Goal: Task Accomplishment & Management: Manage account settings

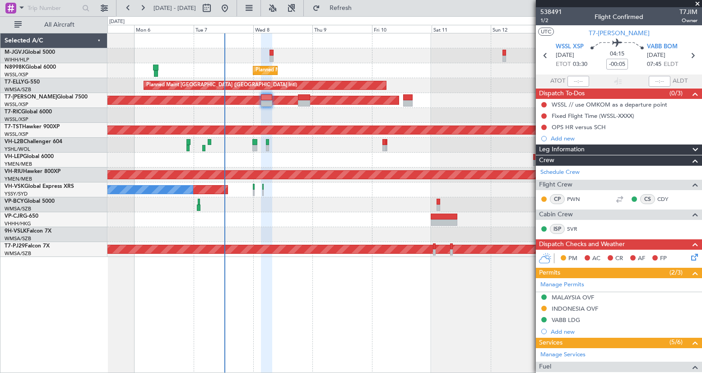
click at [426, 106] on div "Planned Maint [GEOGRAPHIC_DATA] (Seletar)" at bounding box center [404, 100] width 594 height 15
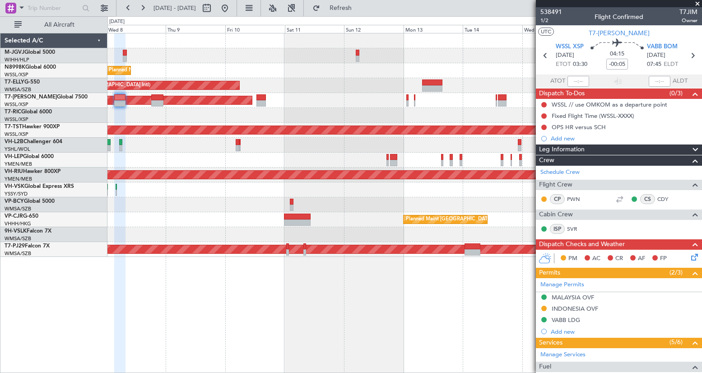
click at [338, 96] on div "Planned Maint [GEOGRAPHIC_DATA] (Seletar) Planned Maint [GEOGRAPHIC_DATA] ([GEO…" at bounding box center [404, 144] width 594 height 223
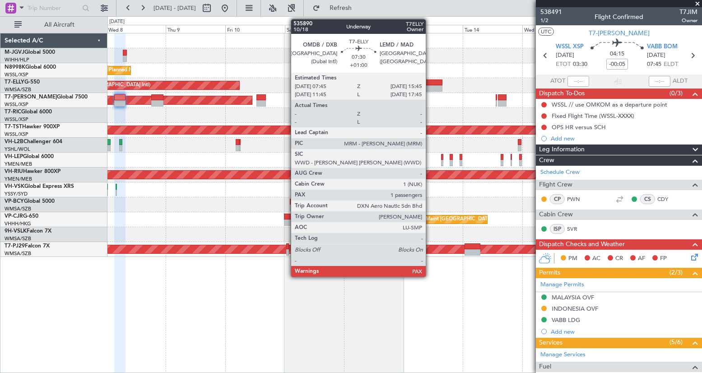
click at [430, 87] on div at bounding box center [432, 88] width 20 height 6
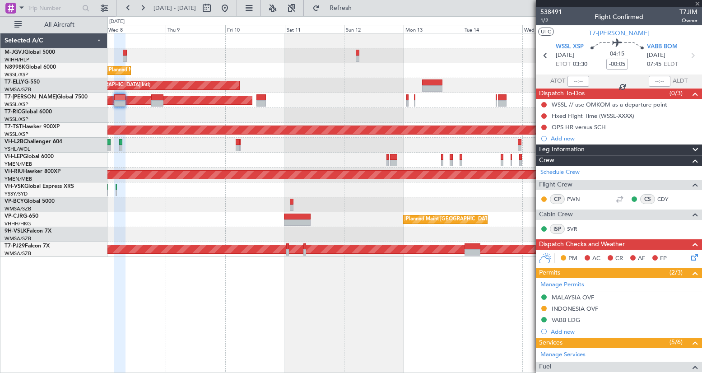
type input "+01:00"
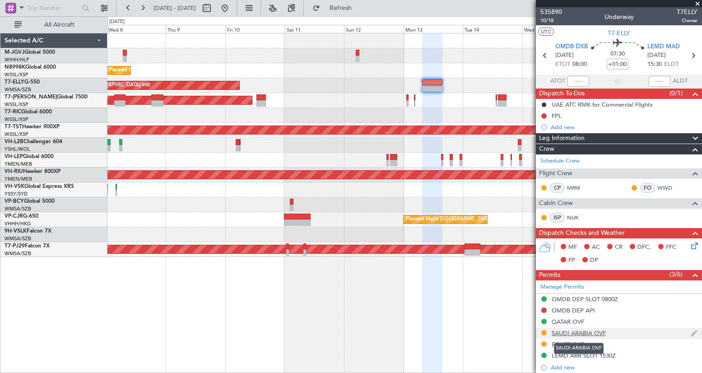
click at [583, 334] on div "SAUDI ARABIA OVF" at bounding box center [579, 333] width 54 height 8
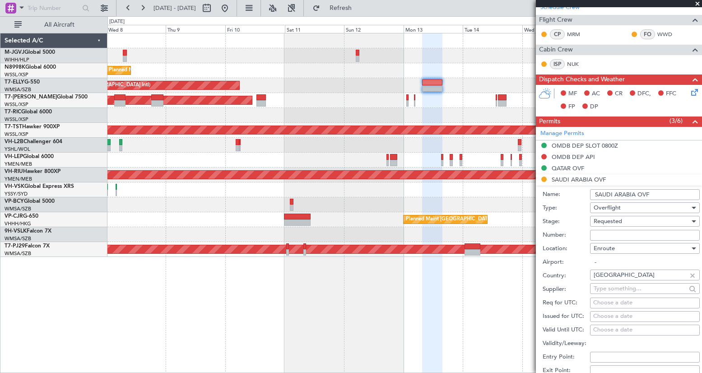
scroll to position [226, 0]
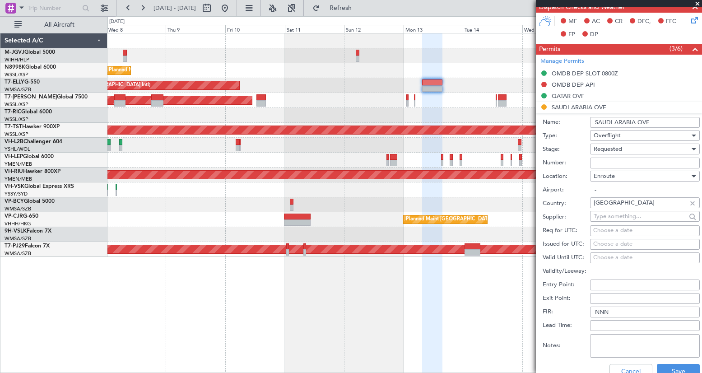
click at [600, 163] on input "Number:" at bounding box center [645, 163] width 110 height 11
paste input "2501022223"
type input "2501022223"
click at [594, 161] on input "2501022223" at bounding box center [645, 163] width 110 height 11
click at [603, 243] on div "Choose a date" at bounding box center [644, 244] width 103 height 9
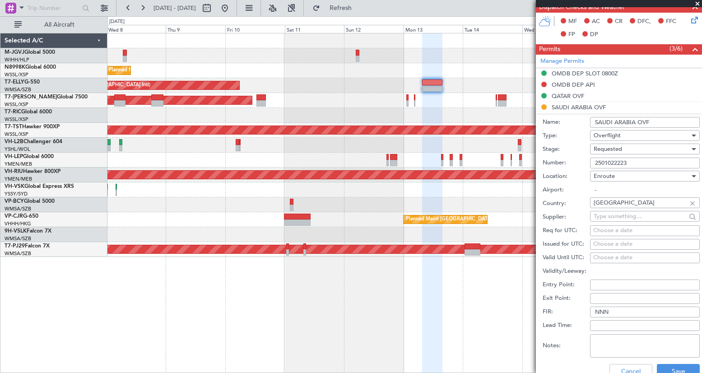
select select "10"
select select "2025"
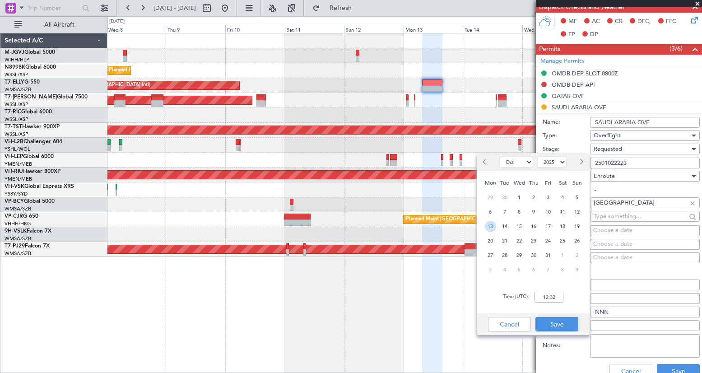
click at [489, 224] on span "13" at bounding box center [490, 226] width 11 height 11
click at [546, 296] on input "00:00" at bounding box center [548, 297] width 29 height 11
type input "08:00"
click at [558, 324] on button "Save" at bounding box center [556, 324] width 43 height 14
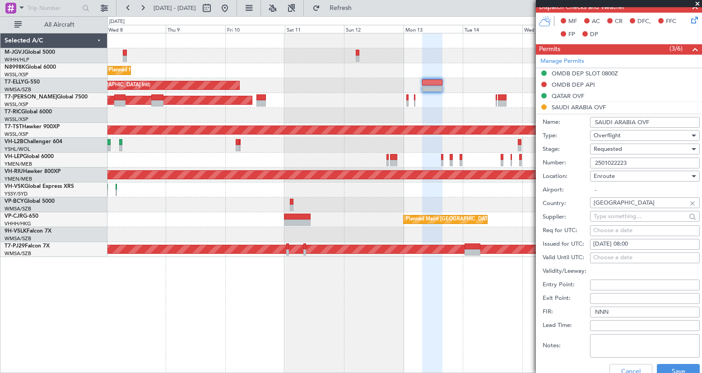
click at [594, 283] on input "Entry Point:" at bounding box center [645, 284] width 110 height 11
paste input "ULADA"
click at [595, 286] on input "ULADA" at bounding box center [645, 284] width 110 height 11
type input "ULADA"
click at [601, 300] on input "Exit Point:" at bounding box center [645, 298] width 110 height 11
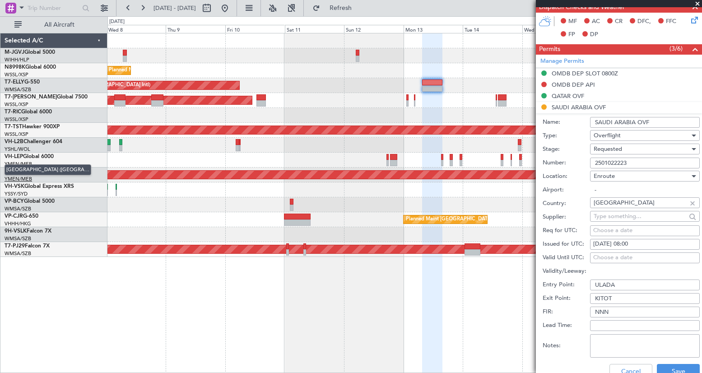
type input "KITOT"
click at [657, 369] on button "Save" at bounding box center [678, 371] width 43 height 14
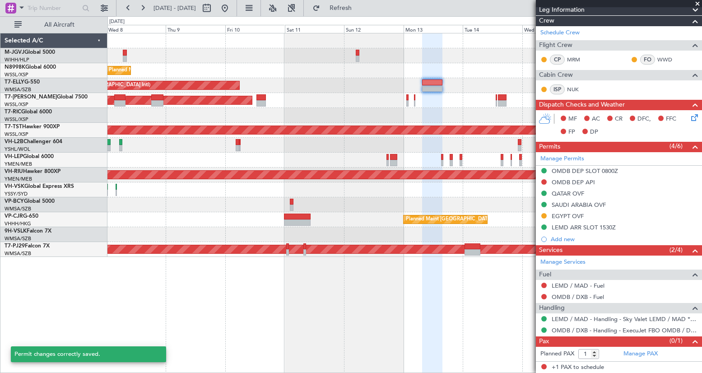
scroll to position [128, 0]
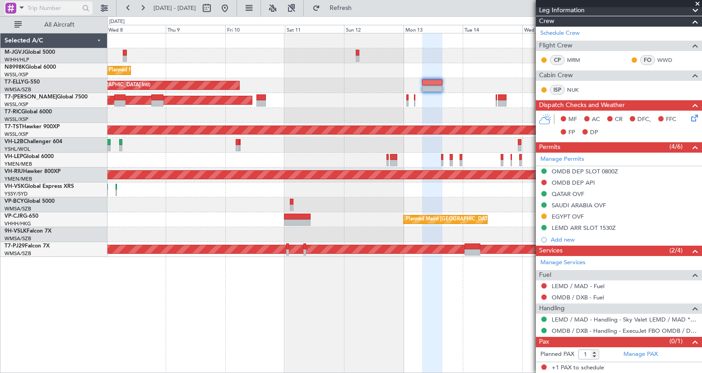
click at [25, 9] on span at bounding box center [21, 7] width 11 height 11
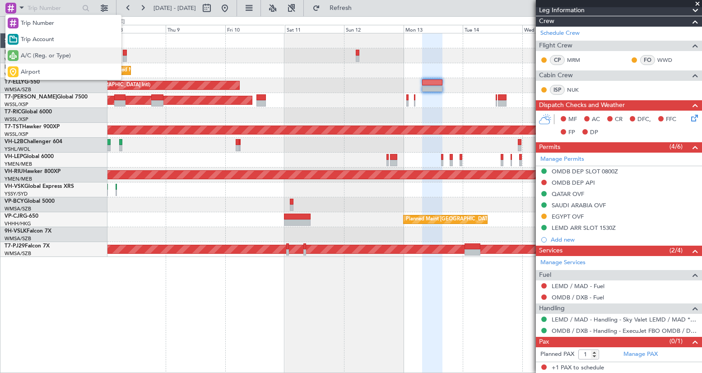
click at [38, 55] on span "A/C (Reg. or Type)" at bounding box center [46, 55] width 50 height 9
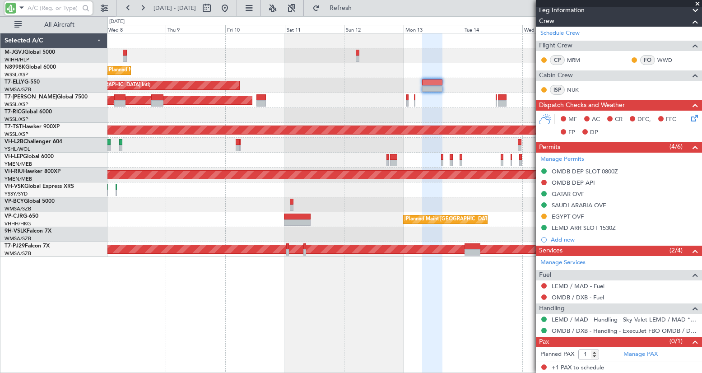
click at [47, 7] on input "text" at bounding box center [54, 8] width 52 height 14
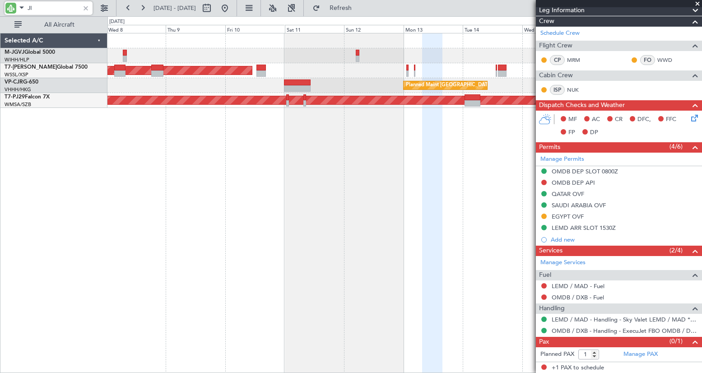
type input "JIM"
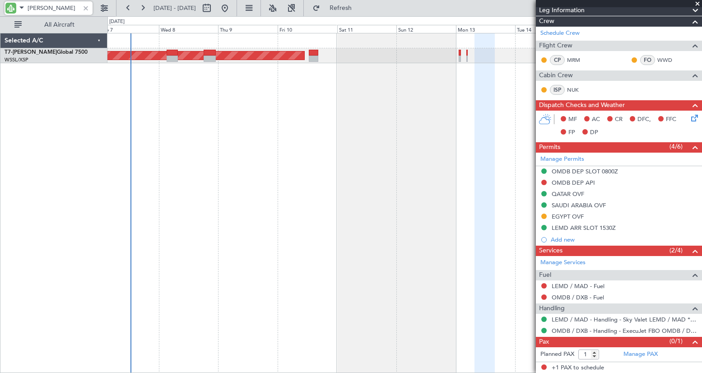
click at [172, 141] on div "Planned Maint [GEOGRAPHIC_DATA] (Seletar)" at bounding box center [404, 203] width 595 height 340
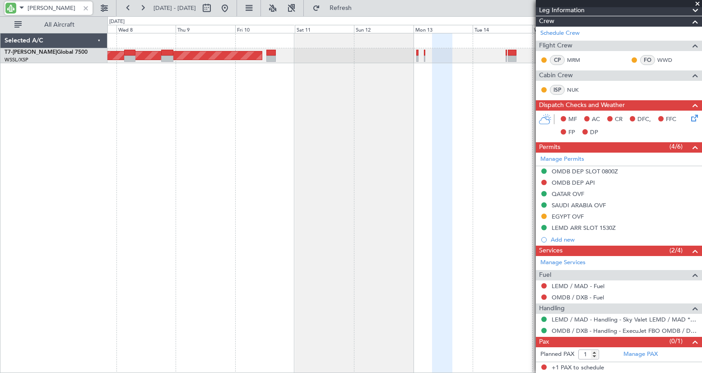
click at [163, 79] on div "Planned Maint [GEOGRAPHIC_DATA] (Seletar)" at bounding box center [404, 203] width 595 height 340
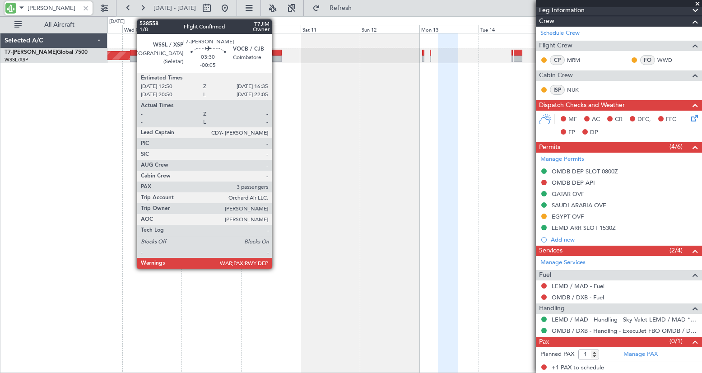
click at [276, 54] on div at bounding box center [276, 53] width 9 height 6
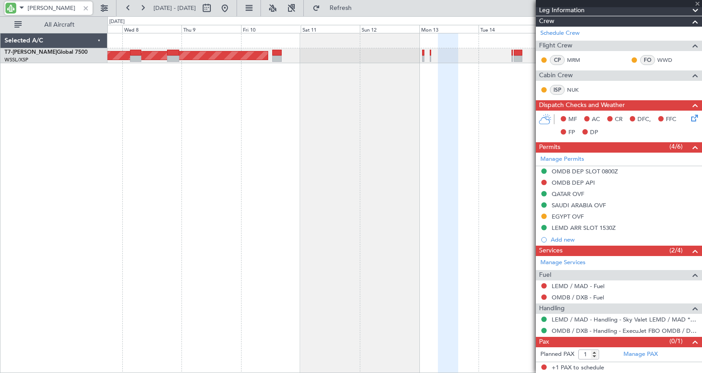
type input "-00:05"
type input "3"
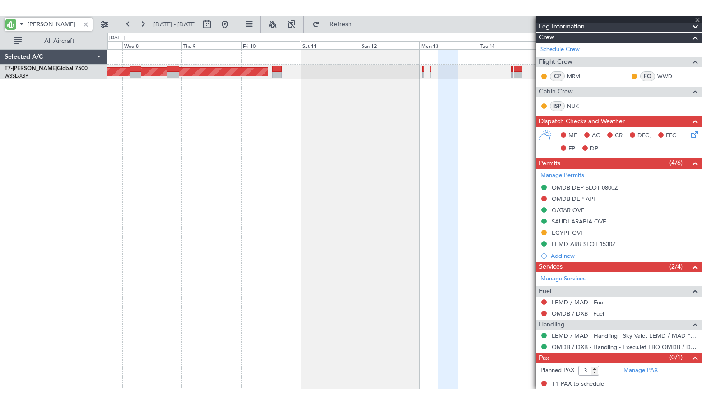
scroll to position [0, 0]
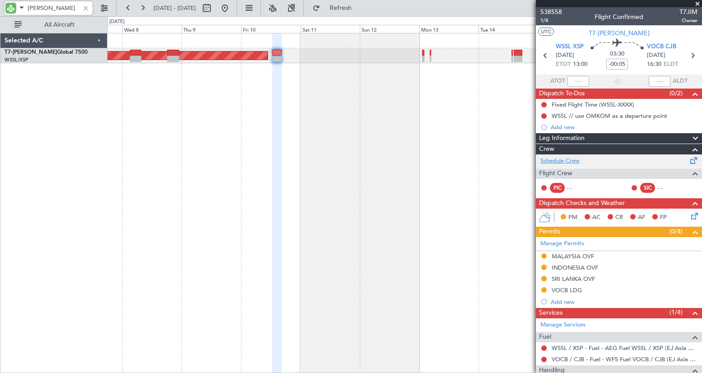
type input "JIM"
click at [574, 160] on link "Schedule Crew" at bounding box center [559, 161] width 39 height 9
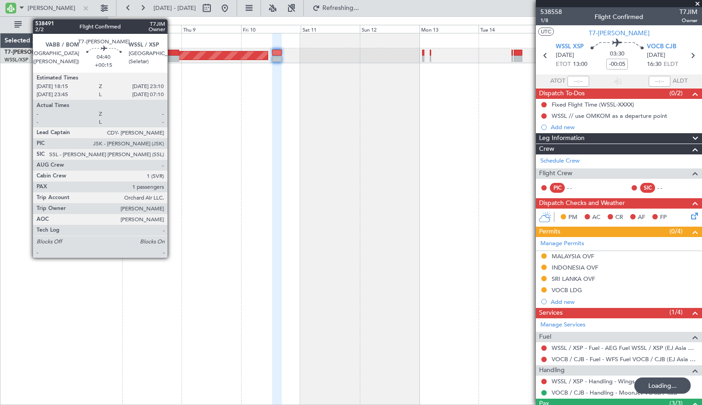
click at [172, 53] on div at bounding box center [173, 53] width 12 height 6
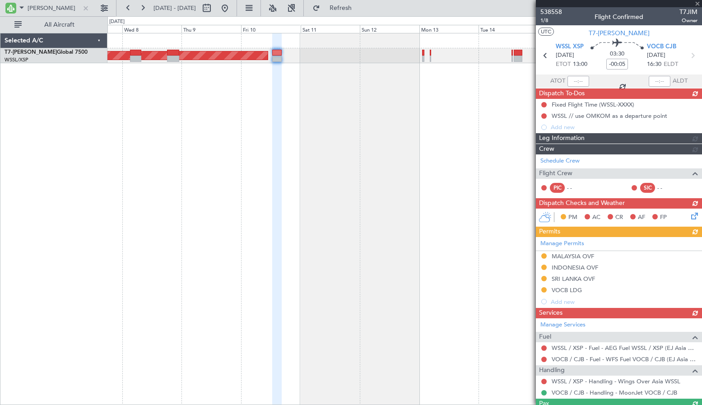
type input "+00:15"
type input "1"
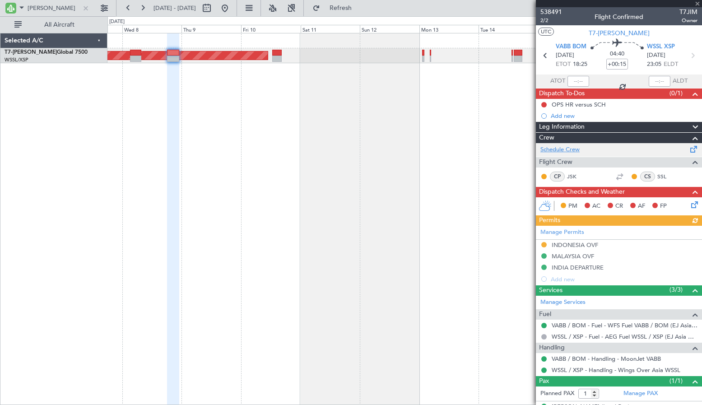
click at [578, 147] on link "Schedule Crew" at bounding box center [559, 149] width 39 height 9
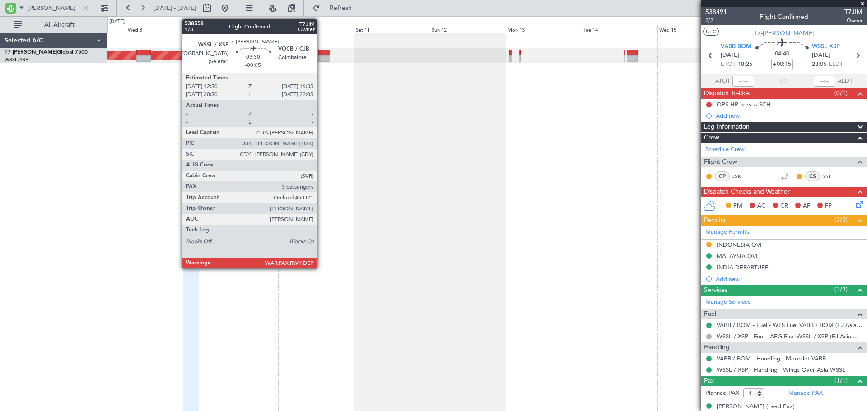
click at [321, 54] on div at bounding box center [324, 53] width 12 height 6
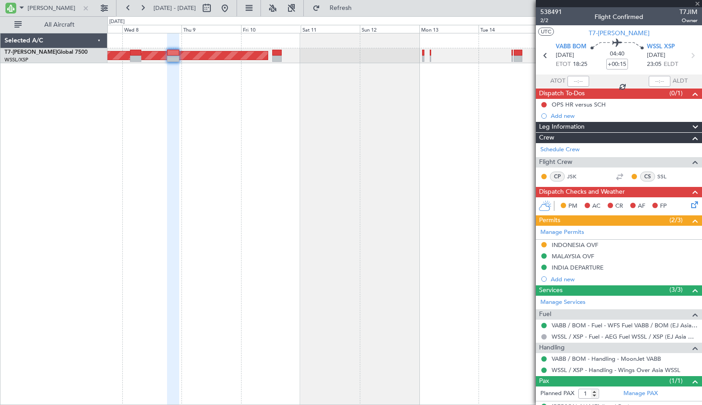
type input "-00:05"
type input "3"
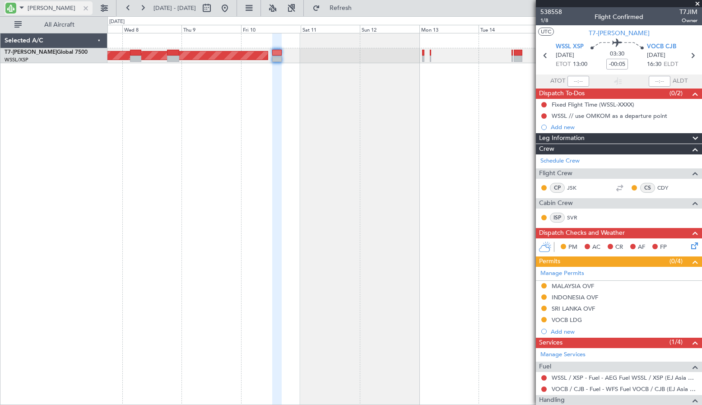
click at [84, 10] on div at bounding box center [86, 8] width 10 height 10
type input "jim"
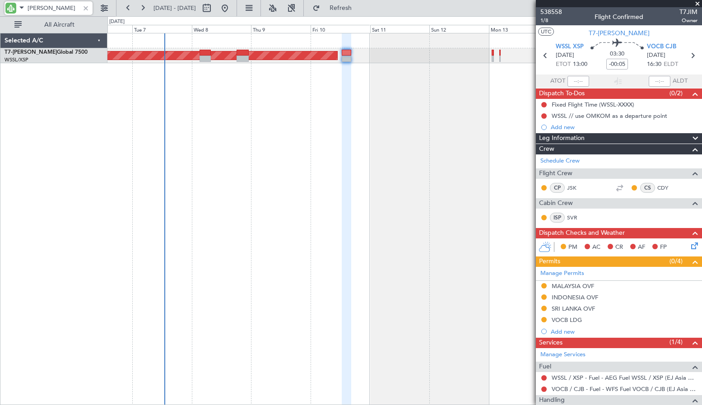
click at [364, 91] on div "Planned Maint [GEOGRAPHIC_DATA] (Seletar)" at bounding box center [404, 219] width 595 height 372
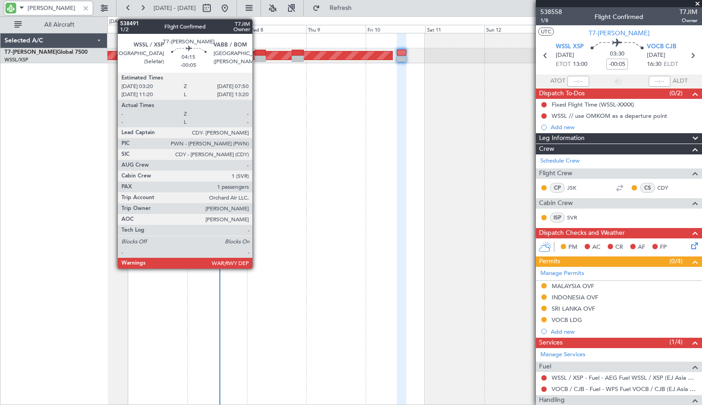
click at [256, 54] on div at bounding box center [260, 53] width 11 height 6
click at [258, 56] on div at bounding box center [260, 59] width 11 height 6
type input "1"
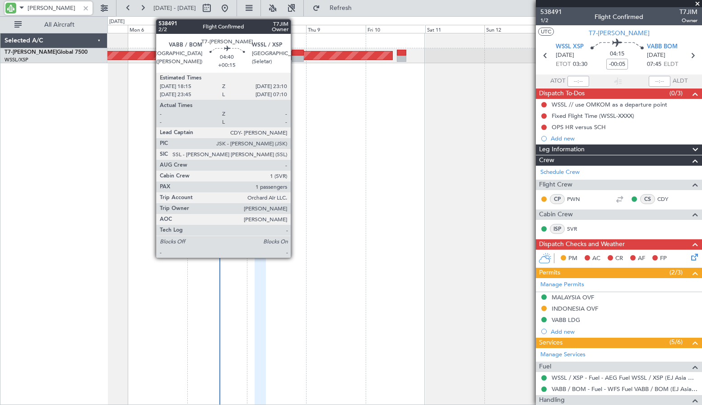
click at [295, 52] on div at bounding box center [298, 53] width 12 height 6
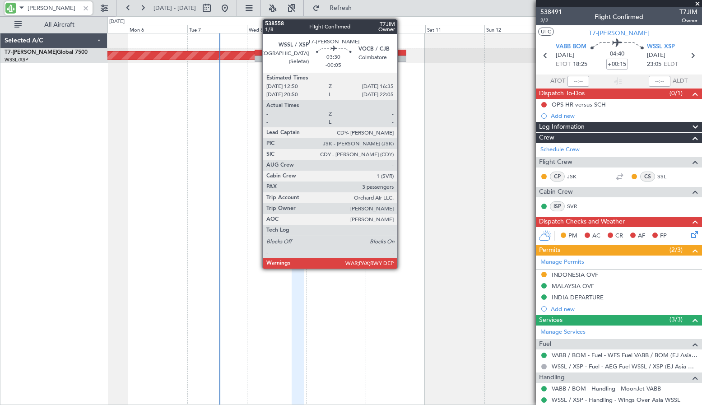
click at [401, 57] on div at bounding box center [401, 59] width 9 height 6
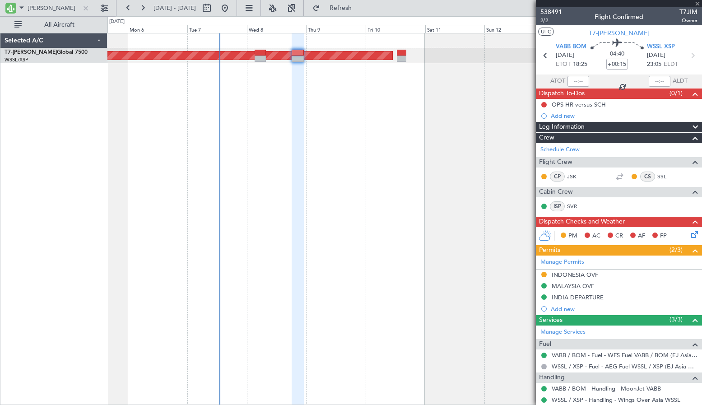
type input "-00:05"
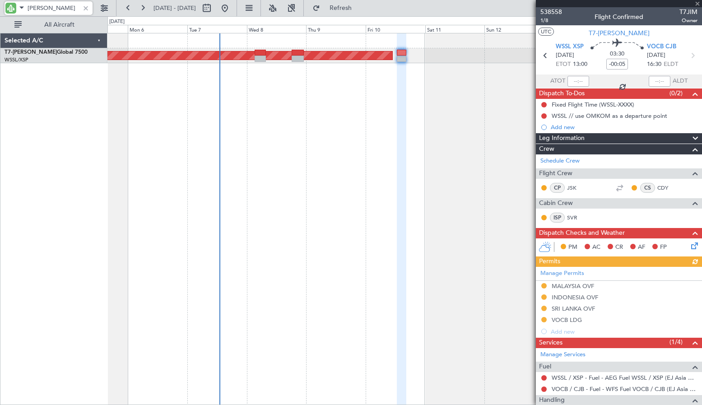
click at [336, 124] on div "Planned Maint [GEOGRAPHIC_DATA] (Seletar)" at bounding box center [404, 219] width 595 height 372
click at [370, 143] on div "Planned Maint [GEOGRAPHIC_DATA] (Seletar)" at bounding box center [404, 219] width 595 height 372
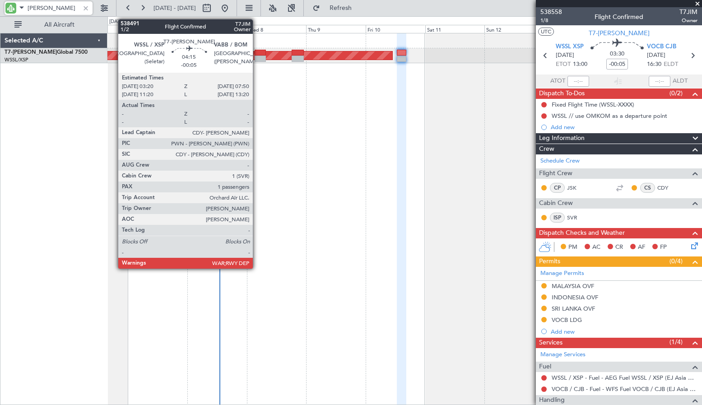
click at [257, 60] on div at bounding box center [260, 59] width 11 height 6
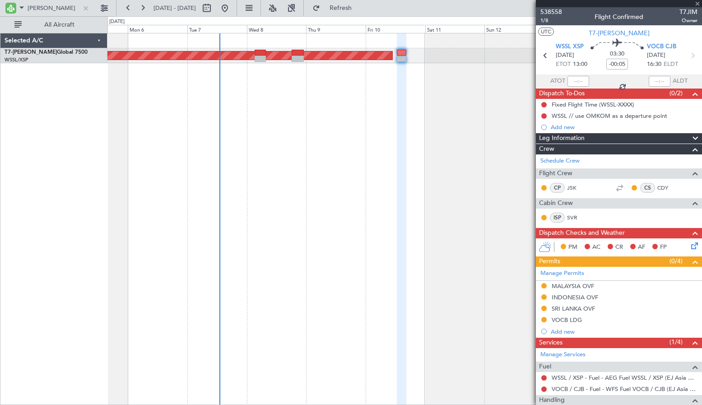
type input "1"
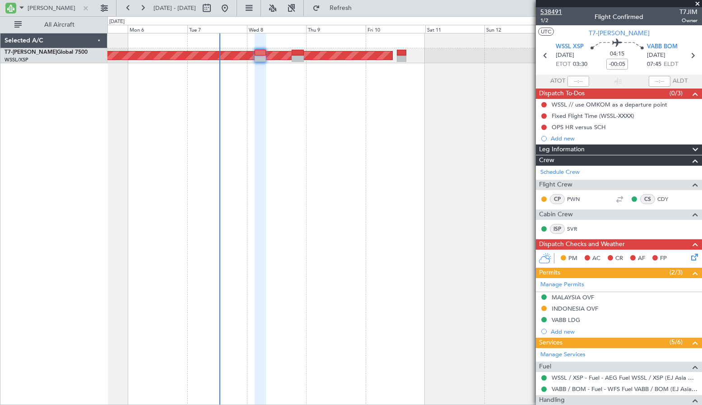
click at [560, 14] on span "538491" at bounding box center [551, 11] width 22 height 9
click at [347, 5] on button "Refresh" at bounding box center [335, 8] width 54 height 14
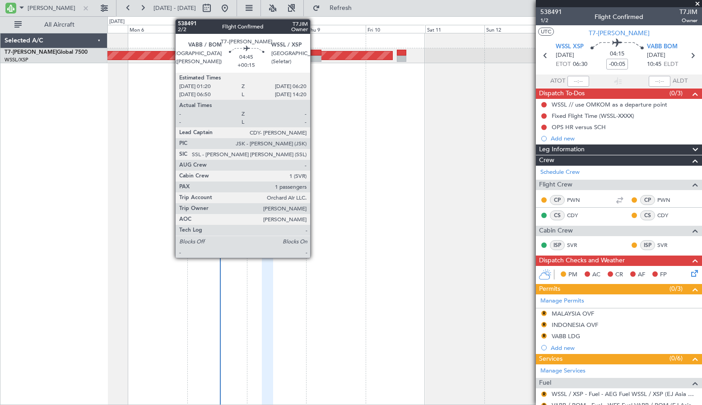
click at [314, 57] on div at bounding box center [315, 59] width 13 height 6
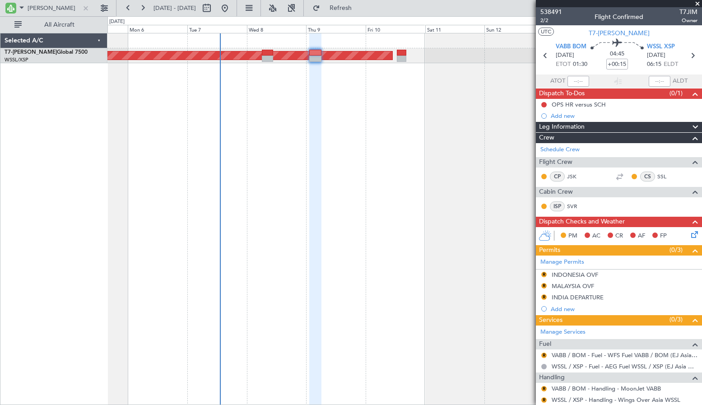
click at [403, 103] on div "Planned Maint [GEOGRAPHIC_DATA] (Seletar)" at bounding box center [404, 219] width 595 height 372
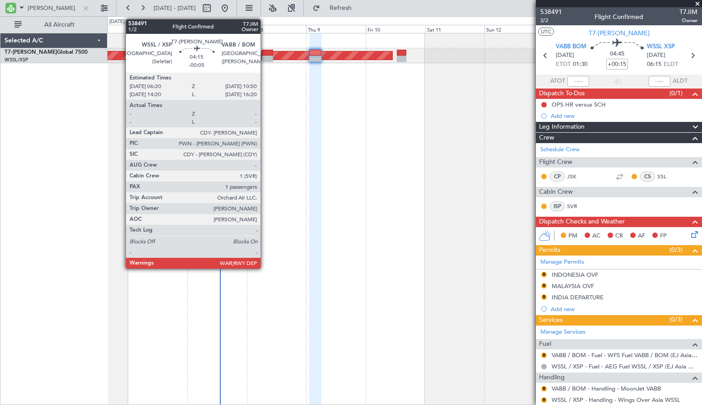
click at [265, 57] on div at bounding box center [267, 59] width 11 height 6
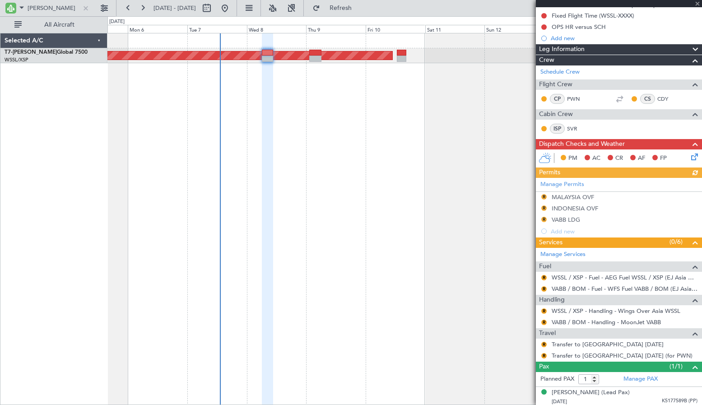
scroll to position [102, 0]
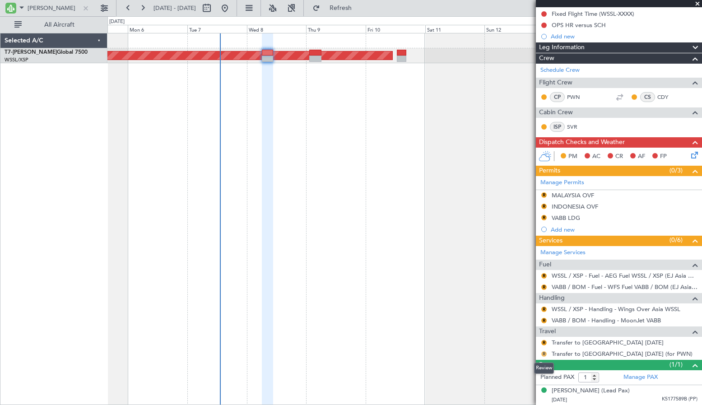
click at [545, 353] on button "R" at bounding box center [543, 353] width 5 height 5
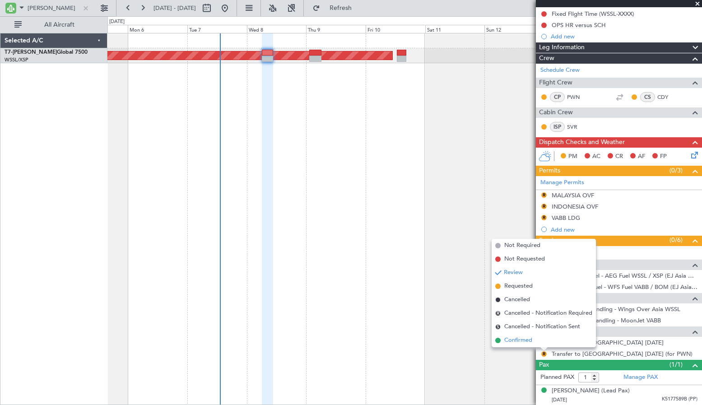
click at [533, 343] on li "Confirmed" at bounding box center [544, 341] width 104 height 14
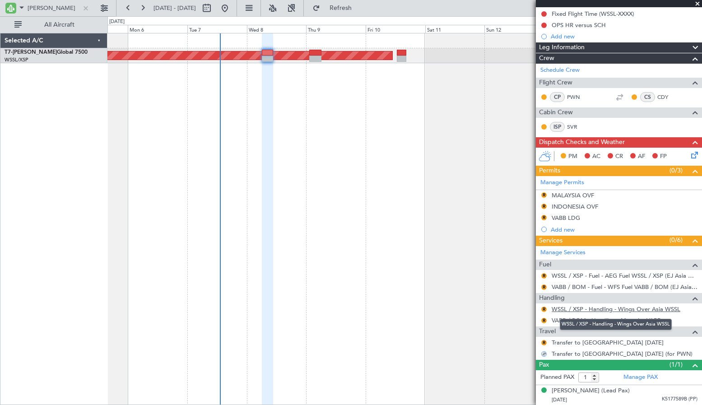
click at [587, 311] on link "WSSL / XSP - Handling - Wings Over Asia WSSL" at bounding box center [616, 309] width 129 height 8
click at [544, 308] on button "R" at bounding box center [543, 309] width 5 height 5
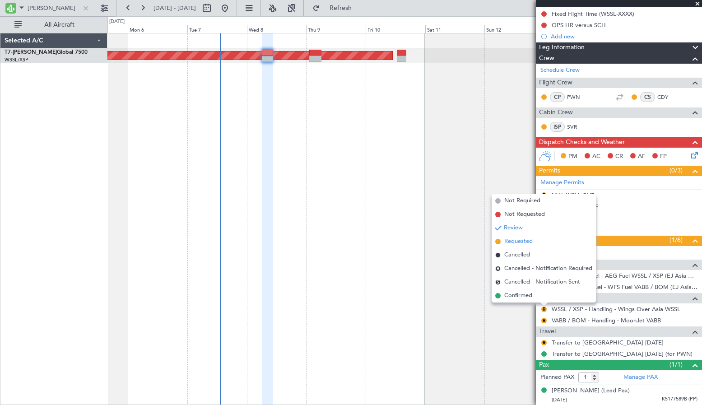
click at [520, 243] on span "Requested" at bounding box center [518, 241] width 28 height 9
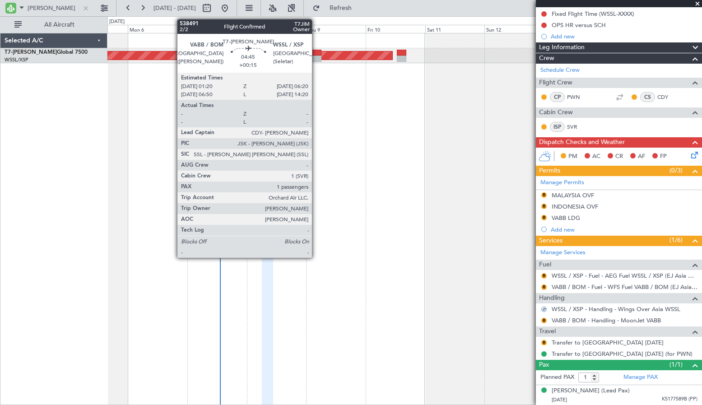
click at [316, 57] on div at bounding box center [315, 59] width 13 height 6
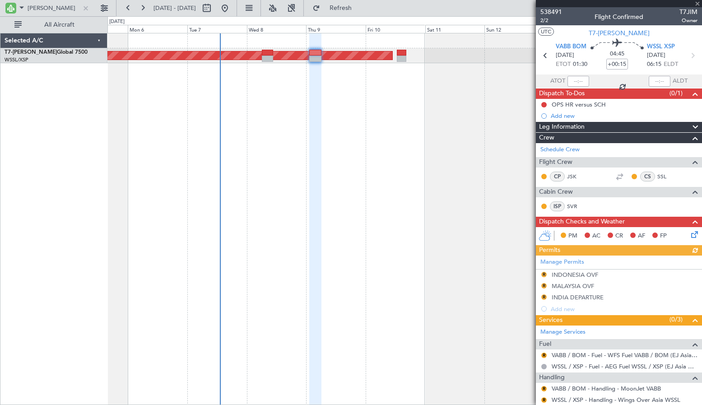
scroll to position [46, 0]
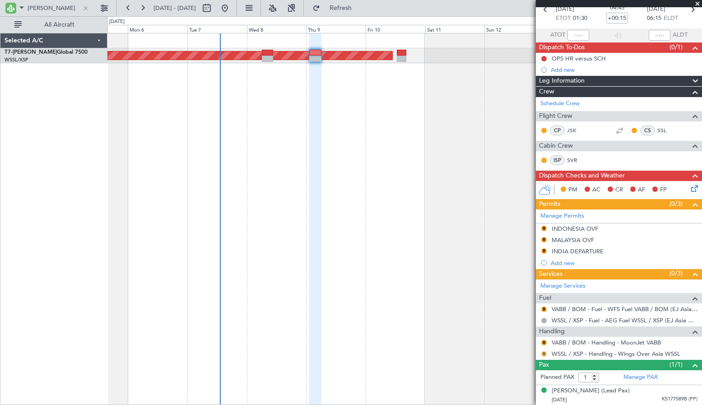
click at [545, 353] on button "R" at bounding box center [543, 353] width 5 height 5
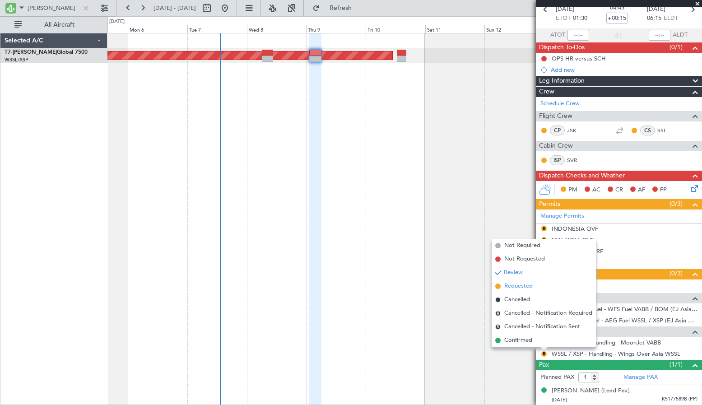
click at [522, 286] on span "Requested" at bounding box center [518, 286] width 28 height 9
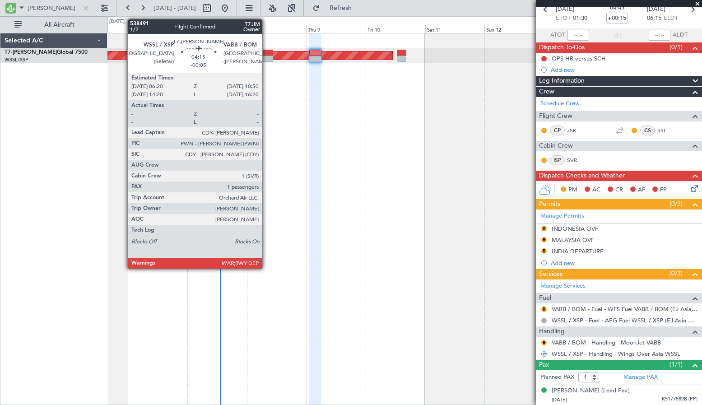
click at [266, 55] on div at bounding box center [267, 53] width 11 height 6
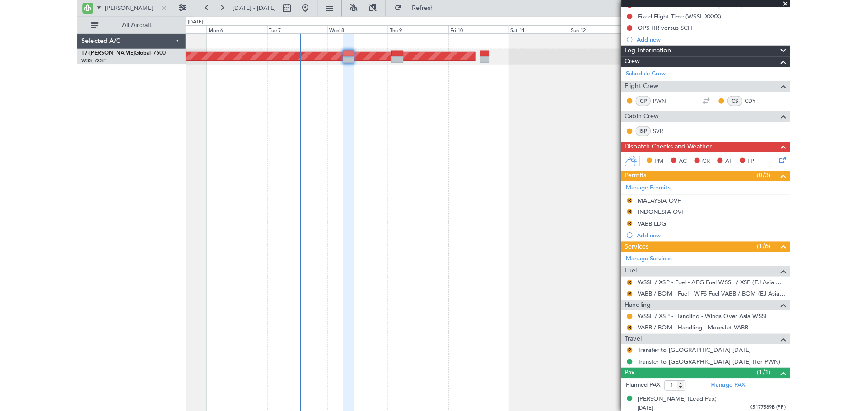
scroll to position [102, 0]
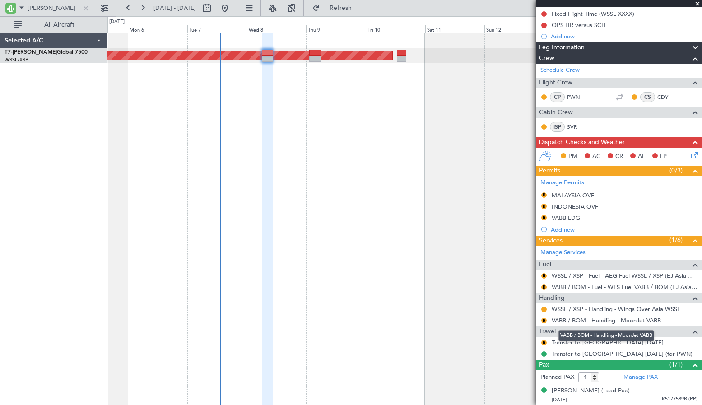
click at [565, 320] on link "VABB / BOM - Handling - MoonJet VABB" at bounding box center [606, 320] width 109 height 8
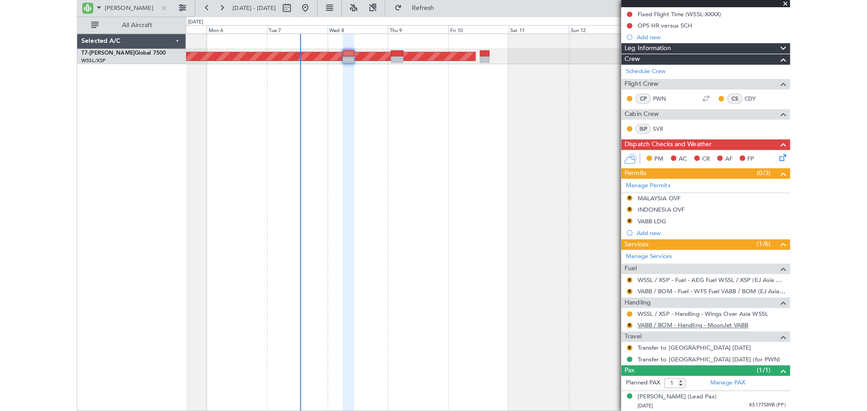
scroll to position [96, 0]
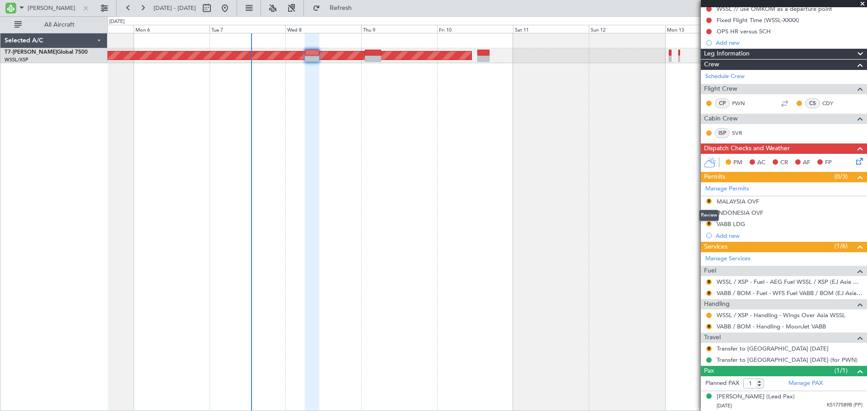
click at [709, 223] on mat-tooltip-component "Review" at bounding box center [708, 216] width 33 height 24
click at [706, 223] on button "R" at bounding box center [708, 223] width 5 height 5
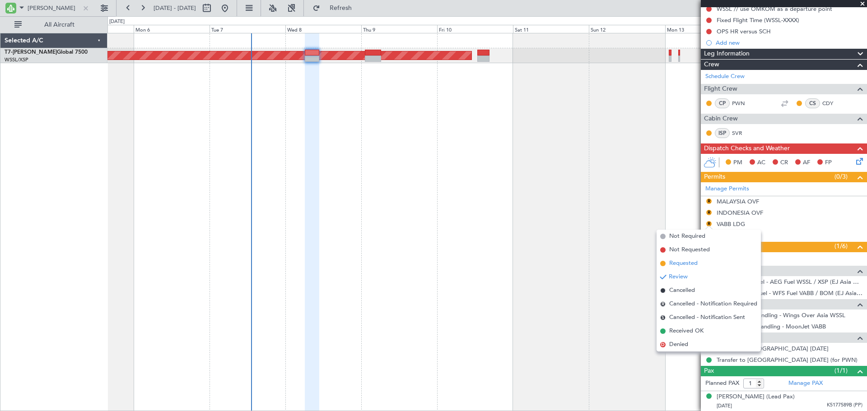
click at [690, 262] on span "Requested" at bounding box center [683, 263] width 28 height 9
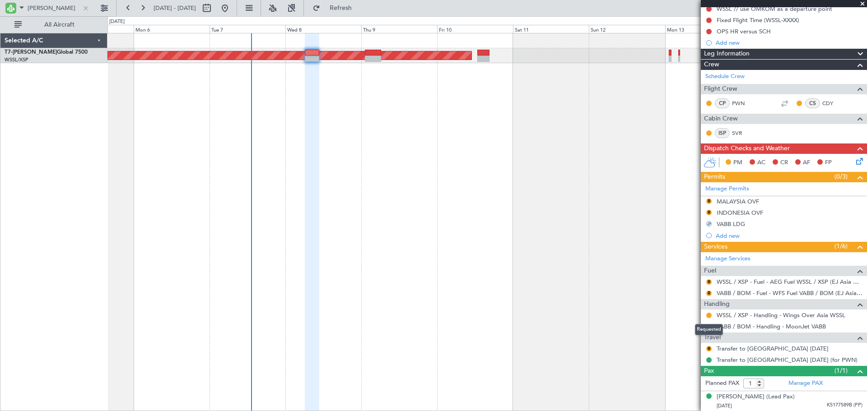
drag, startPoint x: 709, startPoint y: 325, endPoint x: 703, endPoint y: 327, distance: 6.1
click at [707, 325] on div "Requested" at bounding box center [709, 329] width 28 height 11
click at [708, 325] on button "R" at bounding box center [708, 326] width 5 height 5
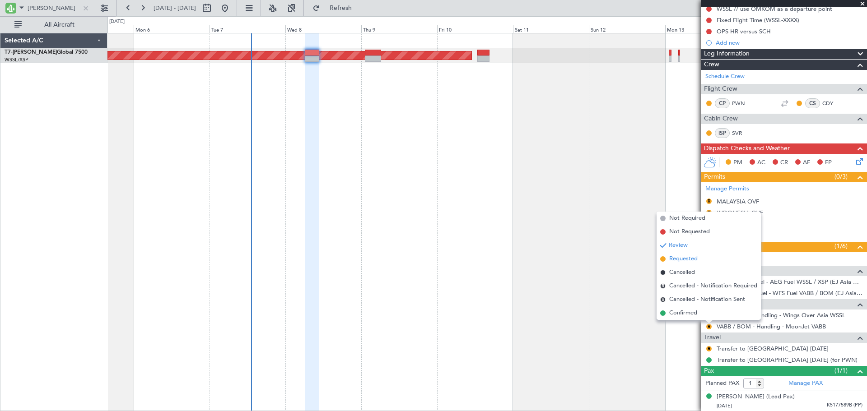
click at [688, 258] on span "Requested" at bounding box center [683, 259] width 28 height 9
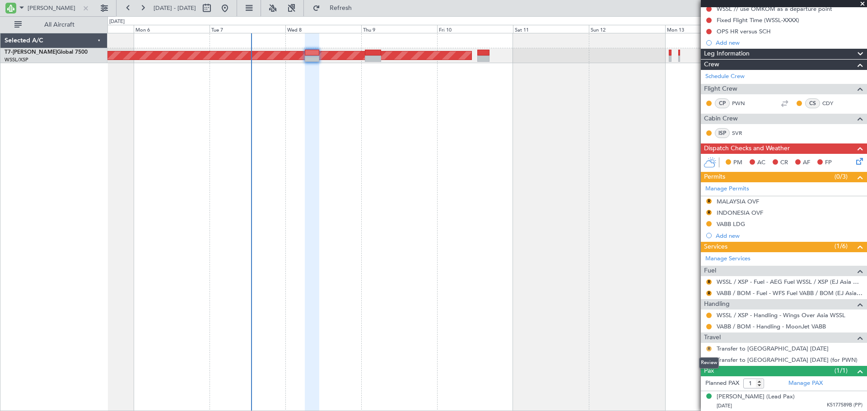
click at [708, 349] on button "R" at bounding box center [708, 348] width 5 height 5
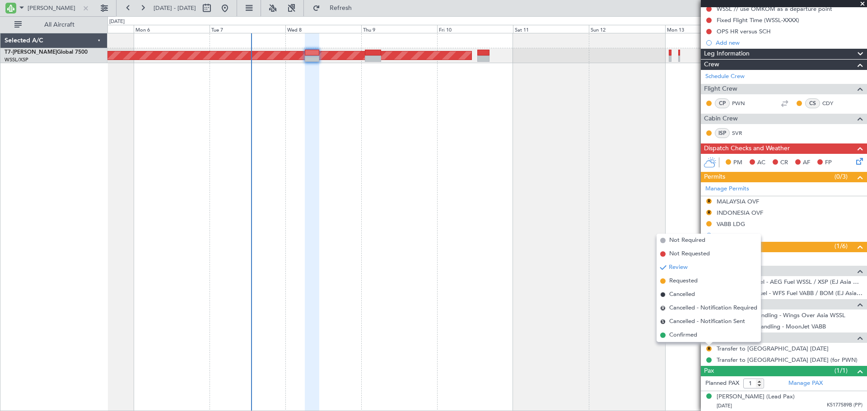
click at [575, 292] on div "Planned Maint [GEOGRAPHIC_DATA] (Seletar)" at bounding box center [486, 222] width 759 height 378
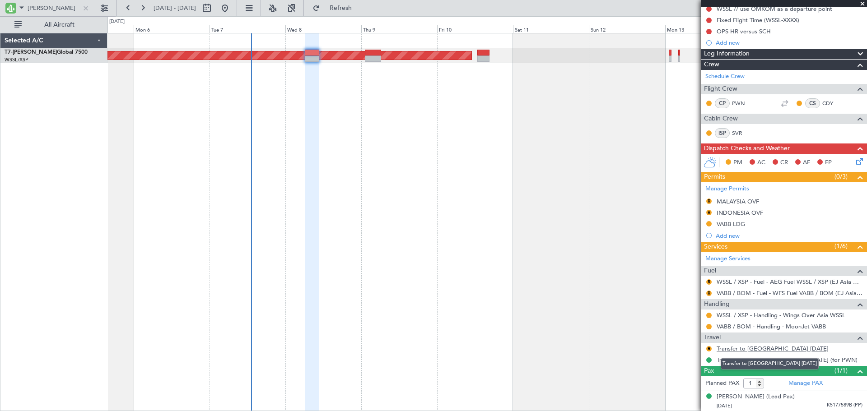
click at [734, 349] on link "Transfer to [GEOGRAPHIC_DATA] [DATE]" at bounding box center [772, 349] width 112 height 8
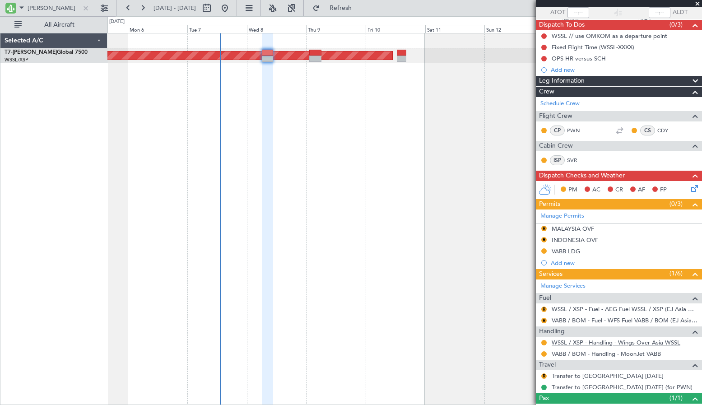
scroll to position [102, 0]
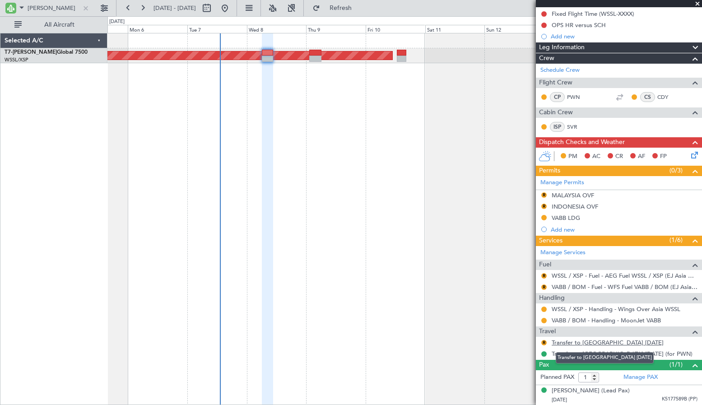
click at [575, 343] on link "Transfer to [GEOGRAPHIC_DATA] [DATE]" at bounding box center [608, 343] width 112 height 8
click at [572, 208] on div "INDONESIA OVF" at bounding box center [575, 207] width 46 height 8
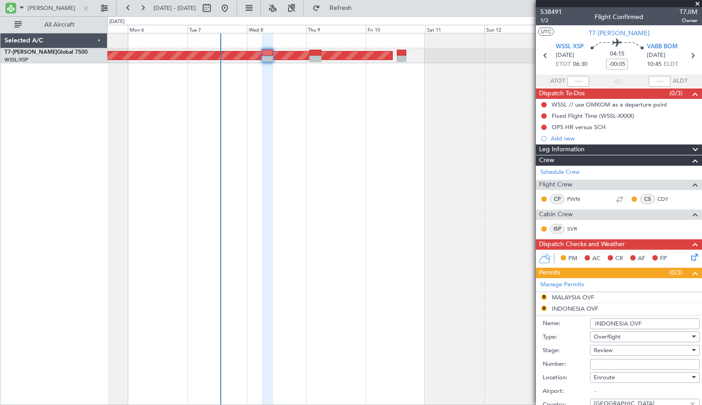
scroll to position [226, 0]
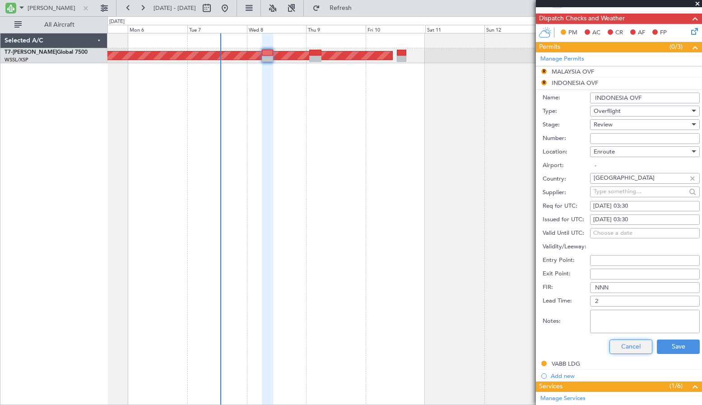
click at [620, 347] on button "Cancel" at bounding box center [630, 346] width 43 height 14
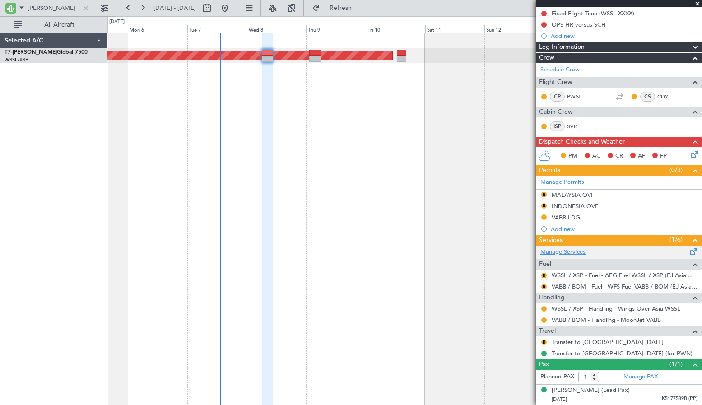
scroll to position [102, 0]
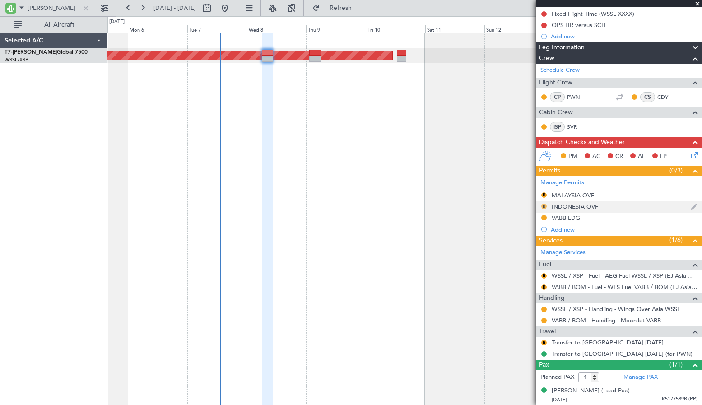
click at [544, 207] on button "R" at bounding box center [543, 206] width 5 height 5
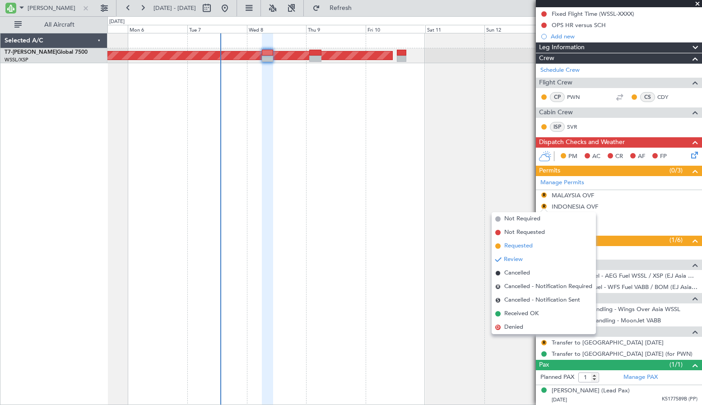
click at [524, 246] on span "Requested" at bounding box center [518, 246] width 28 height 9
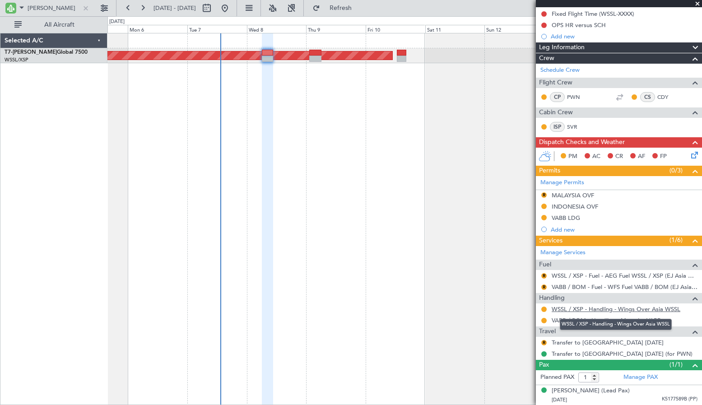
click at [579, 310] on link "WSSL / XSP - Handling - Wings Over Asia WSSL" at bounding box center [616, 309] width 129 height 8
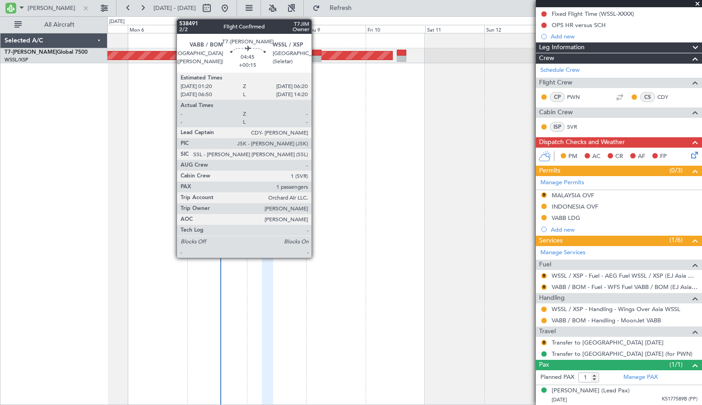
click at [316, 56] on div at bounding box center [315, 59] width 13 height 6
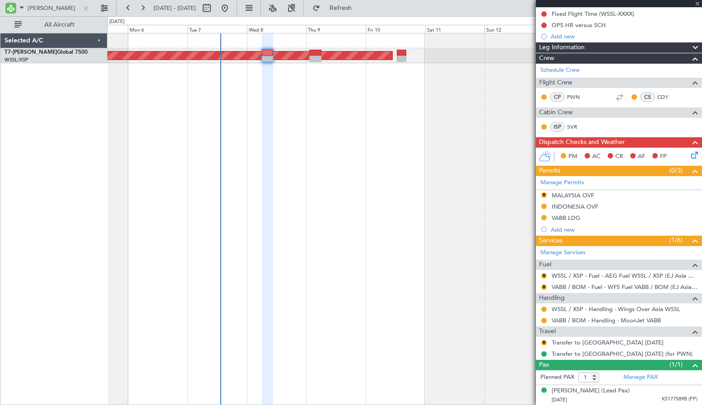
scroll to position [0, 0]
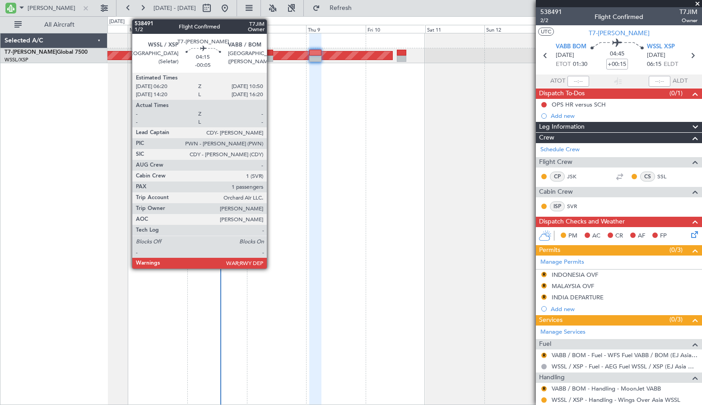
click at [271, 53] on div at bounding box center [267, 53] width 11 height 6
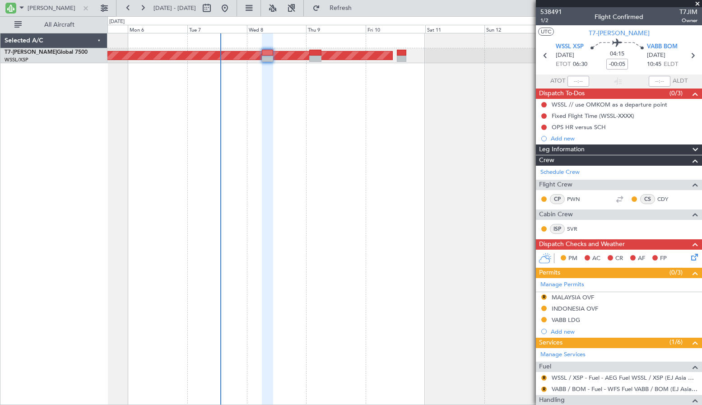
click at [255, 99] on div "Planned Maint [GEOGRAPHIC_DATA] (Seletar)" at bounding box center [404, 219] width 595 height 372
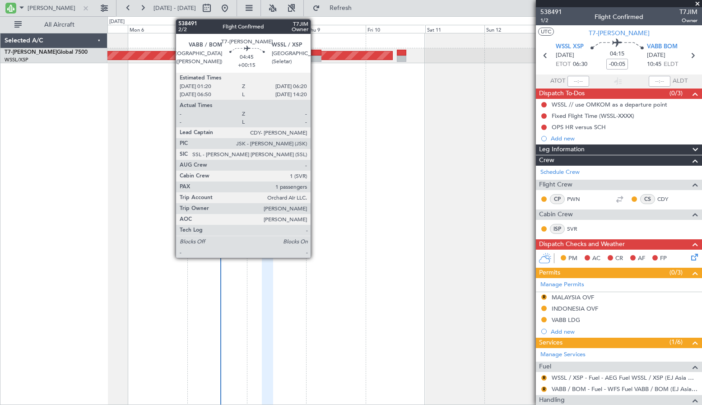
click at [315, 56] on div at bounding box center [315, 59] width 13 height 6
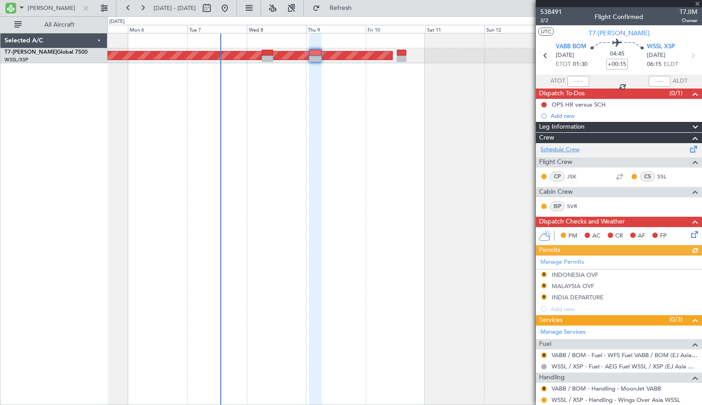
click at [562, 151] on link "Schedule Crew" at bounding box center [559, 149] width 39 height 9
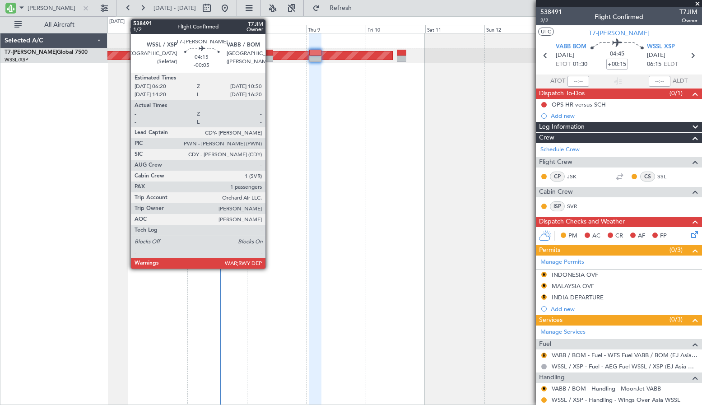
click at [269, 55] on div at bounding box center [267, 53] width 11 height 6
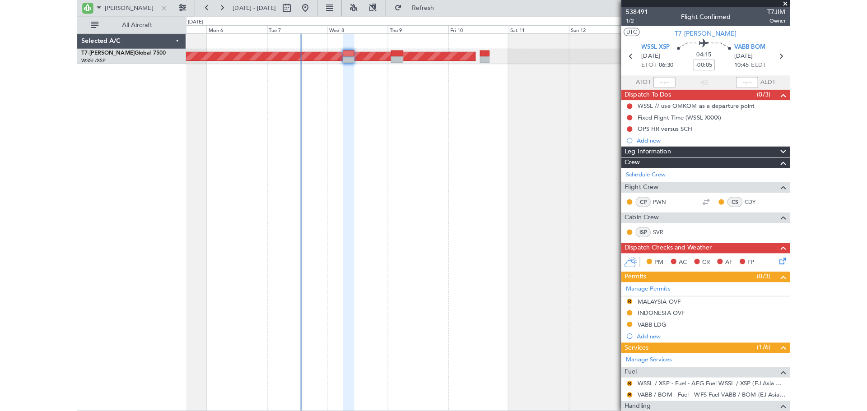
scroll to position [75, 0]
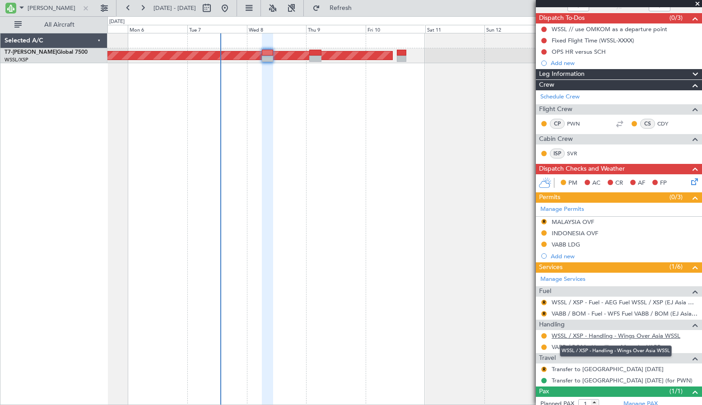
click at [586, 337] on link "WSSL / XSP - Handling - Wings Over Asia WSSL" at bounding box center [616, 336] width 129 height 8
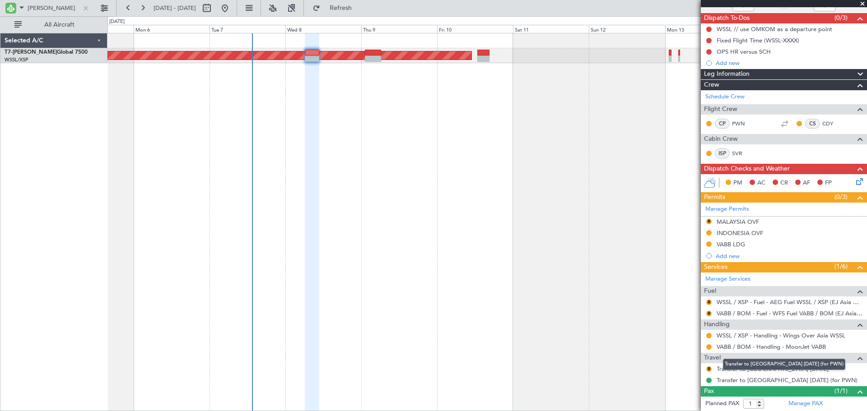
click at [744, 369] on mat-tooltip-component "Transfer to [GEOGRAPHIC_DATA] [DATE] (for PWN)" at bounding box center [783, 365] width 135 height 24
click at [746, 367] on link "Transfer to [GEOGRAPHIC_DATA] [DATE]" at bounding box center [772, 369] width 112 height 8
click at [708, 221] on button "R" at bounding box center [708, 221] width 5 height 5
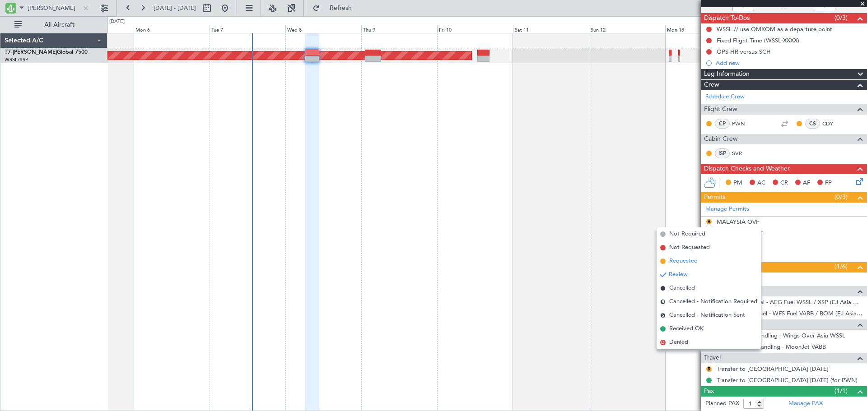
click at [686, 258] on span "Requested" at bounding box center [683, 261] width 28 height 9
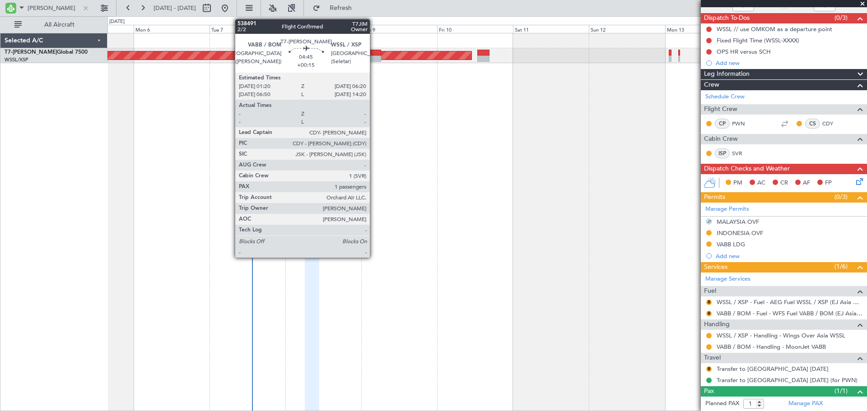
click at [374, 55] on div at bounding box center [373, 53] width 16 height 6
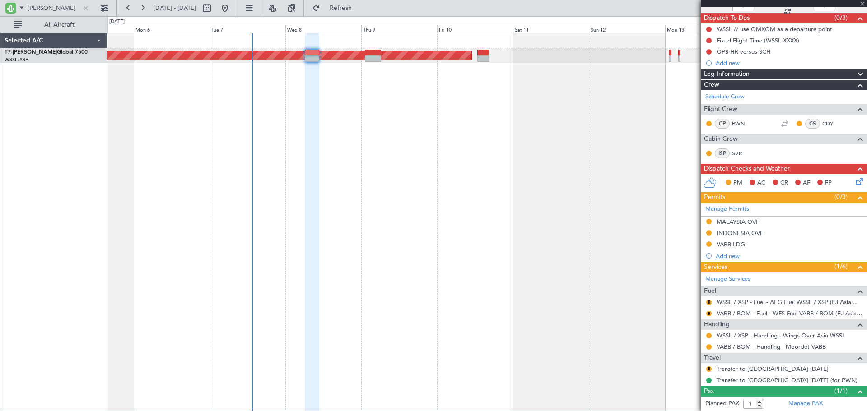
scroll to position [0, 0]
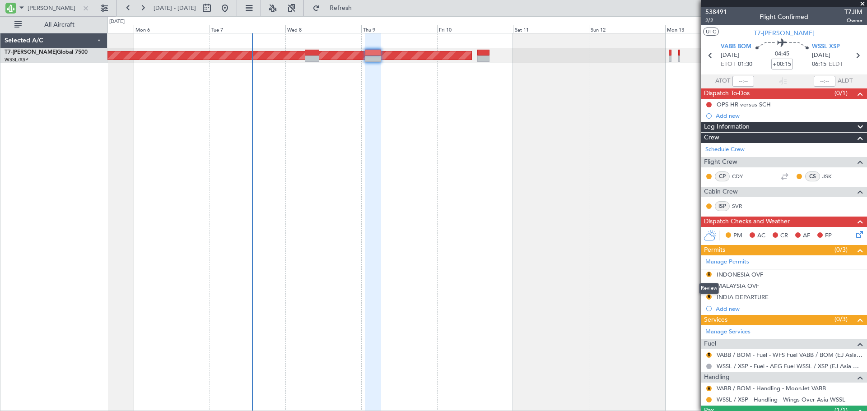
click at [708, 284] on div "Review" at bounding box center [709, 288] width 20 height 11
click at [712, 284] on div "R" at bounding box center [708, 285] width 7 height 7
click at [708, 286] on button "R" at bounding box center [708, 285] width 5 height 5
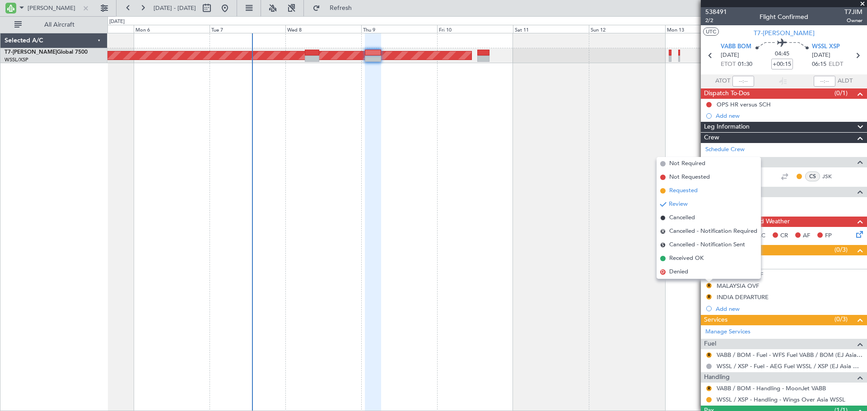
click at [682, 191] on span "Requested" at bounding box center [683, 190] width 28 height 9
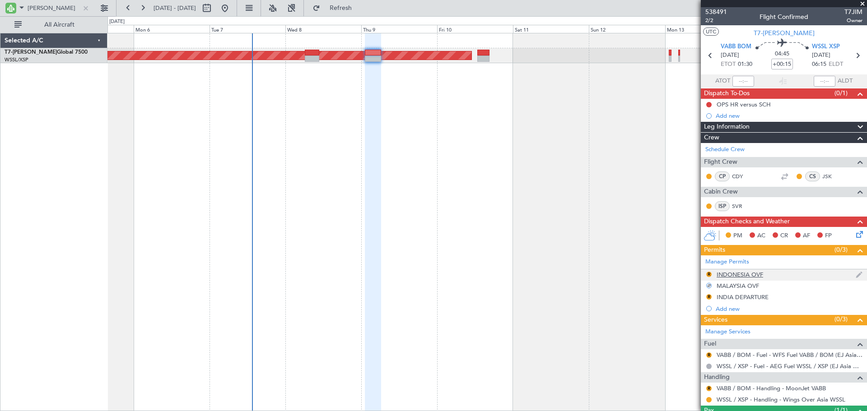
click at [729, 272] on div "INDONESIA OVF" at bounding box center [739, 275] width 46 height 8
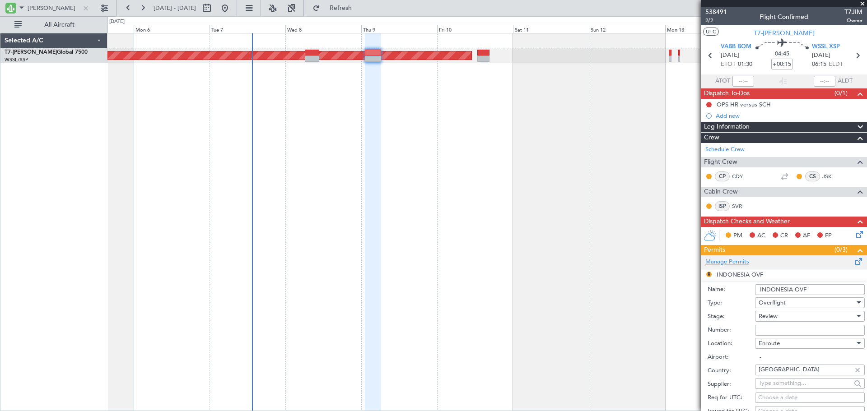
scroll to position [150, 0]
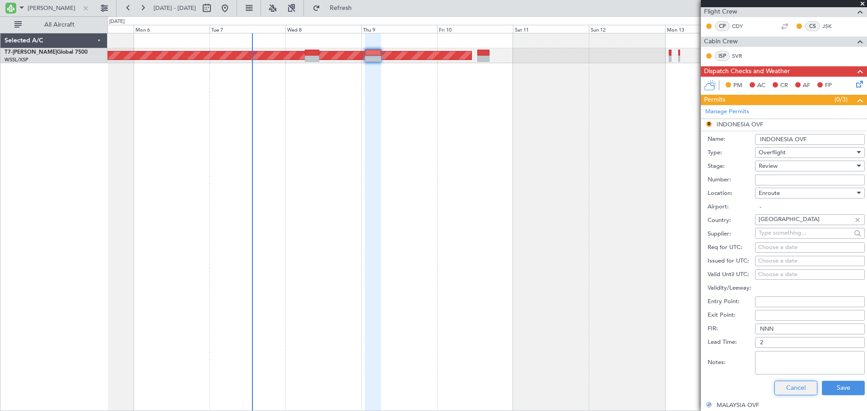
click at [785, 384] on button "Cancel" at bounding box center [795, 388] width 43 height 14
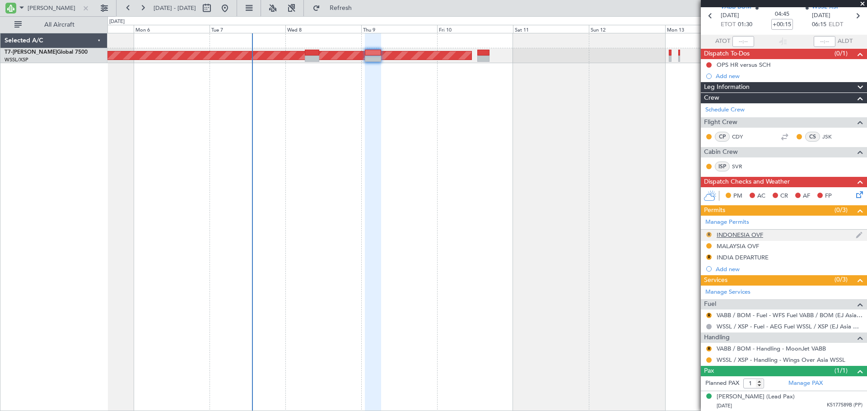
click at [707, 232] on button "R" at bounding box center [708, 234] width 5 height 5
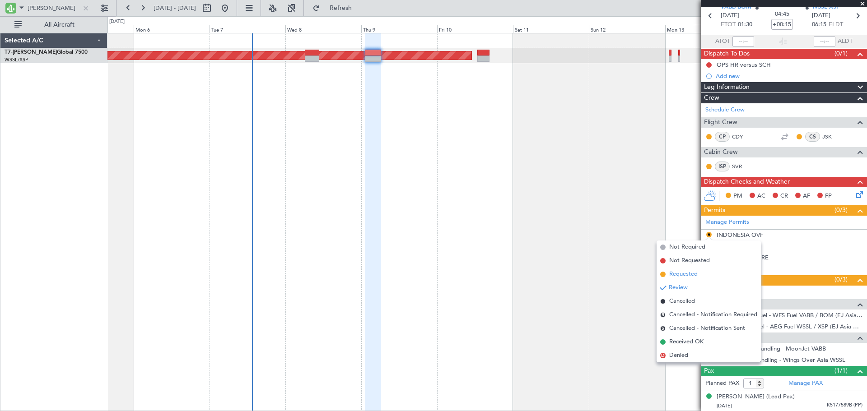
click at [682, 273] on span "Requested" at bounding box center [683, 274] width 28 height 9
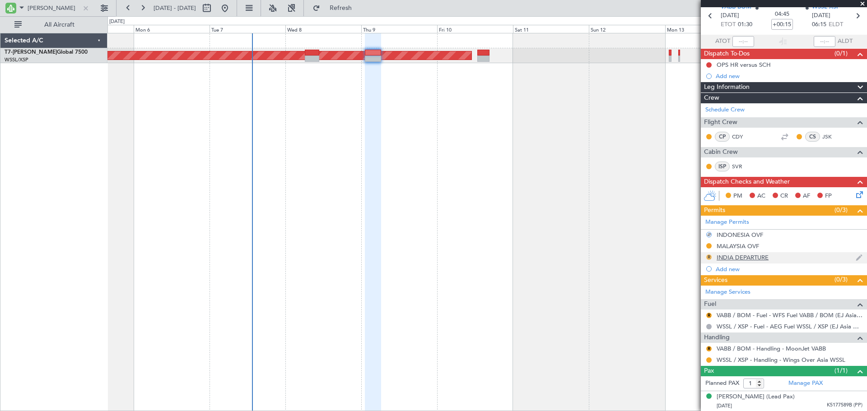
click at [711, 257] on button "R" at bounding box center [708, 257] width 5 height 5
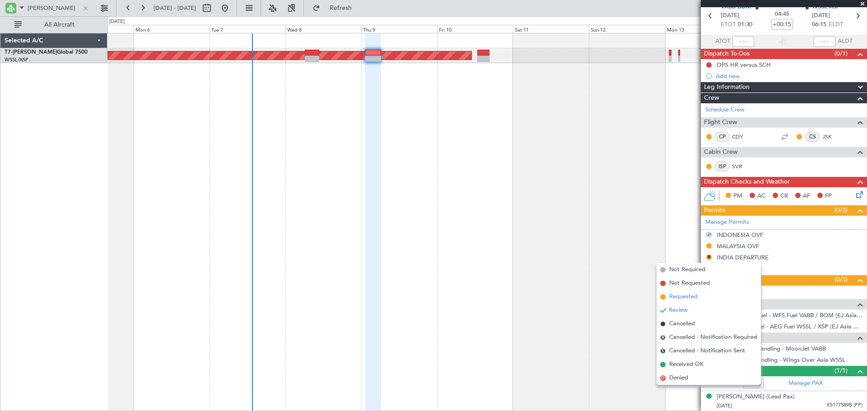
click at [690, 295] on span "Requested" at bounding box center [683, 297] width 28 height 9
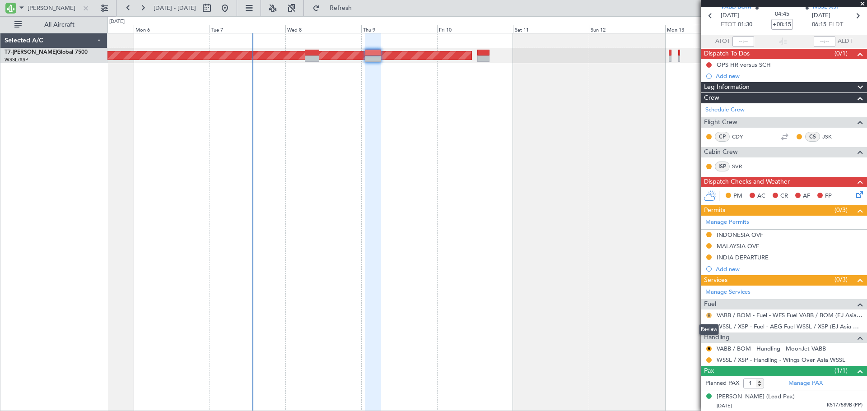
click at [708, 315] on button "R" at bounding box center [708, 315] width 5 height 5
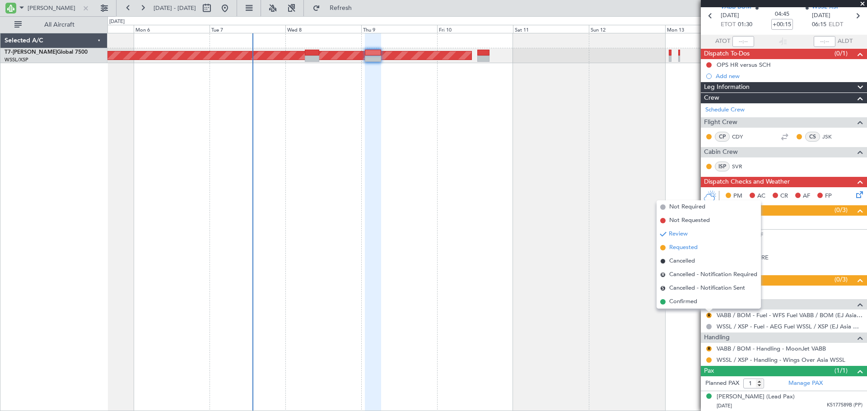
click at [687, 250] on span "Requested" at bounding box center [683, 247] width 28 height 9
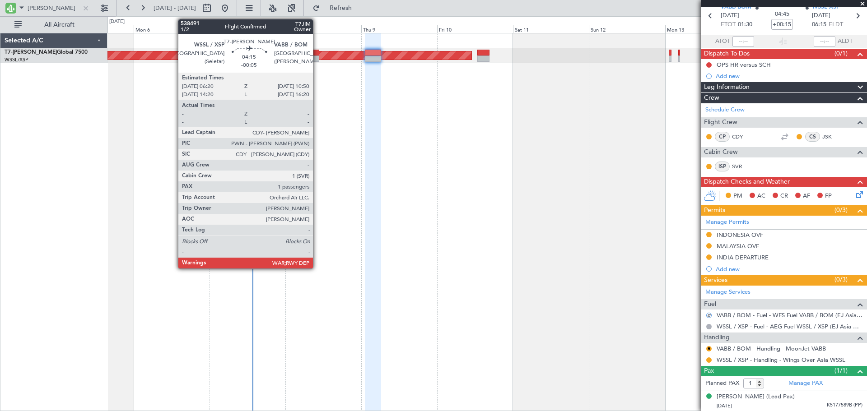
click at [317, 56] on div at bounding box center [312, 59] width 14 height 6
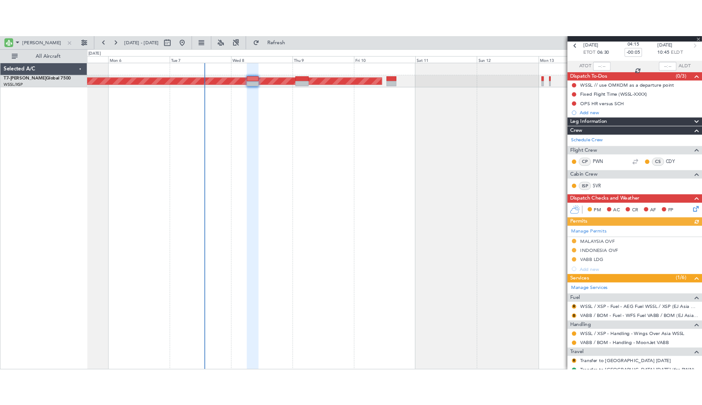
scroll to position [96, 0]
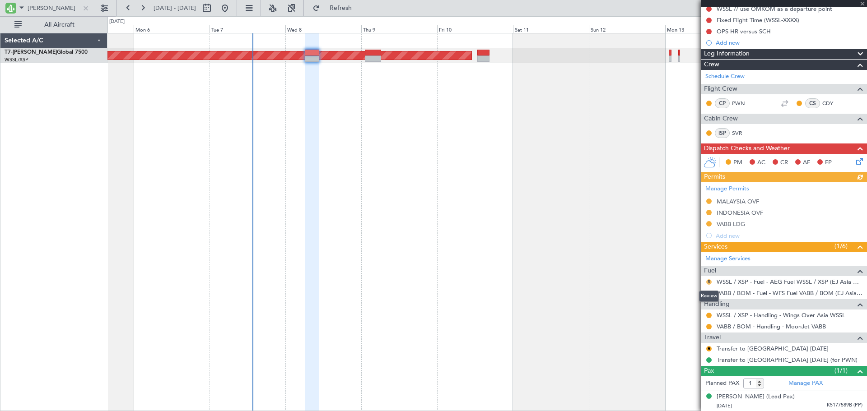
click at [706, 281] on button "R" at bounding box center [708, 281] width 5 height 5
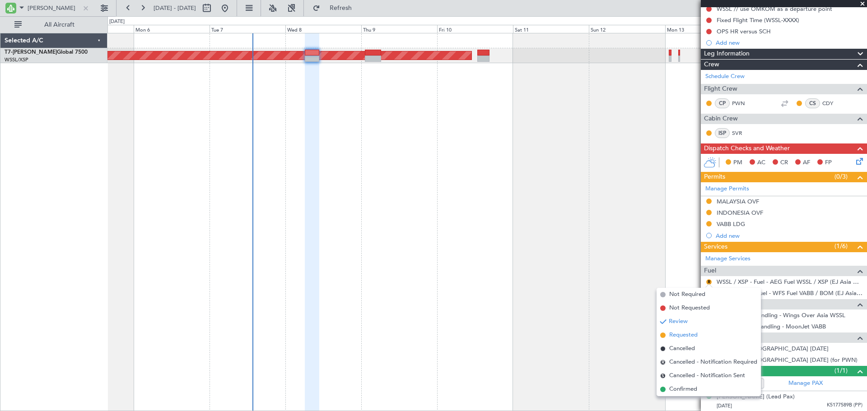
click at [688, 332] on span "Requested" at bounding box center [683, 335] width 28 height 9
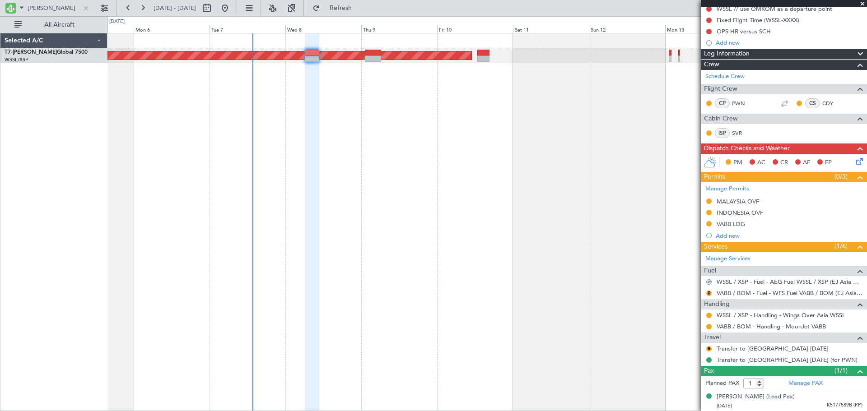
click at [711, 290] on div "R" at bounding box center [708, 293] width 7 height 7
click at [710, 292] on button "R" at bounding box center [708, 293] width 5 height 5
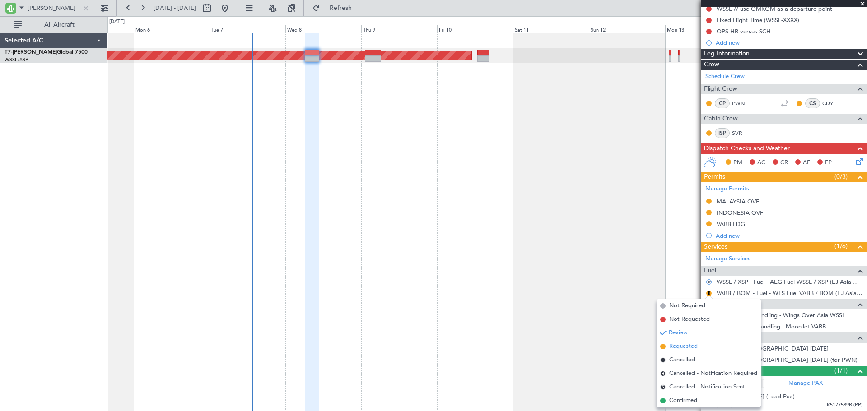
click at [689, 345] on span "Requested" at bounding box center [683, 346] width 28 height 9
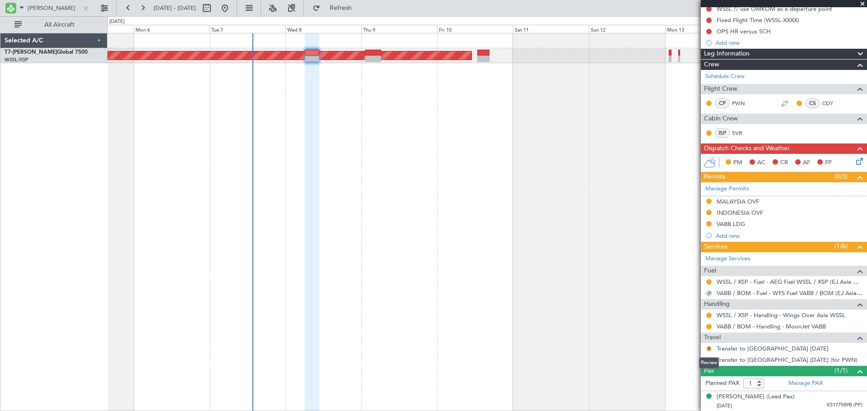
click at [707, 348] on button "R" at bounding box center [708, 348] width 5 height 5
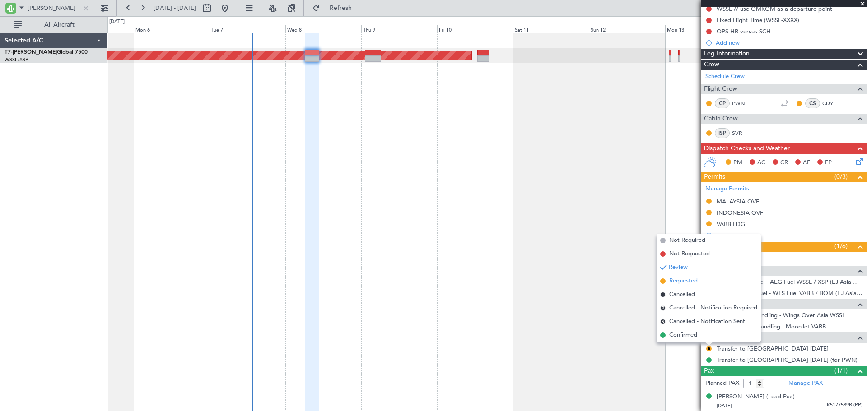
click at [680, 280] on span "Requested" at bounding box center [683, 281] width 28 height 9
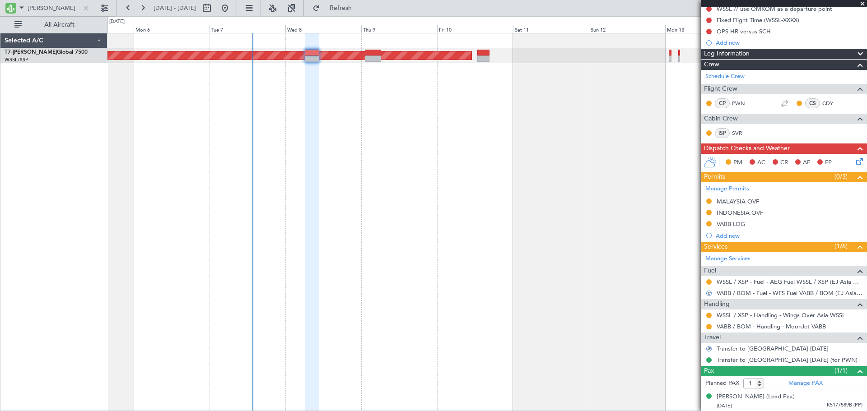
click at [448, 201] on div "Planned Maint [GEOGRAPHIC_DATA] (Seletar)" at bounding box center [486, 222] width 759 height 378
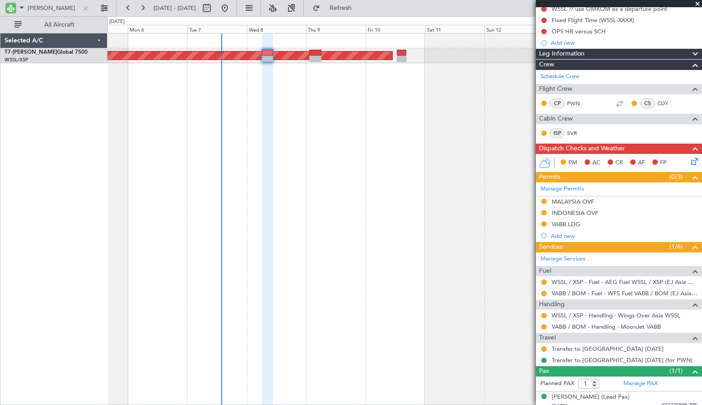
click at [544, 318] on mat-tooltip-component "Requested" at bounding box center [544, 330] width 41 height 24
click at [545, 315] on button at bounding box center [543, 315] width 5 height 5
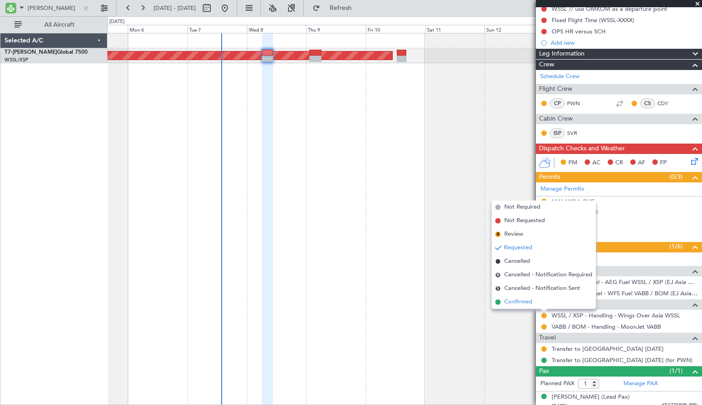
click at [535, 303] on li "Confirmed" at bounding box center [544, 302] width 104 height 14
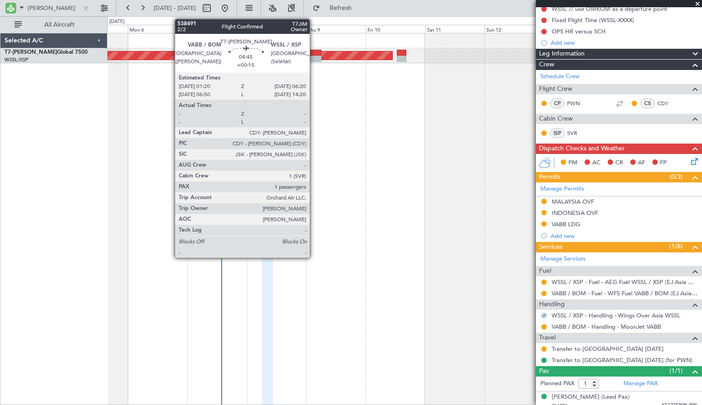
click at [314, 55] on div at bounding box center [315, 53] width 13 height 6
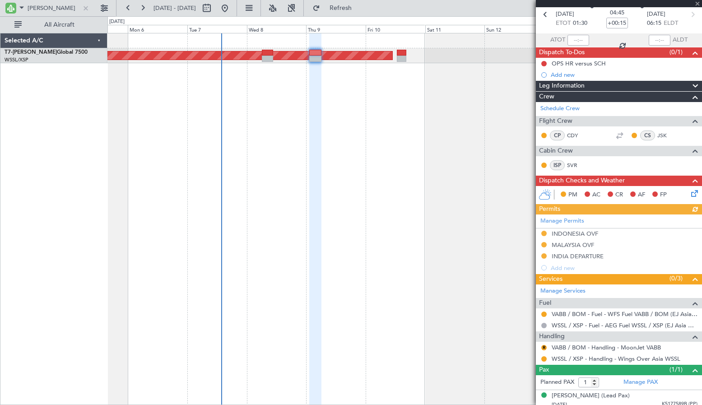
scroll to position [46, 0]
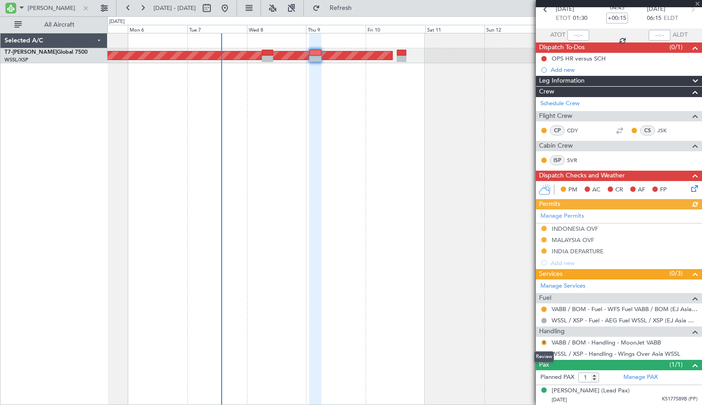
click at [543, 340] on button "R" at bounding box center [543, 342] width 5 height 5
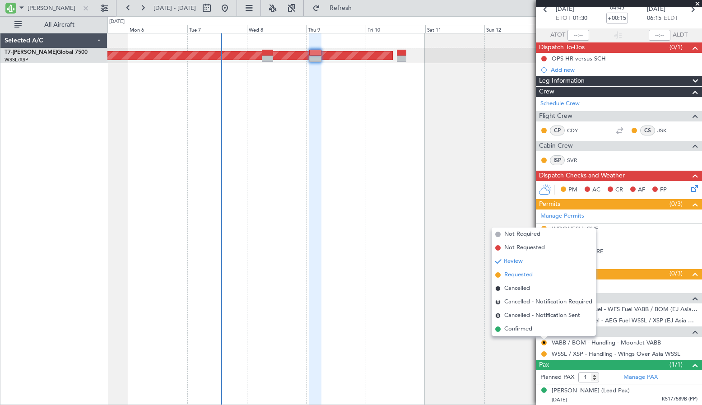
click at [518, 279] on span "Requested" at bounding box center [518, 274] width 28 height 9
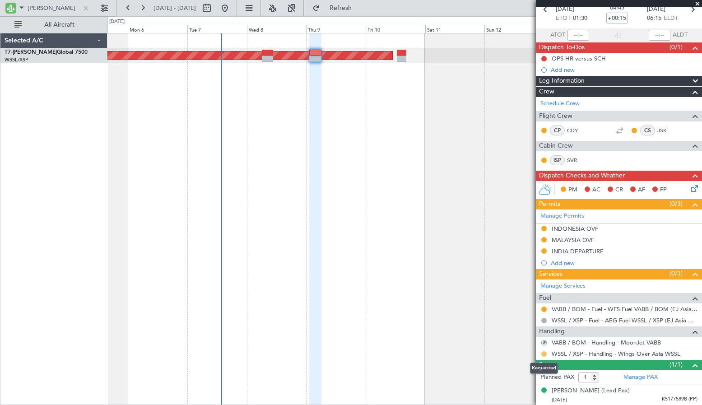
click at [545, 354] on button at bounding box center [543, 353] width 5 height 5
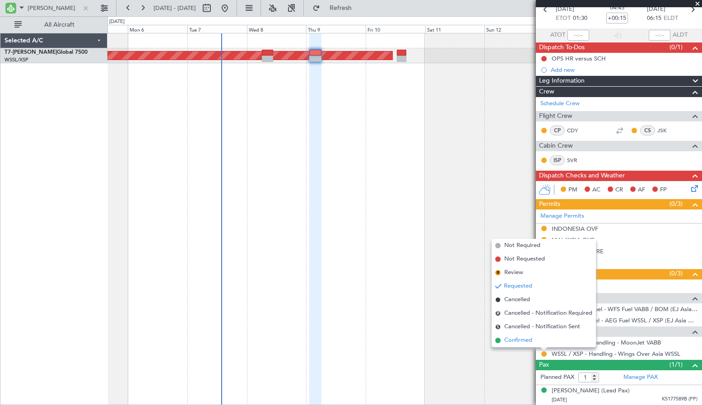
click at [519, 342] on span "Confirmed" at bounding box center [518, 340] width 28 height 9
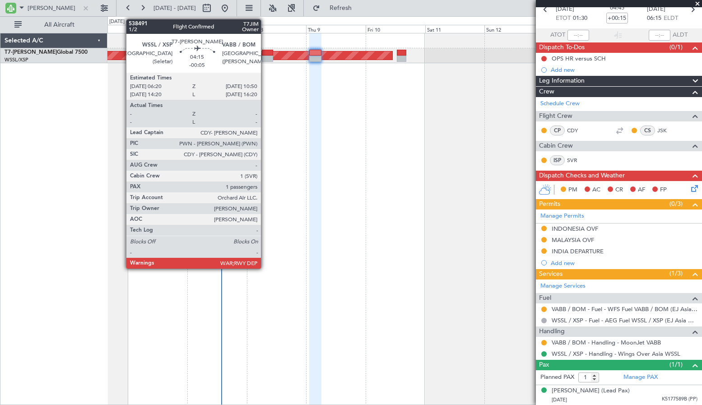
click at [265, 60] on div at bounding box center [267, 59] width 11 height 6
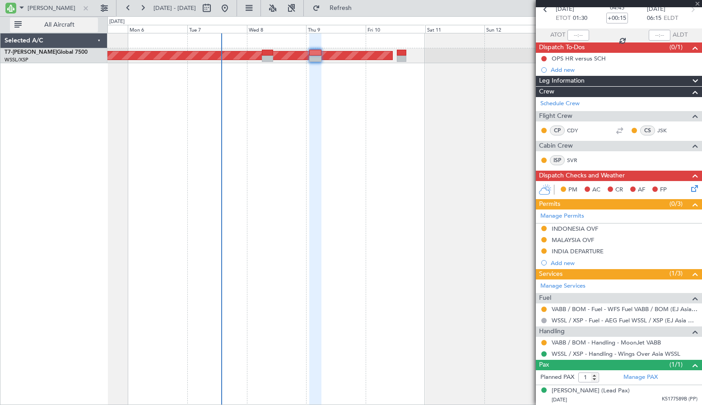
type input "-00:05"
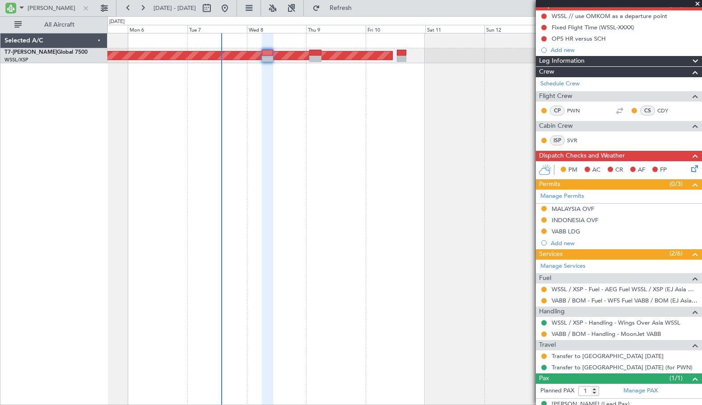
scroll to position [94, 0]
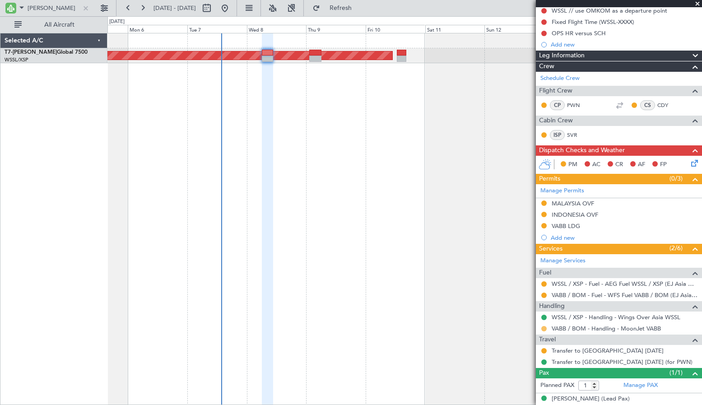
click at [545, 328] on button at bounding box center [543, 328] width 5 height 5
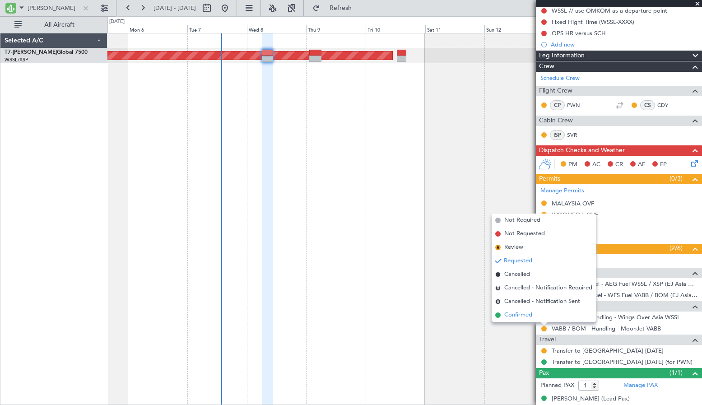
click at [533, 314] on li "Confirmed" at bounding box center [544, 315] width 104 height 14
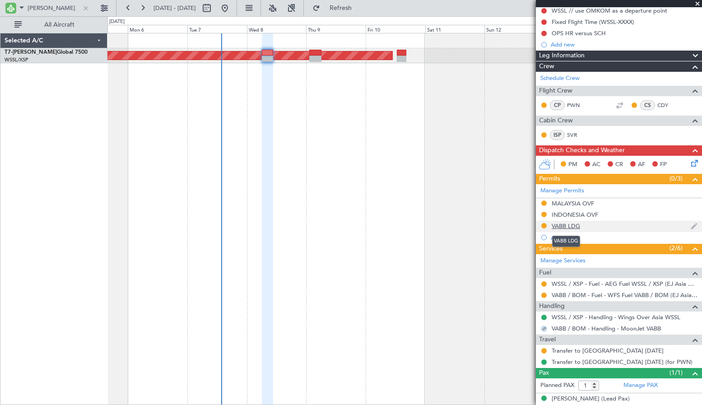
click at [564, 224] on div "VABB LDG" at bounding box center [566, 226] width 28 height 8
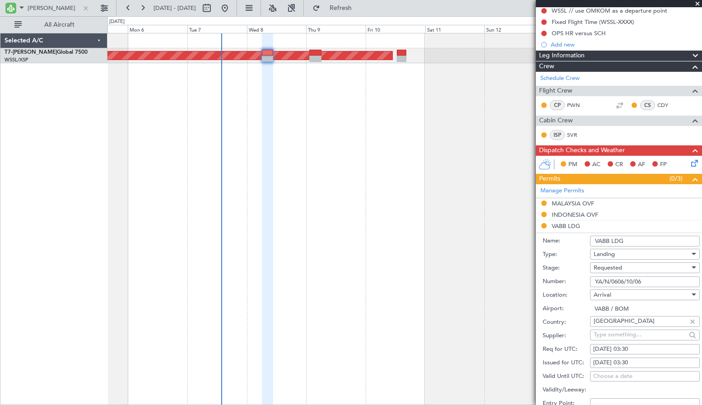
click at [618, 360] on div "08/10/2025 03:30" at bounding box center [644, 362] width 103 height 9
select select "10"
select select "2025"
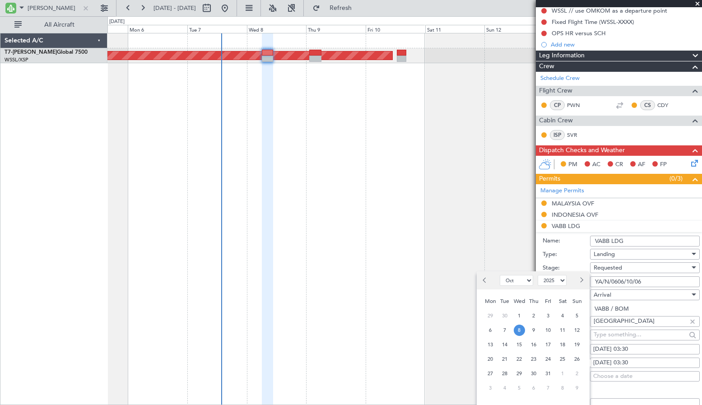
scroll to position [181, 0]
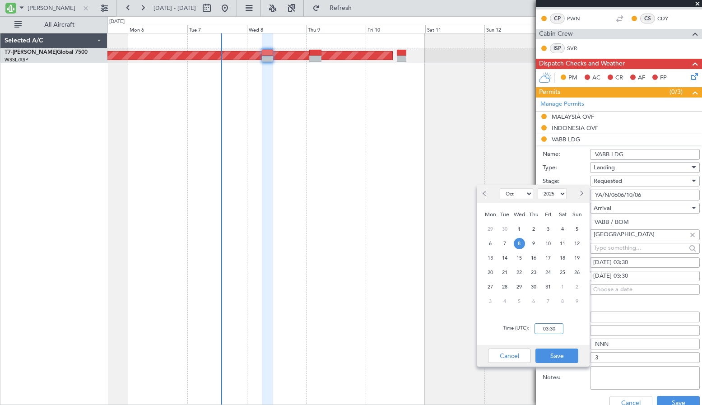
click at [550, 327] on input "03:30" at bounding box center [548, 328] width 29 height 11
type input "06:30"
click at [559, 358] on button "Save" at bounding box center [556, 355] width 43 height 14
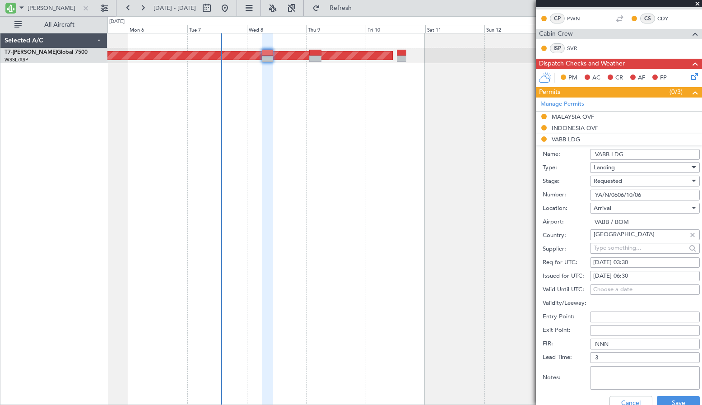
click at [595, 260] on div "08/10/2025 03:30" at bounding box center [644, 262] width 103 height 9
select select "10"
select select "2025"
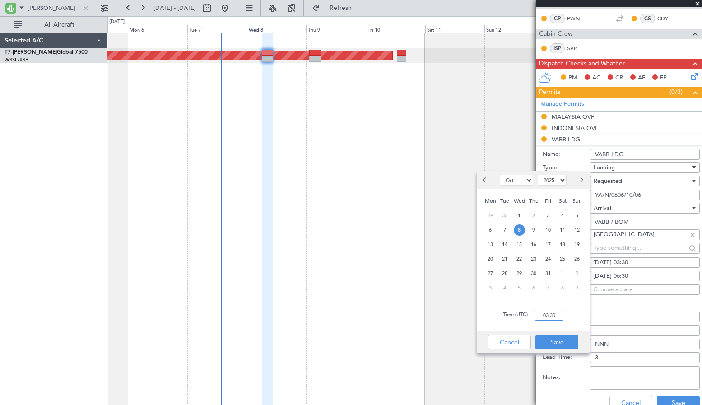
click at [554, 311] on input "03:30" at bounding box center [548, 315] width 29 height 11
type input "06:30"
click at [573, 341] on button "Save" at bounding box center [556, 342] width 43 height 14
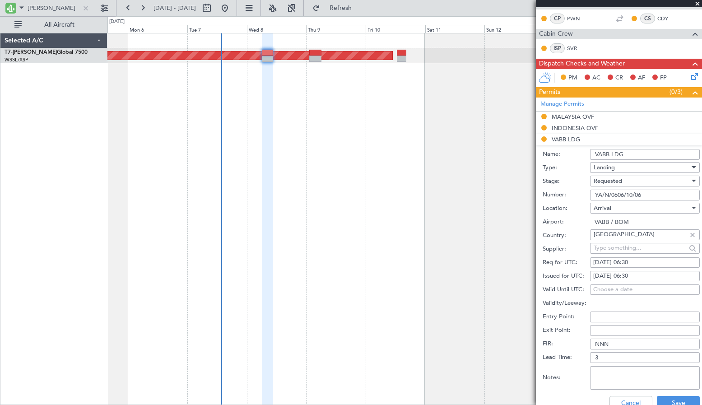
click at [604, 181] on span "Requested" at bounding box center [608, 181] width 28 height 8
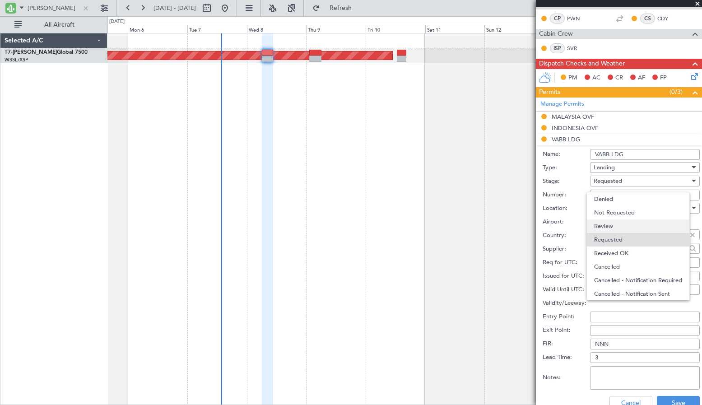
scroll to position [4, 0]
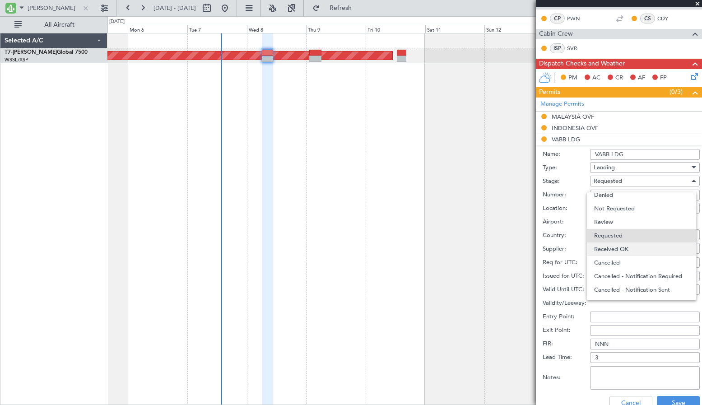
click at [606, 246] on span "Received OK" at bounding box center [641, 249] width 95 height 14
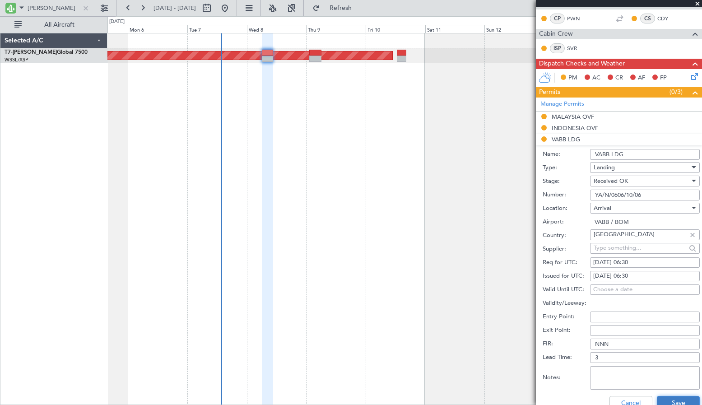
click at [669, 398] on button "Save" at bounding box center [678, 403] width 43 height 14
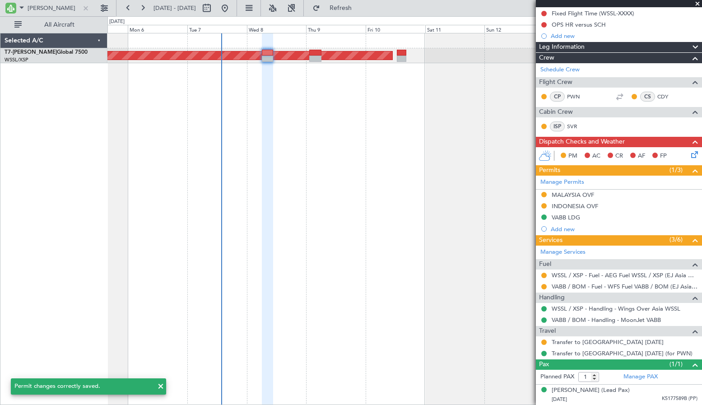
scroll to position [102, 0]
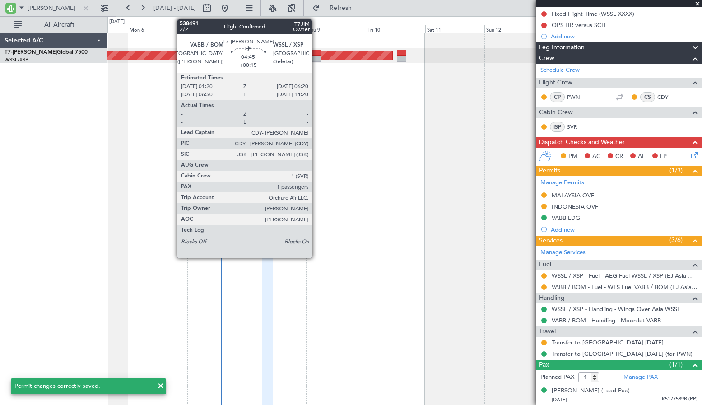
click at [316, 58] on div at bounding box center [315, 59] width 13 height 6
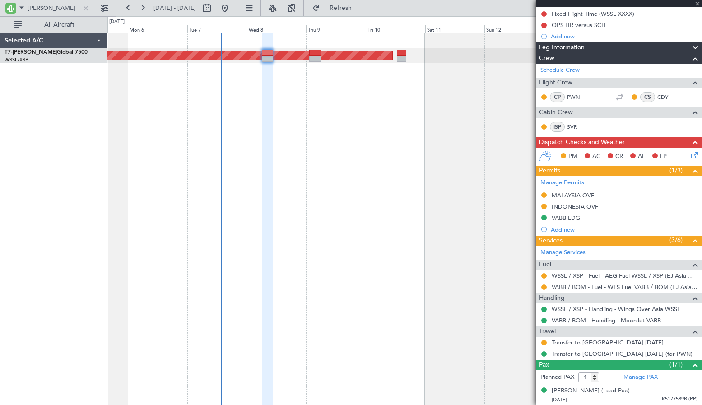
type input "+00:15"
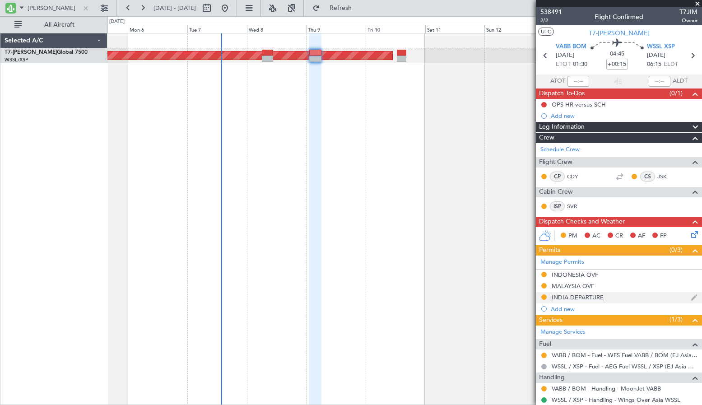
click at [578, 297] on div "INDIA DEPARTURE" at bounding box center [578, 297] width 52 height 8
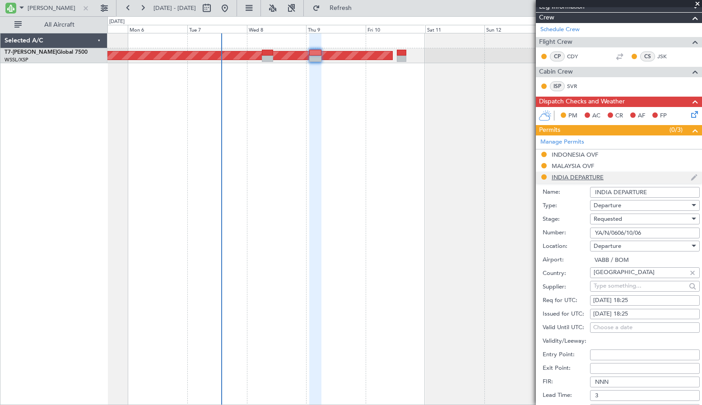
scroll to position [129, 0]
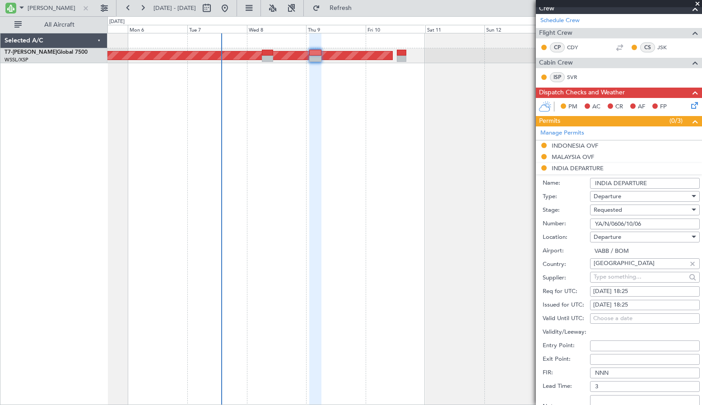
click at [603, 302] on div "08/10/2025 18:25" at bounding box center [644, 305] width 103 height 9
select select "10"
select select "2025"
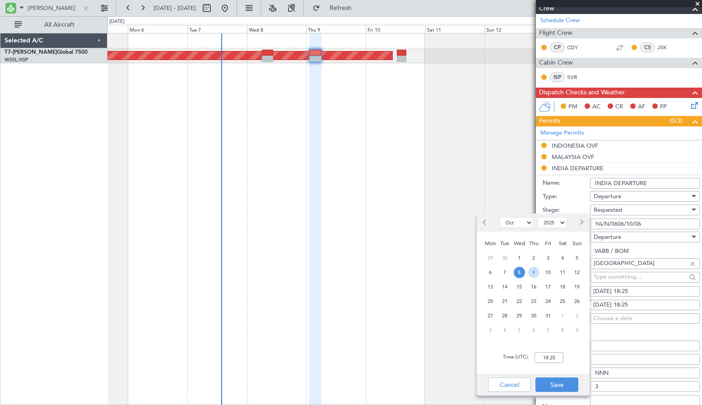
click at [537, 273] on span "9" at bounding box center [533, 272] width 11 height 11
click at [555, 352] on input "00:00" at bounding box center [548, 357] width 29 height 11
type input "01:30"
click at [560, 381] on button "Save" at bounding box center [556, 384] width 43 height 14
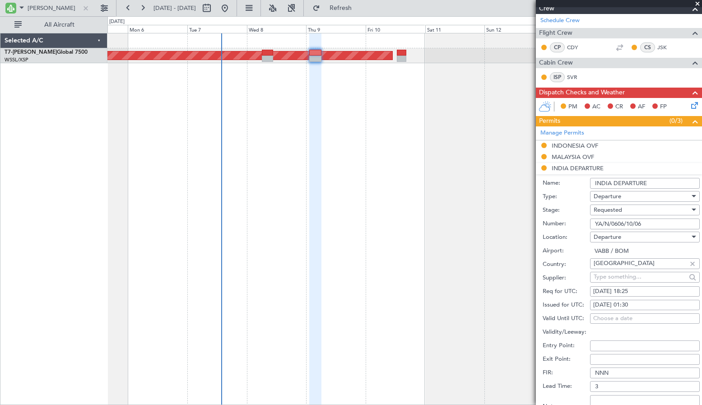
click at [595, 290] on div "08/10/2025 18:25" at bounding box center [644, 291] width 103 height 9
select select "10"
select select "2025"
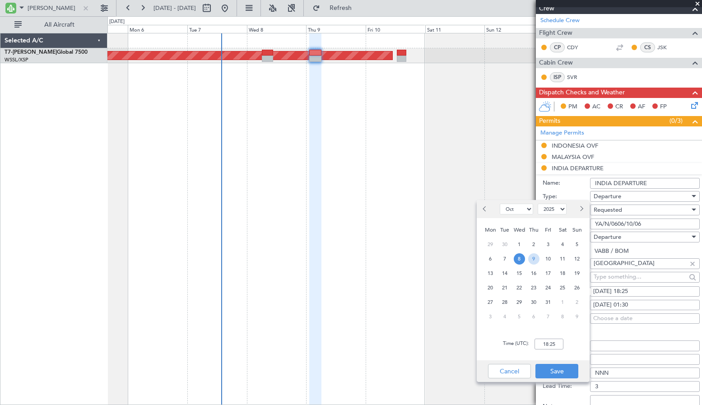
click at [535, 260] on span "9" at bounding box center [533, 258] width 11 height 11
click at [557, 345] on input "00:00" at bounding box center [548, 344] width 29 height 11
type input "01:30"
click at [558, 365] on button "Save" at bounding box center [556, 371] width 43 height 14
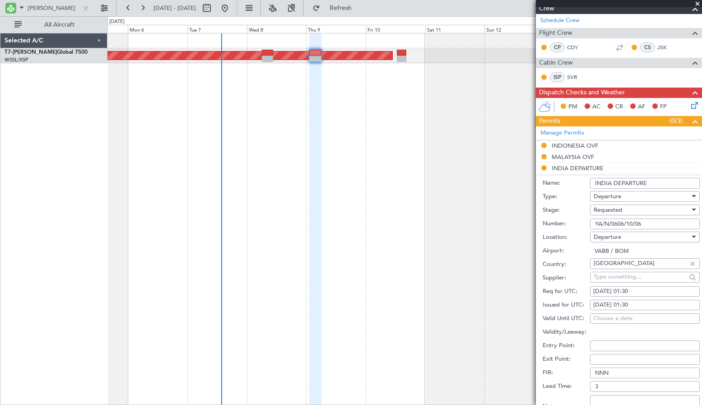
click at [595, 208] on span "Requested" at bounding box center [608, 210] width 28 height 8
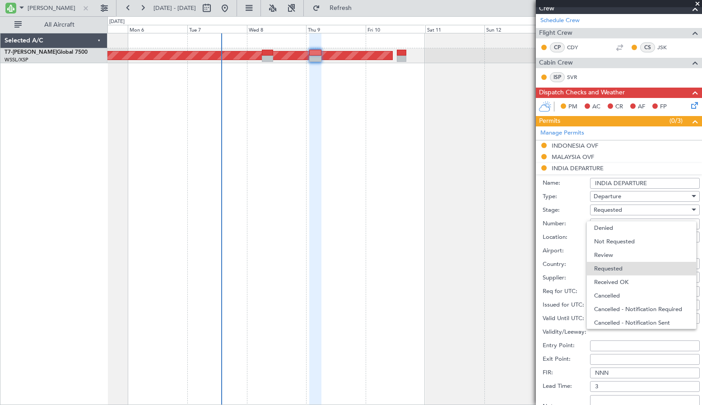
scroll to position [4, 0]
click at [600, 274] on span "Received OK" at bounding box center [641, 278] width 95 height 14
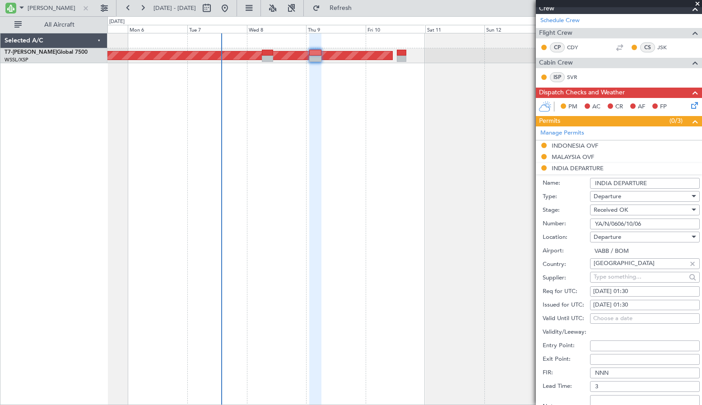
scroll to position [194, 0]
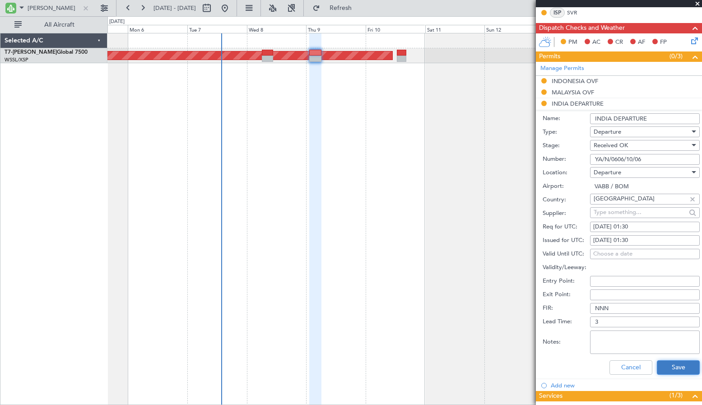
click at [663, 367] on button "Save" at bounding box center [678, 367] width 43 height 14
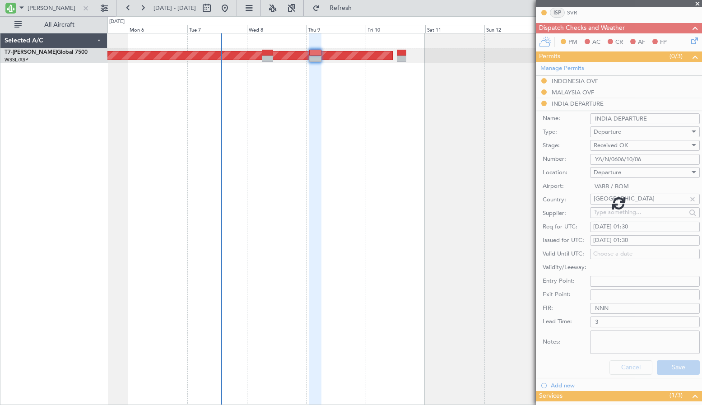
scroll to position [46, 0]
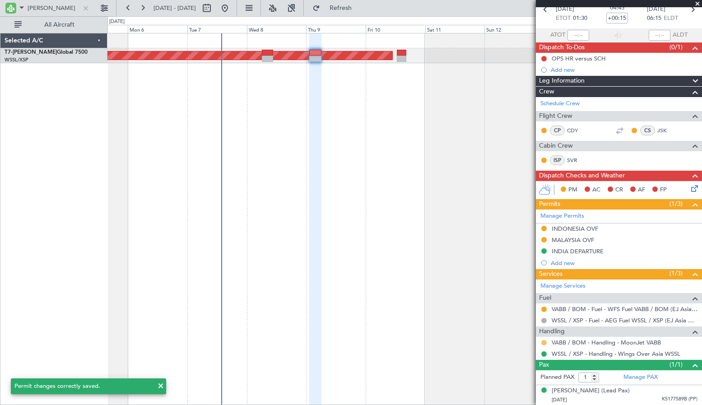
click at [543, 340] on button at bounding box center [543, 342] width 5 height 5
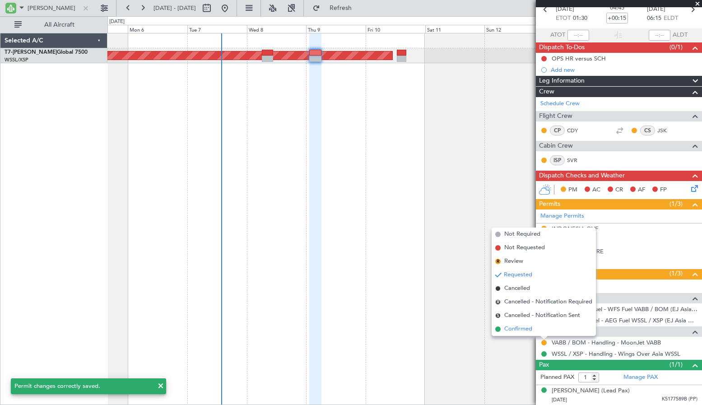
click at [530, 327] on span "Confirmed" at bounding box center [518, 329] width 28 height 9
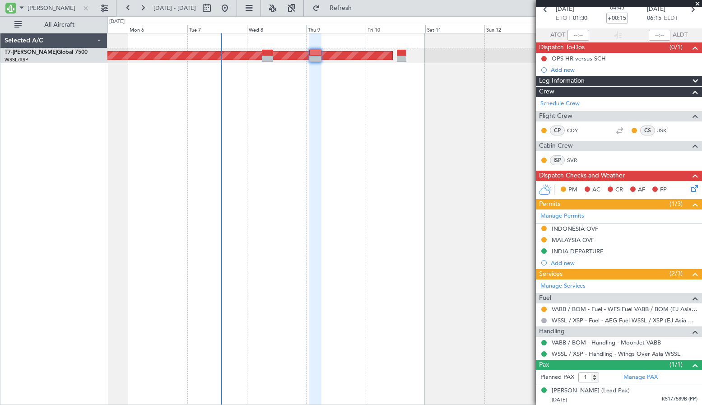
click at [467, 109] on div "Planned Maint [GEOGRAPHIC_DATA] (Seletar)" at bounding box center [404, 219] width 595 height 372
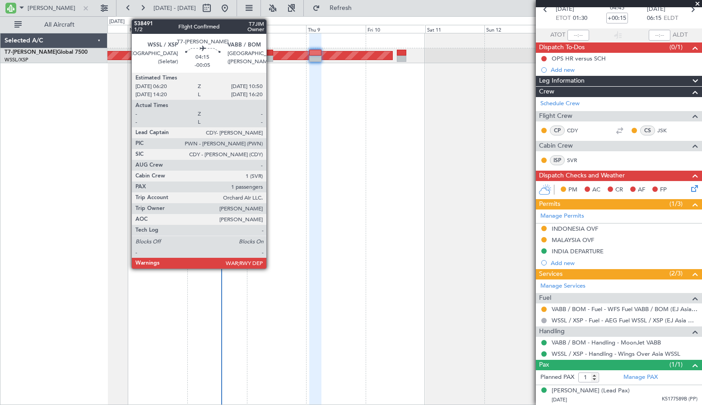
click at [270, 60] on div at bounding box center [267, 59] width 11 height 6
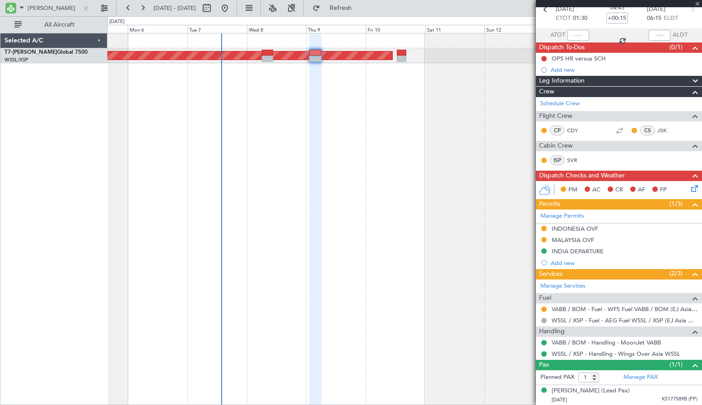
type input "-00:05"
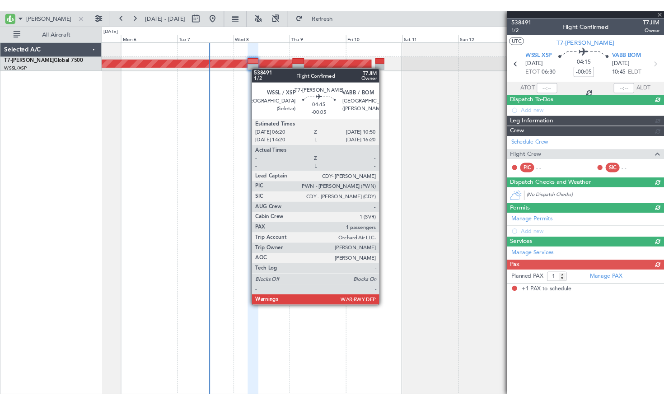
scroll to position [0, 0]
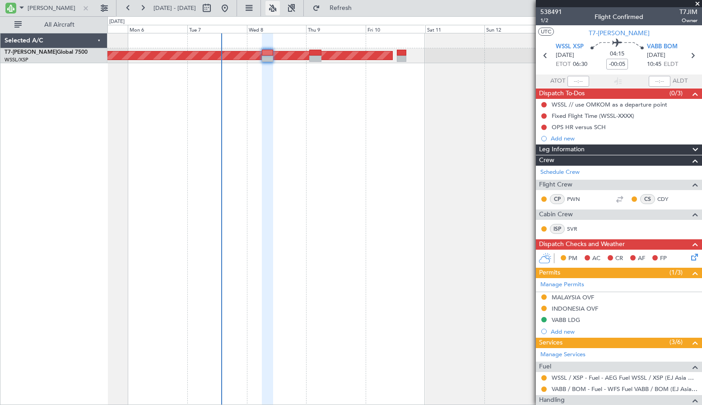
click at [280, 9] on button at bounding box center [272, 8] width 14 height 14
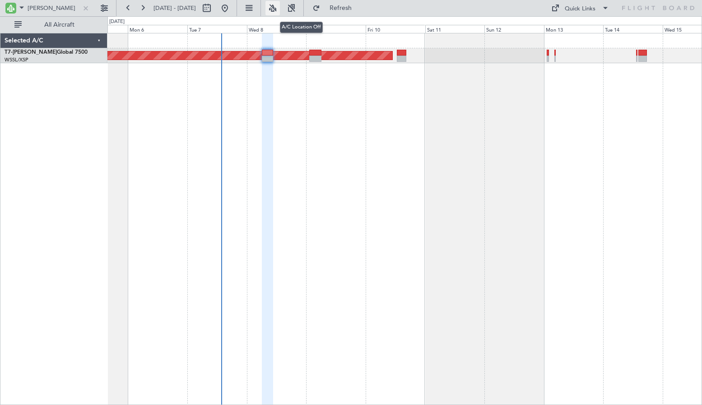
type input "0"
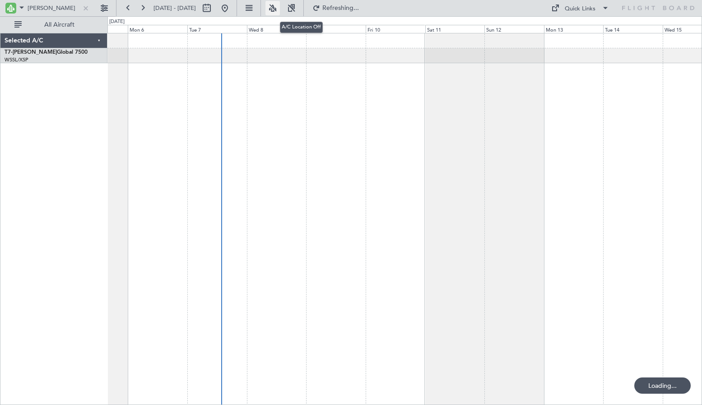
click at [280, 9] on button at bounding box center [272, 8] width 14 height 14
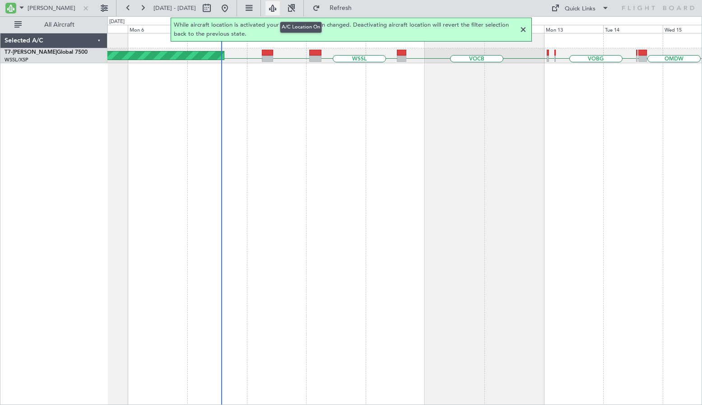
click at [280, 12] on button at bounding box center [272, 8] width 14 height 14
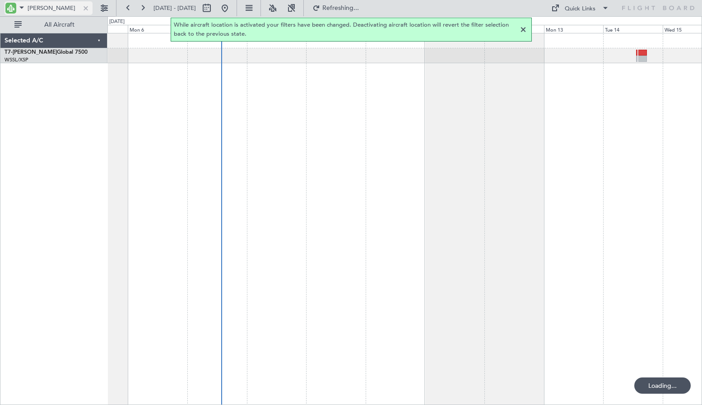
click at [87, 9] on div at bounding box center [86, 8] width 10 height 10
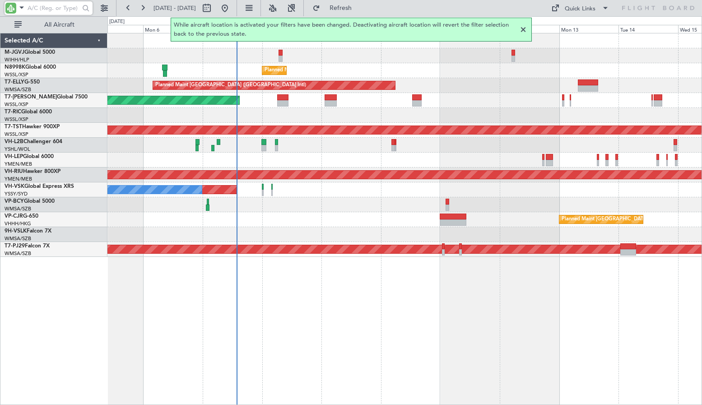
click at [255, 115] on div at bounding box center [404, 115] width 594 height 15
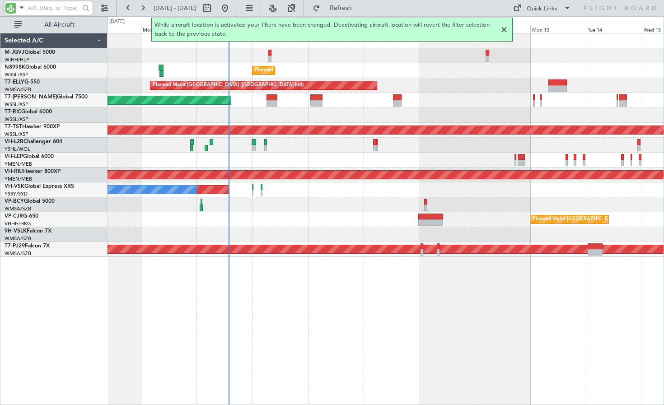
click at [508, 27] on div at bounding box center [503, 29] width 11 height 11
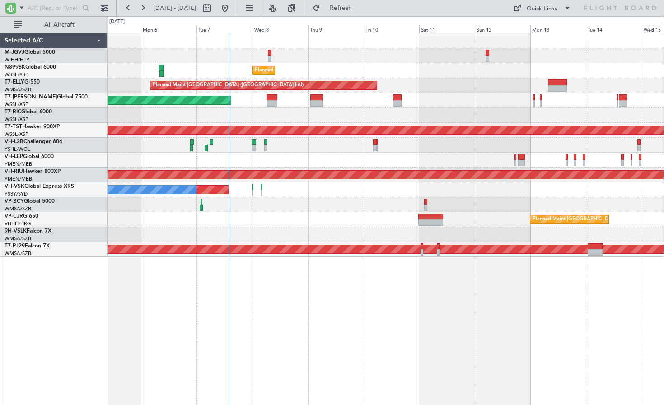
click at [290, 51] on div at bounding box center [385, 55] width 556 height 15
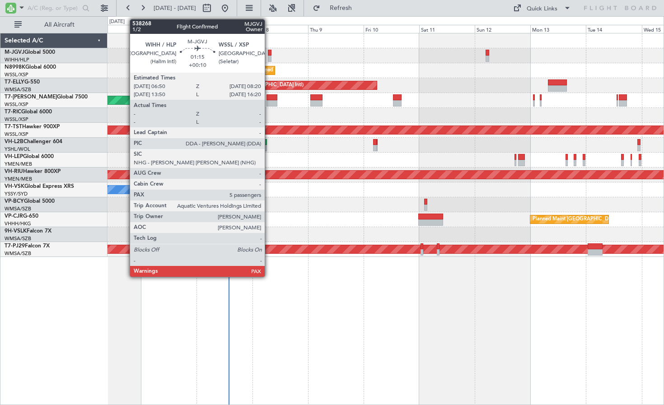
click at [269, 52] on div at bounding box center [270, 53] width 4 height 6
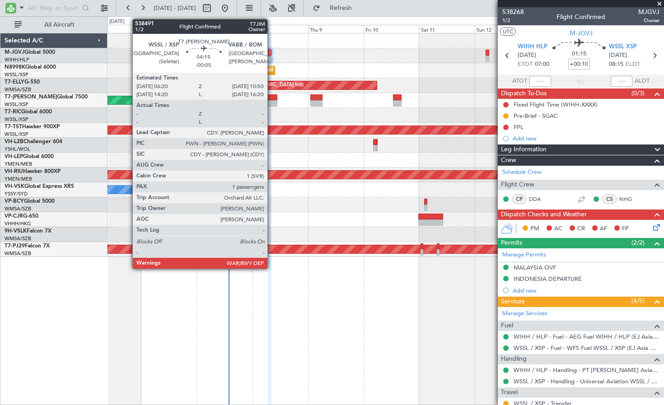
click at [271, 100] on div at bounding box center [271, 97] width 11 height 6
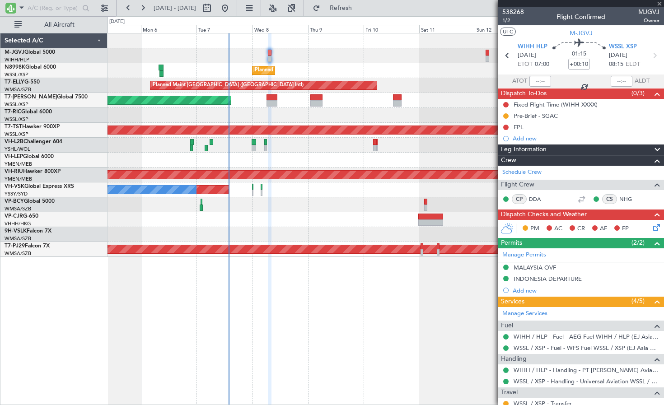
type input "-00:05"
type input "1"
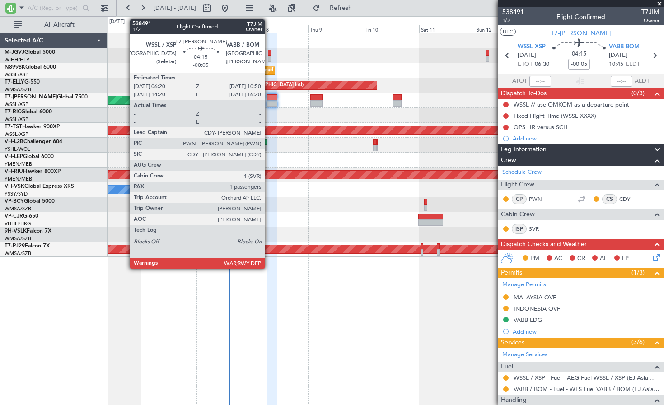
click at [269, 99] on div at bounding box center [271, 97] width 11 height 6
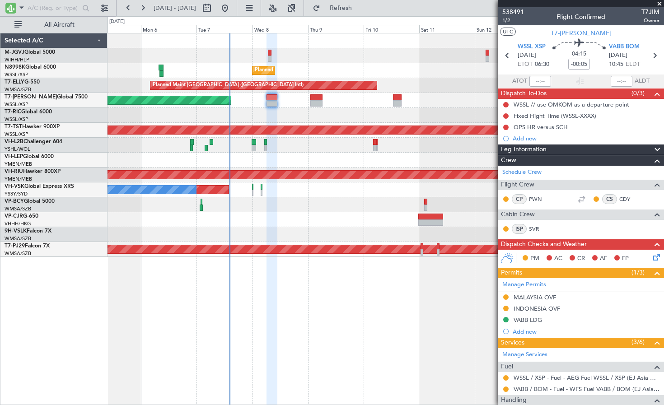
click at [252, 113] on div at bounding box center [385, 115] width 556 height 15
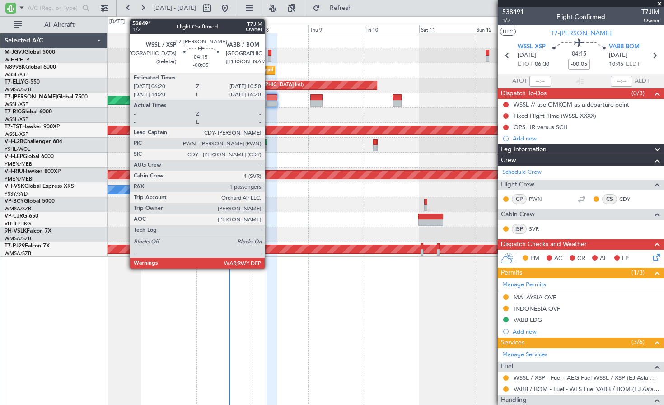
click at [269, 101] on div at bounding box center [271, 103] width 11 height 6
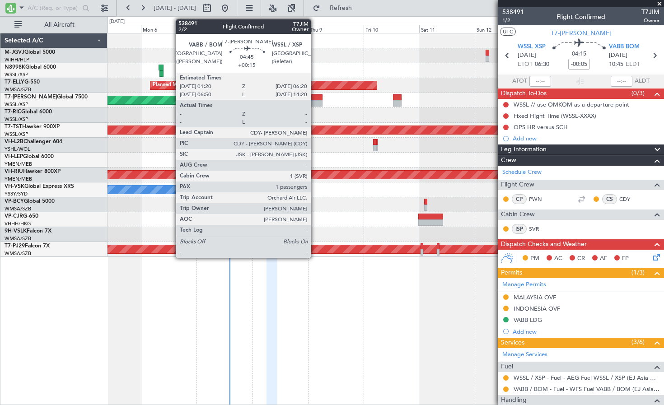
click at [315, 101] on div at bounding box center [316, 103] width 12 height 6
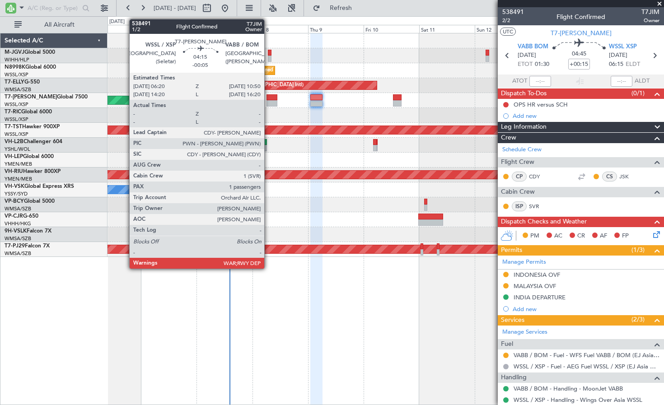
click at [268, 102] on div at bounding box center [271, 103] width 11 height 6
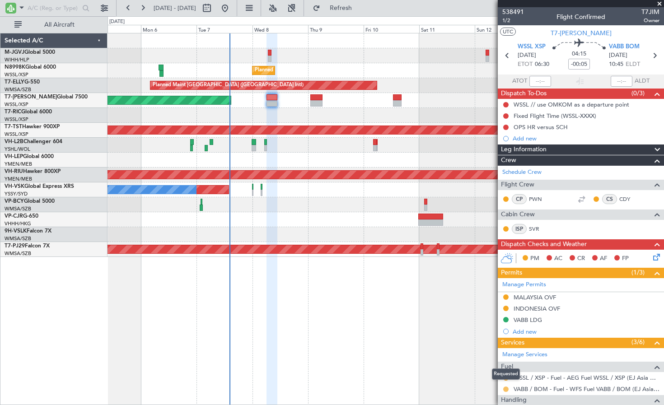
click at [505, 389] on button at bounding box center [505, 388] width 5 height 5
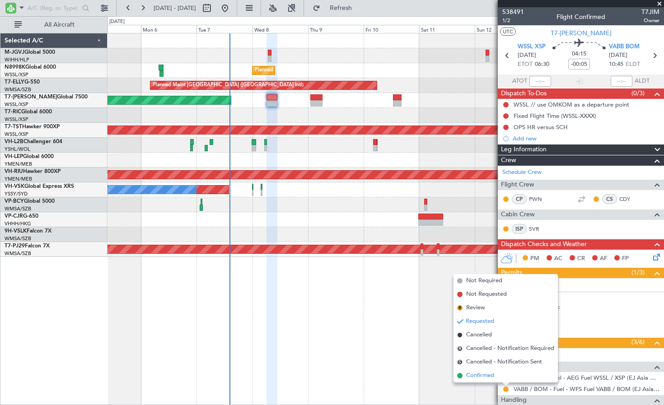
click at [491, 377] on span "Confirmed" at bounding box center [480, 375] width 28 height 9
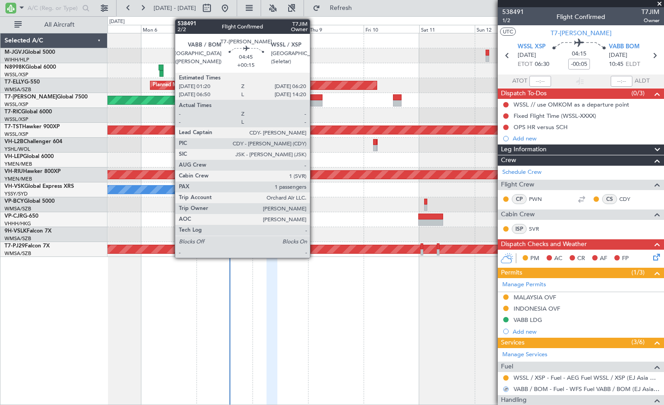
click at [314, 104] on div at bounding box center [316, 103] width 12 height 6
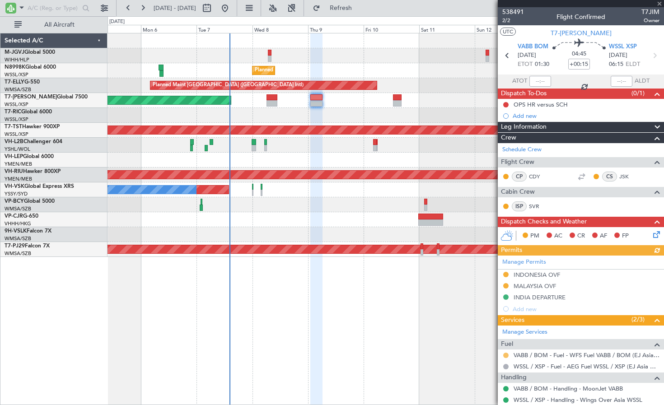
click at [506, 354] on button at bounding box center [505, 355] width 5 height 5
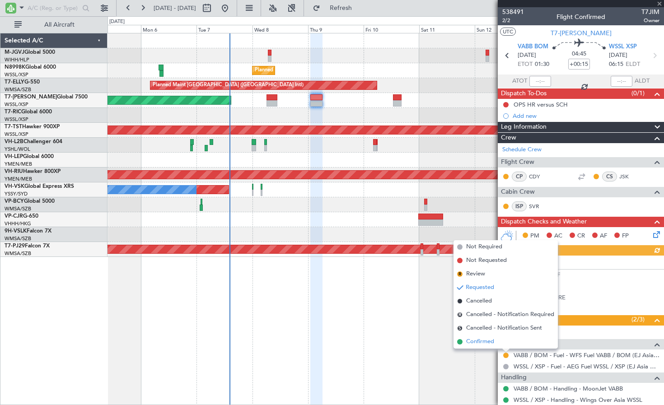
click at [494, 344] on li "Confirmed" at bounding box center [505, 342] width 104 height 14
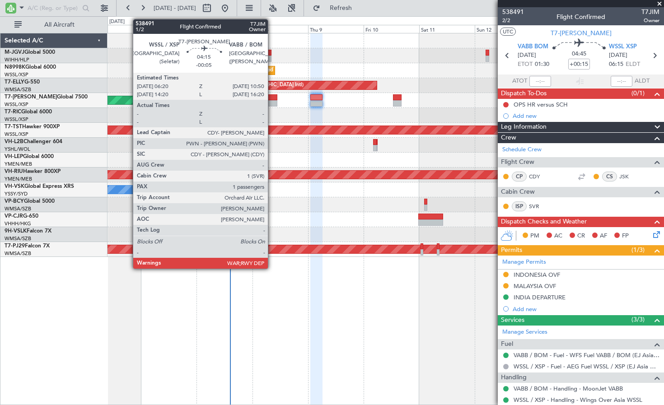
click at [272, 102] on div at bounding box center [271, 103] width 11 height 6
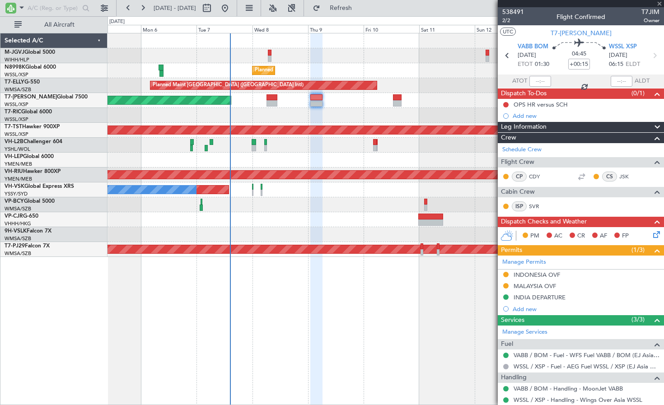
type input "-00:05"
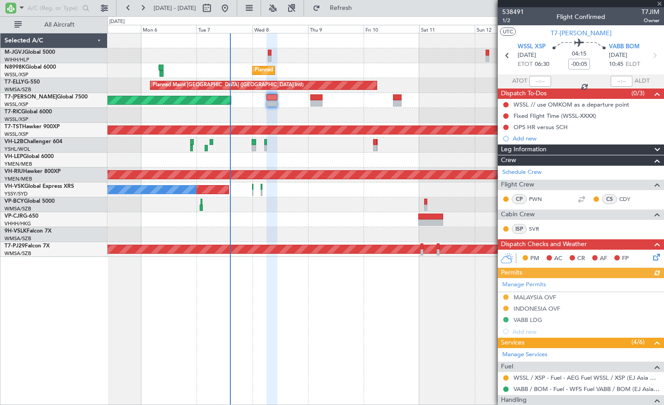
click at [548, 308] on div "Manage Permits MALAYSIA OVF INDONESIA OVF VABB LDG Add new" at bounding box center [580, 307] width 166 height 59
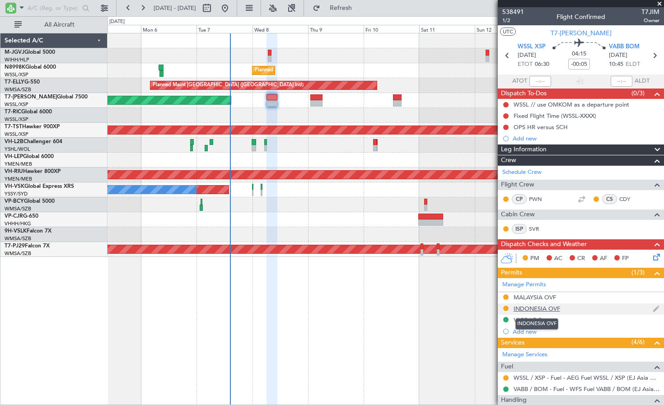
click at [542, 308] on div "INDONESIA OVF" at bounding box center [536, 309] width 46 height 8
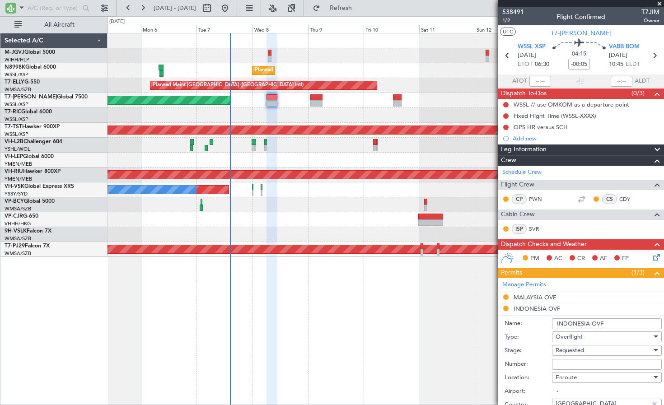
click at [568, 365] on input "Number:" at bounding box center [607, 364] width 110 height 11
paste input "SJ15805"
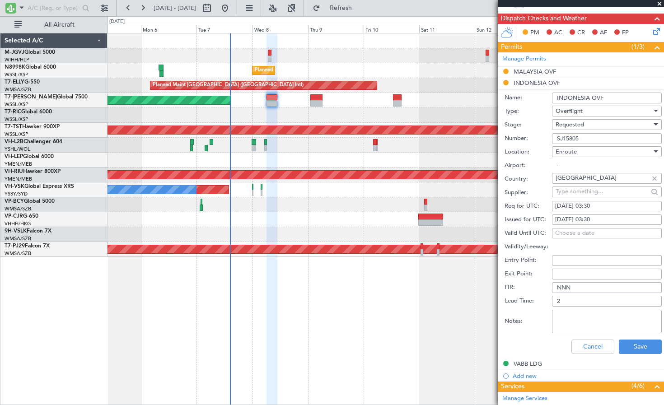
type input "SJ15805"
click at [601, 223] on div "08/10/2025 03:30" at bounding box center [606, 219] width 103 height 9
select select "10"
select select "2025"
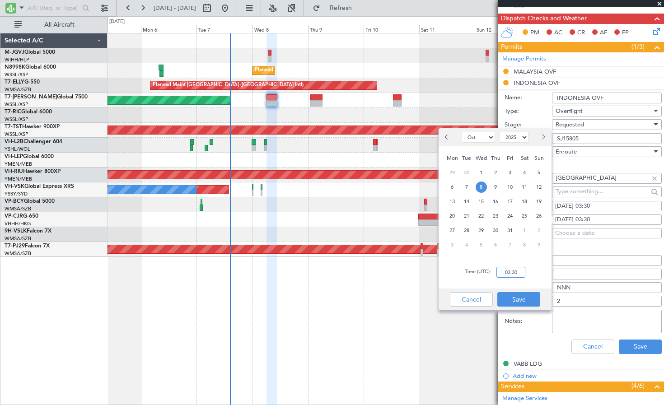
click at [524, 272] on input "03:30" at bounding box center [510, 272] width 29 height 11
type input "06:30"
click at [517, 296] on button "Save" at bounding box center [518, 299] width 43 height 14
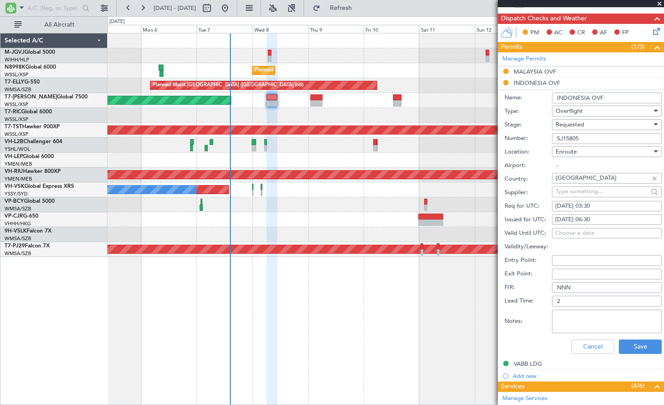
click at [574, 204] on div "08/10/2025 03:30" at bounding box center [606, 206] width 103 height 9
select select "10"
select select "2025"
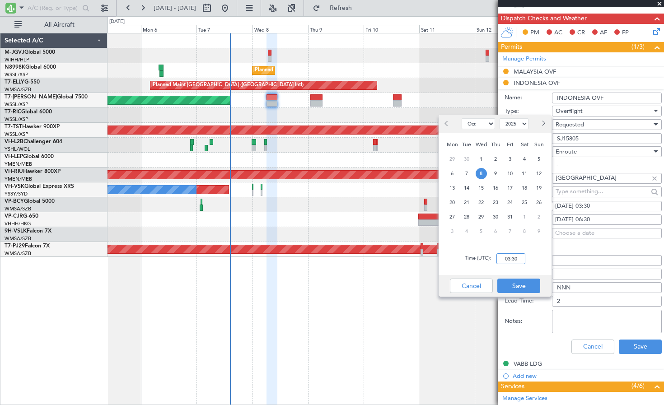
click at [512, 256] on input "03:30" at bounding box center [510, 258] width 29 height 11
type input "06:30"
click at [514, 285] on button "Save" at bounding box center [518, 286] width 43 height 14
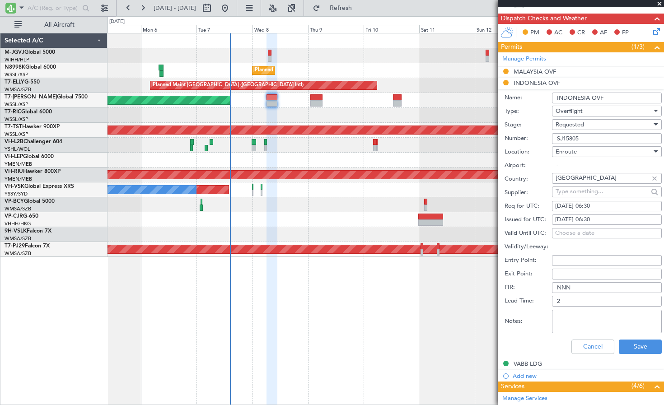
click at [585, 125] on div "Requested" at bounding box center [603, 125] width 96 height 14
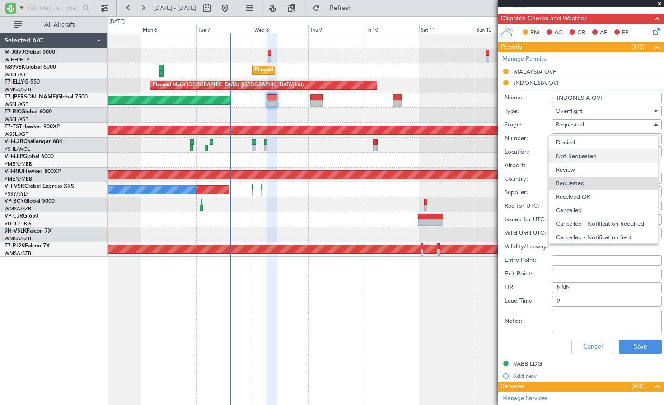
scroll to position [4, 0]
click at [585, 191] on span "Received OK" at bounding box center [603, 193] width 95 height 14
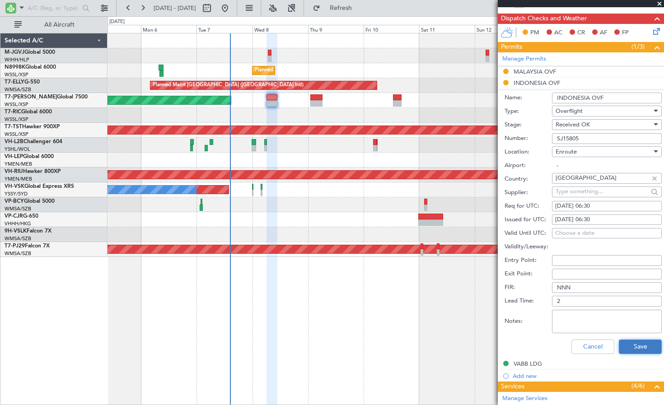
click at [636, 342] on button "Save" at bounding box center [639, 346] width 43 height 14
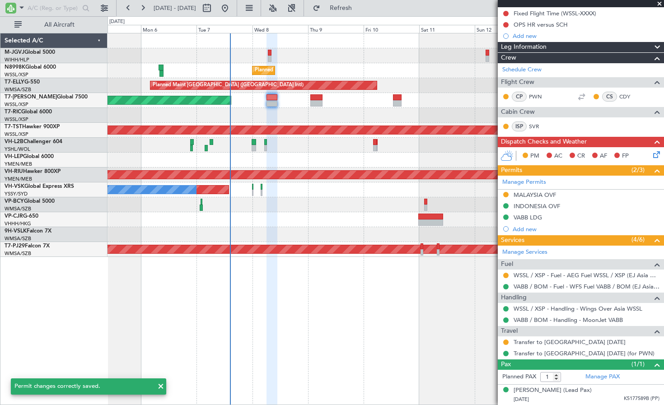
scroll to position [102, 0]
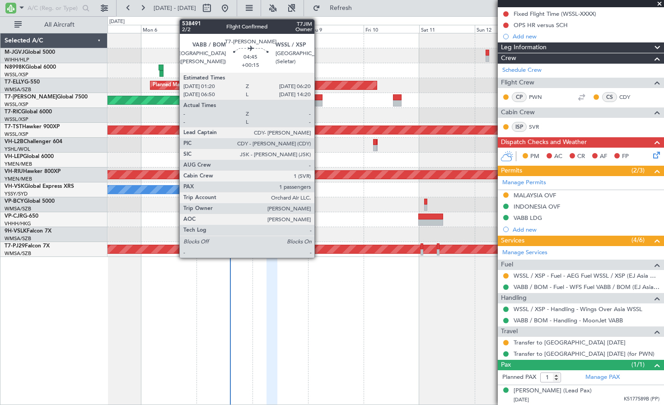
click at [318, 99] on div at bounding box center [316, 97] width 12 height 6
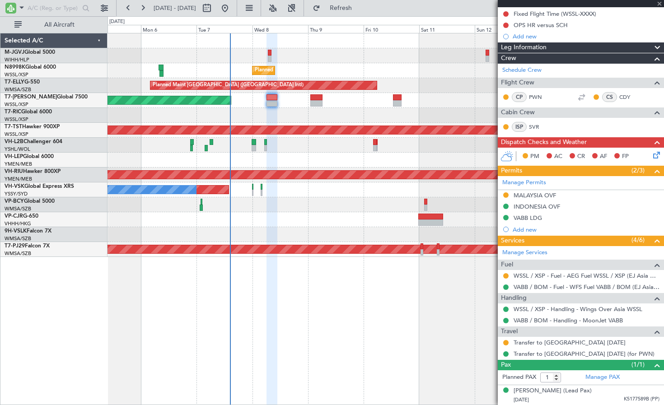
type input "+00:15"
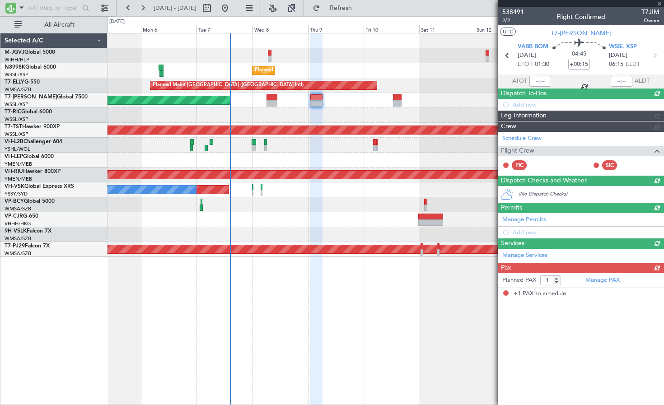
scroll to position [0, 0]
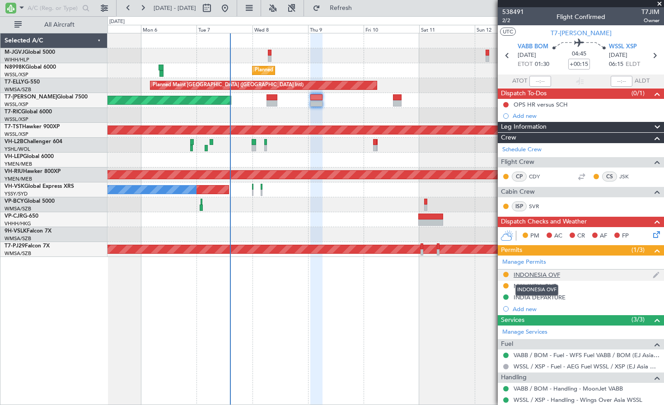
click at [544, 277] on div "INDONESIA OVF" at bounding box center [536, 275] width 46 height 8
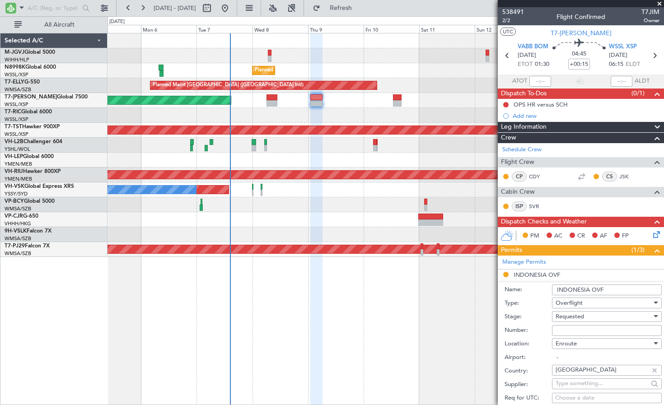
click at [562, 329] on input "Number:" at bounding box center [607, 330] width 110 height 11
paste input "SJ15804"
type input "SJ15804"
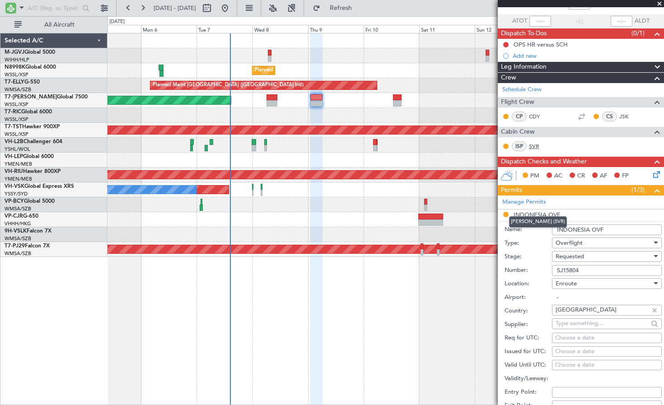
scroll to position [75, 0]
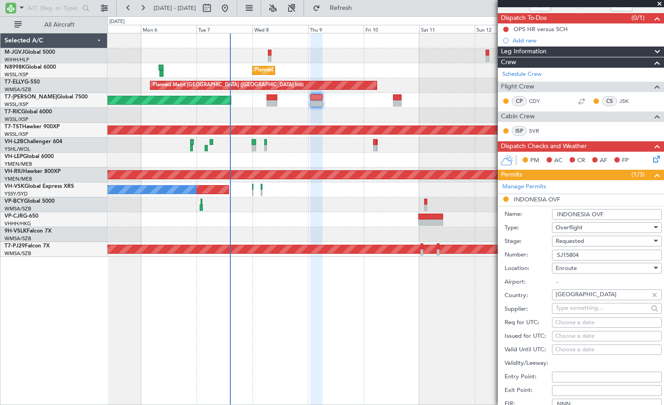
click at [561, 335] on div "Choose a date" at bounding box center [606, 336] width 103 height 9
select select "10"
select select "2025"
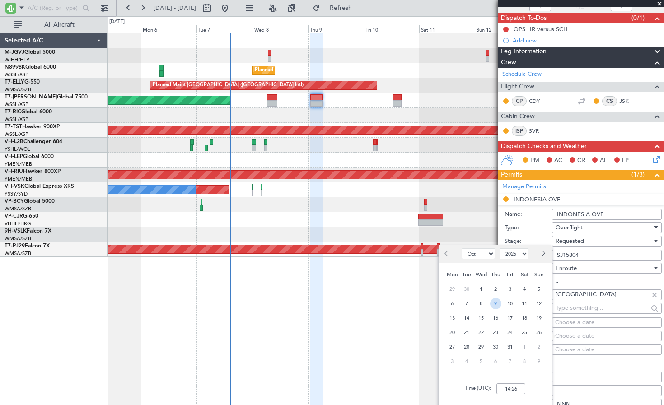
click at [497, 306] on span "9" at bounding box center [495, 303] width 11 height 11
click at [507, 392] on input "00:00" at bounding box center [510, 388] width 29 height 11
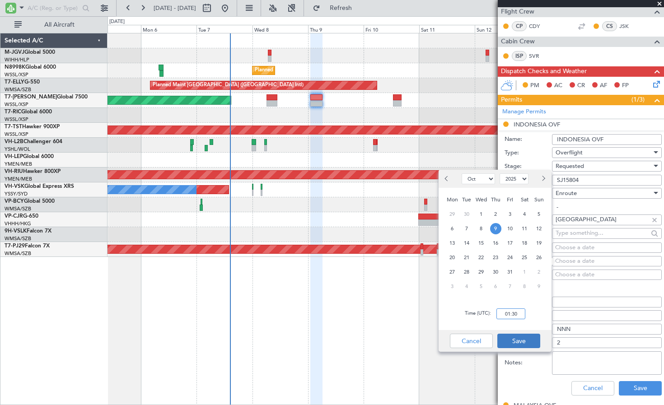
type input "01:30"
click at [522, 338] on button "Save" at bounding box center [518, 341] width 43 height 14
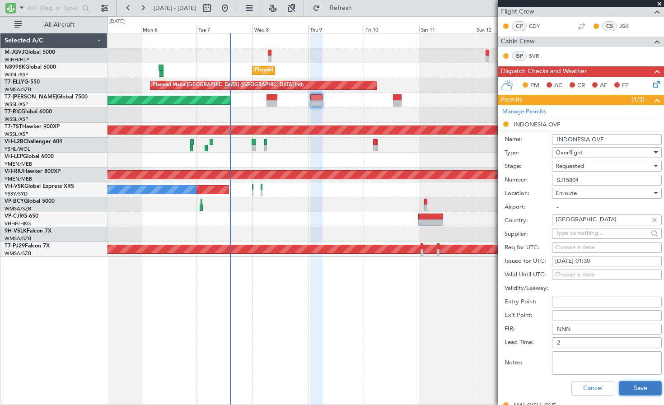
click at [638, 389] on button "Save" at bounding box center [639, 388] width 43 height 14
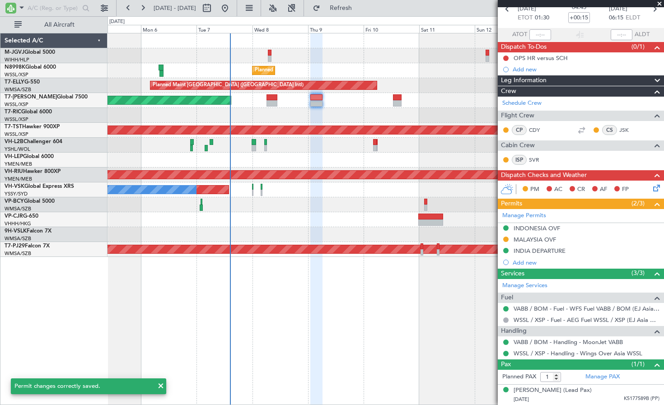
scroll to position [46, 0]
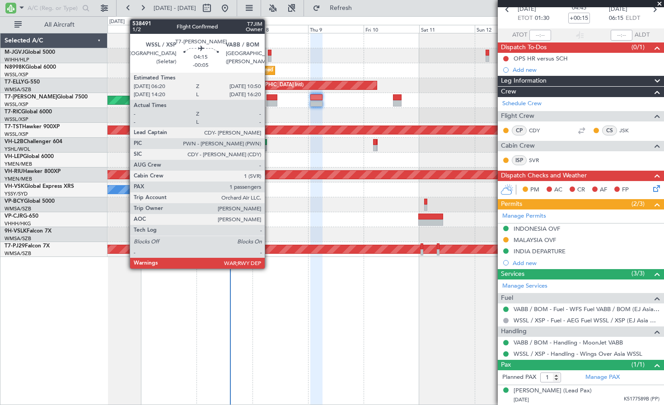
click at [269, 99] on div at bounding box center [271, 97] width 11 height 6
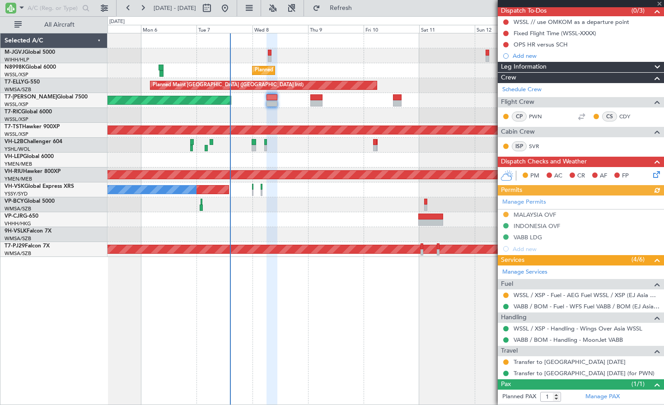
scroll to position [102, 0]
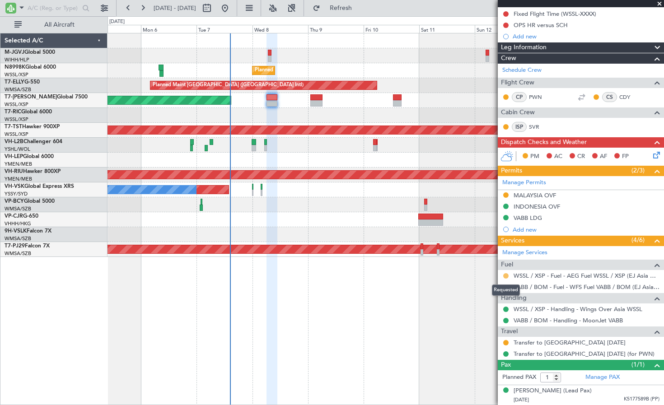
click at [507, 275] on button at bounding box center [505, 275] width 5 height 5
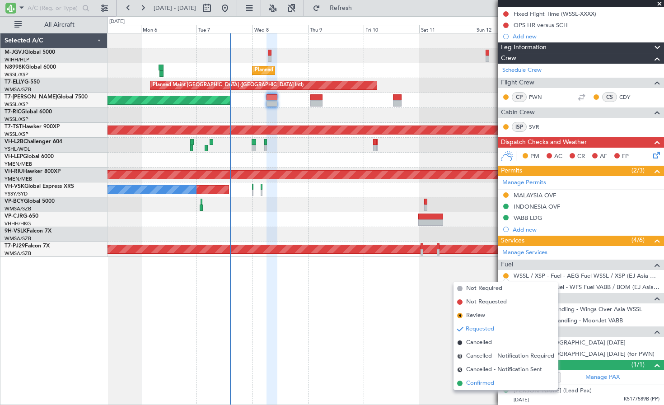
click at [486, 383] on span "Confirmed" at bounding box center [480, 383] width 28 height 9
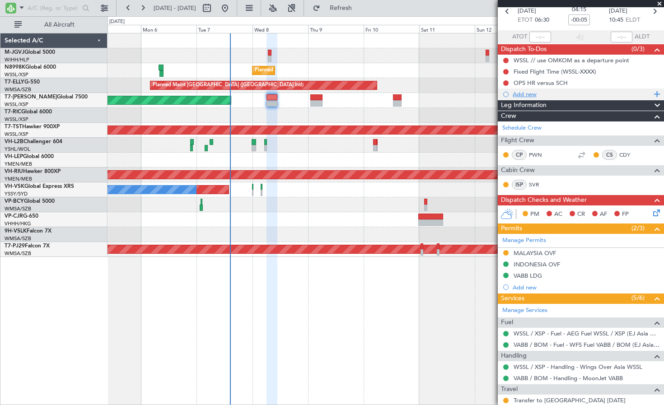
scroll to position [0, 0]
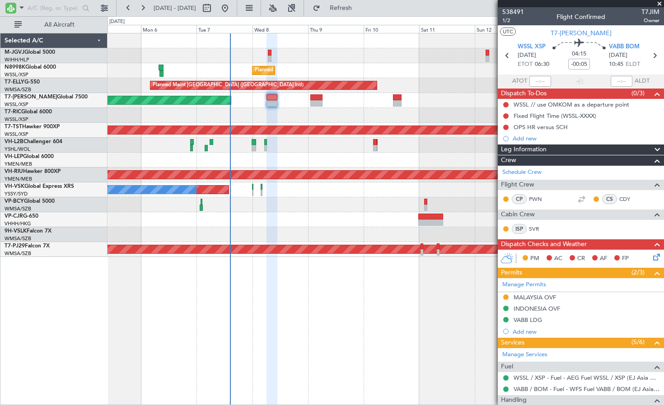
click at [409, 56] on div at bounding box center [385, 55] width 556 height 15
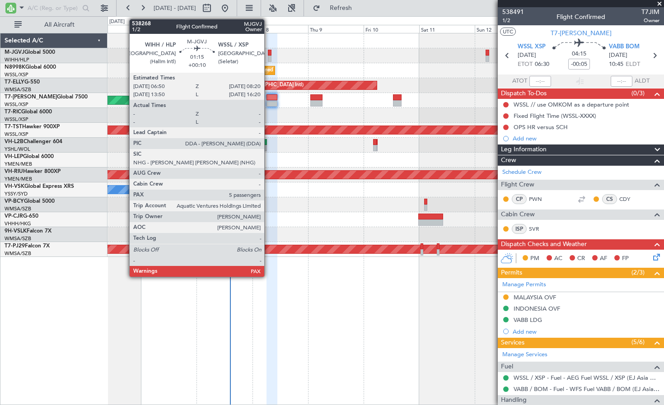
click at [268, 56] on div at bounding box center [270, 59] width 4 height 6
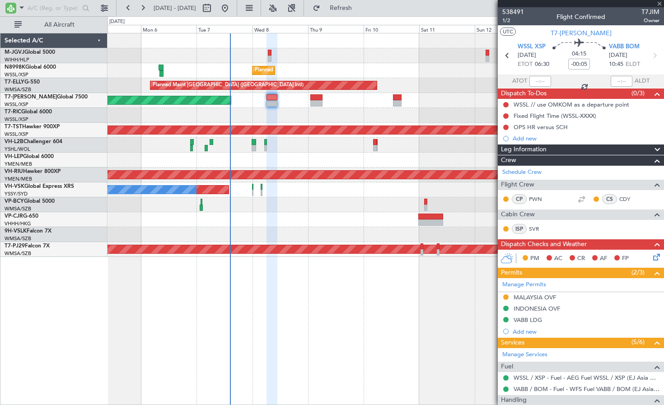
type input "+00:10"
type input "5"
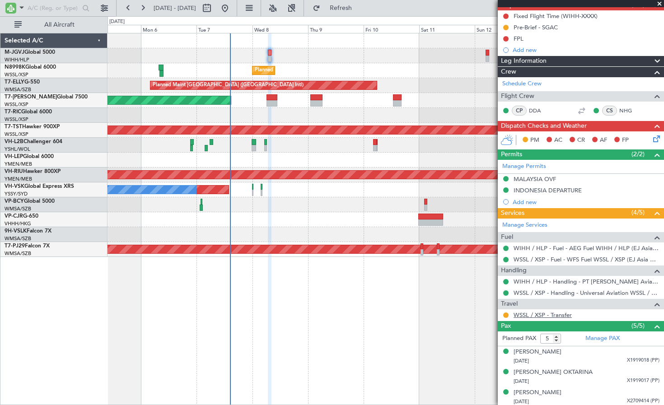
scroll to position [131, 0]
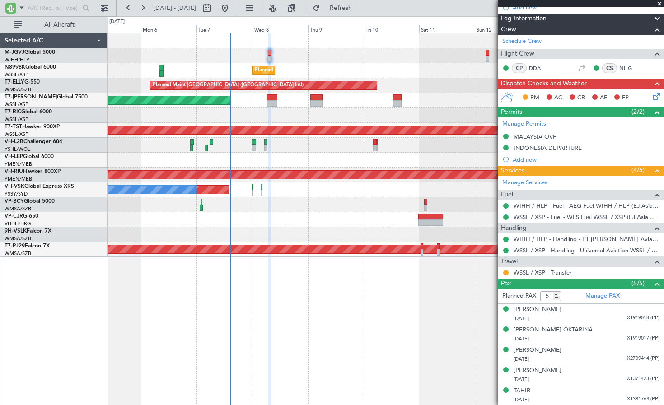
click at [548, 271] on link "WSSL / XSP - Transfer" at bounding box center [542, 273] width 58 height 8
click at [506, 273] on button at bounding box center [505, 272] width 5 height 5
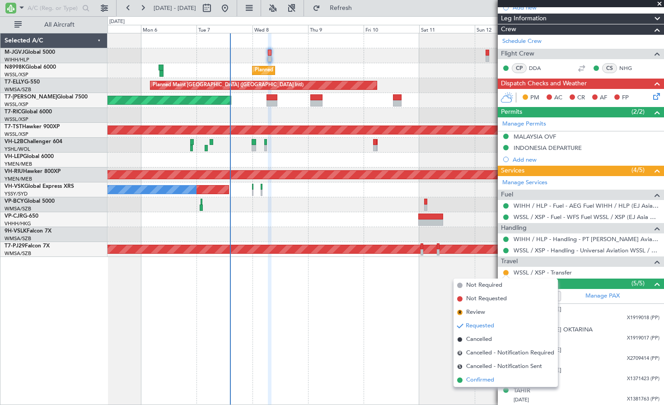
click at [483, 379] on span "Confirmed" at bounding box center [480, 380] width 28 height 9
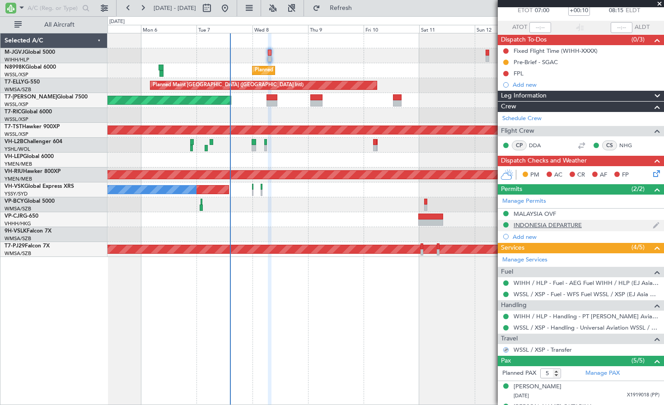
scroll to position [0, 0]
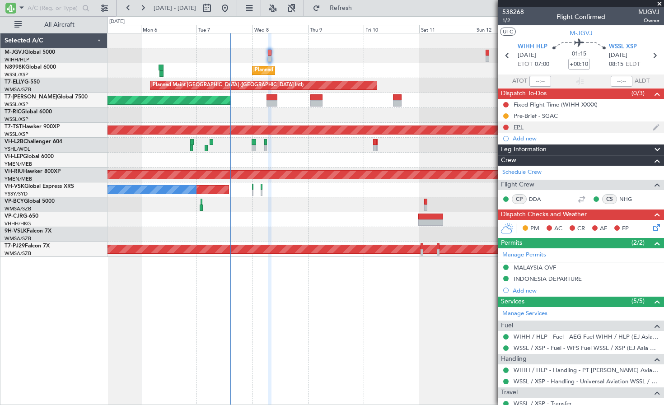
click at [519, 126] on div "FPL" at bounding box center [518, 127] width 10 height 8
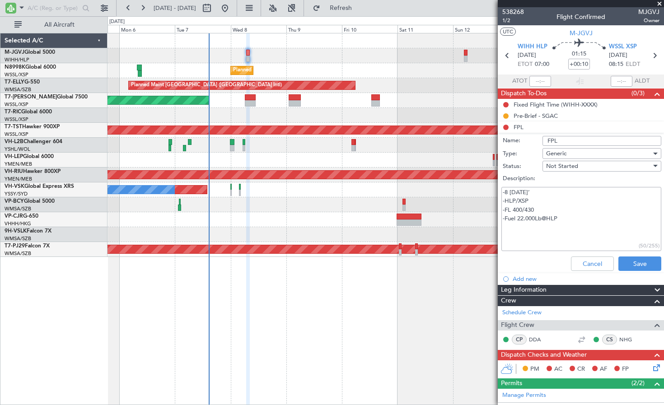
click at [434, 65] on div "Planned Maint [GEOGRAPHIC_DATA] (Seletar) Planned Maint [GEOGRAPHIC_DATA] ([GEO…" at bounding box center [385, 144] width 556 height 223
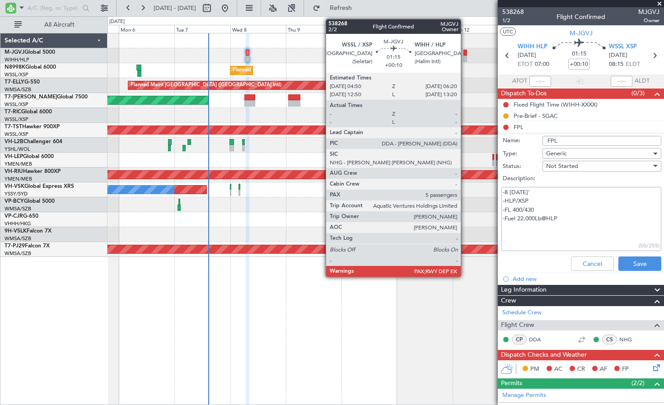
click at [465, 56] on div at bounding box center [465, 59] width 4 height 6
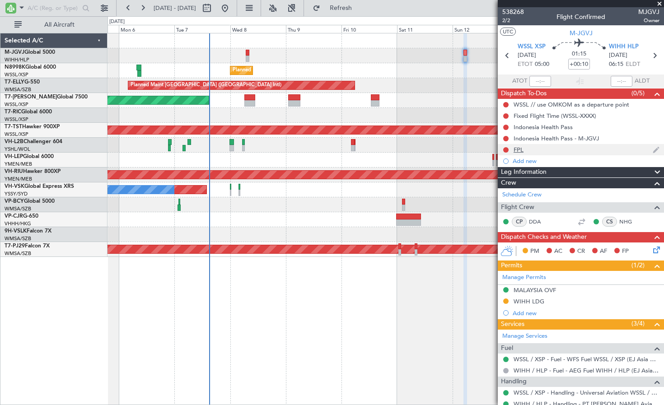
click at [517, 145] on div "FPL" at bounding box center [580, 149] width 166 height 11
click at [476, 52] on div at bounding box center [385, 55] width 556 height 15
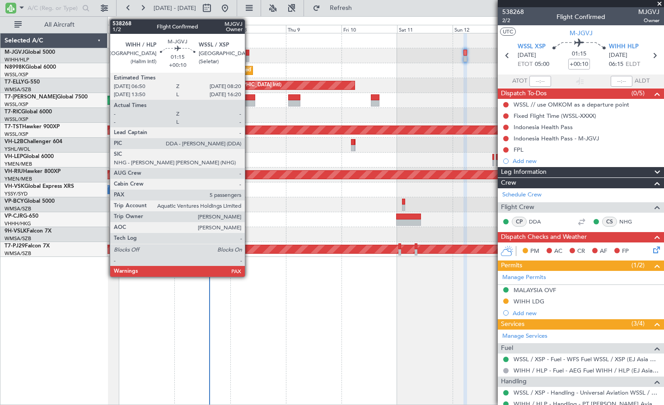
click at [249, 57] on div at bounding box center [248, 59] width 4 height 6
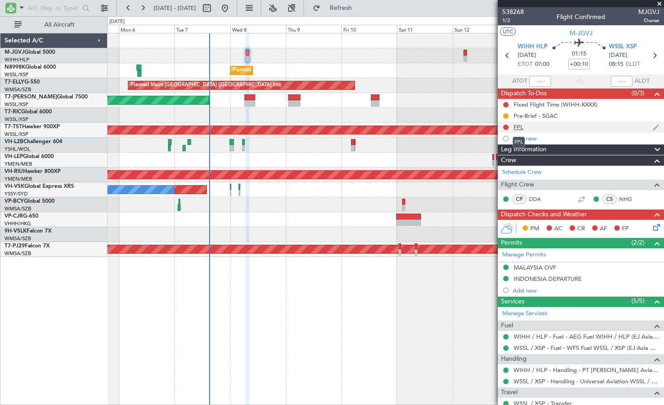
click at [520, 128] on div "FPL" at bounding box center [518, 127] width 10 height 8
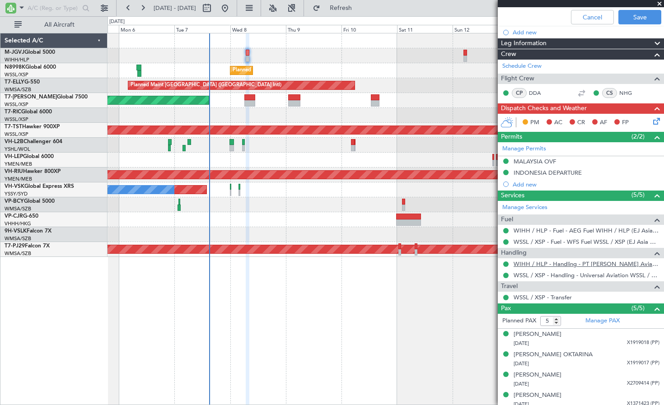
scroll to position [271, 0]
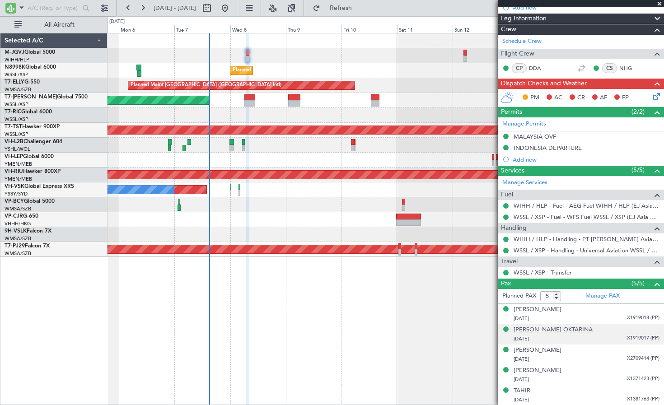
click at [544, 328] on div "[PERSON_NAME] OKTARINA" at bounding box center [552, 329] width 79 height 9
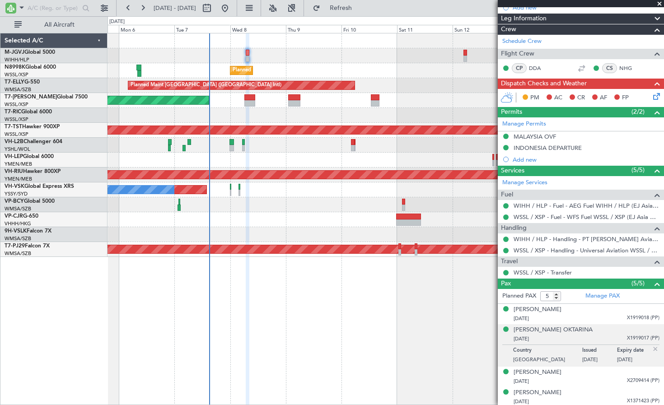
click at [651, 348] on img at bounding box center [655, 349] width 8 height 8
click at [558, 149] on div "INDONESIA DEPARTURE" at bounding box center [547, 148] width 68 height 8
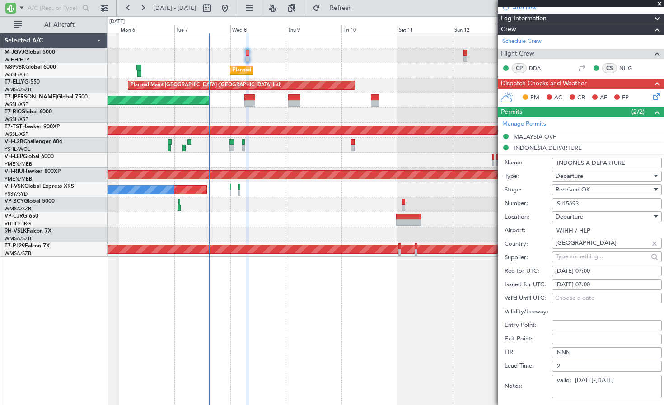
click at [571, 204] on input "SJ15693" at bounding box center [607, 203] width 110 height 11
click at [557, 134] on div "MALAYSIA OVF" at bounding box center [580, 136] width 166 height 11
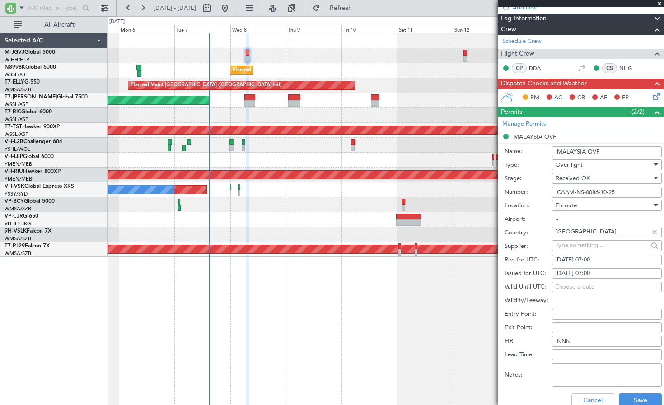
click at [572, 189] on input "CAAM-NS-0086-10-25" at bounding box center [607, 192] width 110 height 11
click at [584, 396] on button "Cancel" at bounding box center [592, 400] width 43 height 14
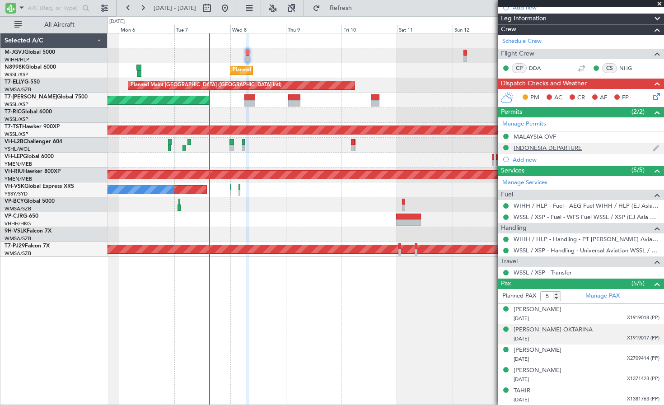
click at [553, 148] on div "INDONESIA DEPARTURE" at bounding box center [547, 148] width 68 height 8
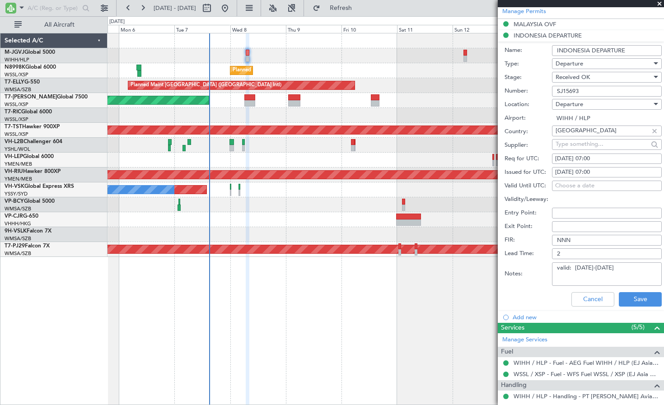
scroll to position [497, 0]
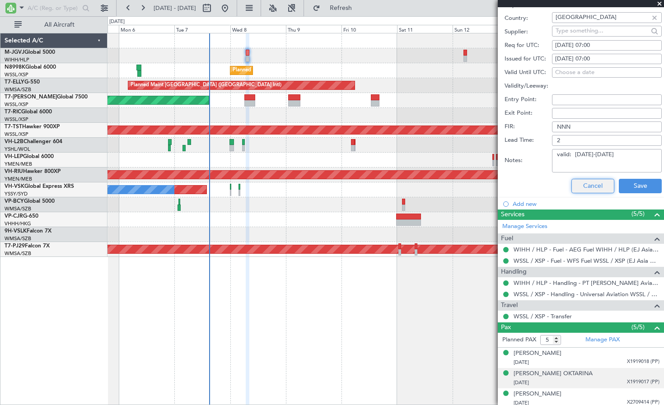
click at [581, 186] on button "Cancel" at bounding box center [592, 186] width 43 height 14
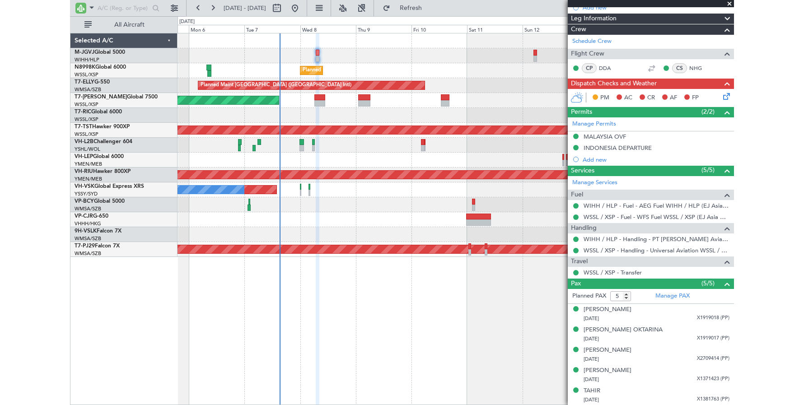
scroll to position [0, 0]
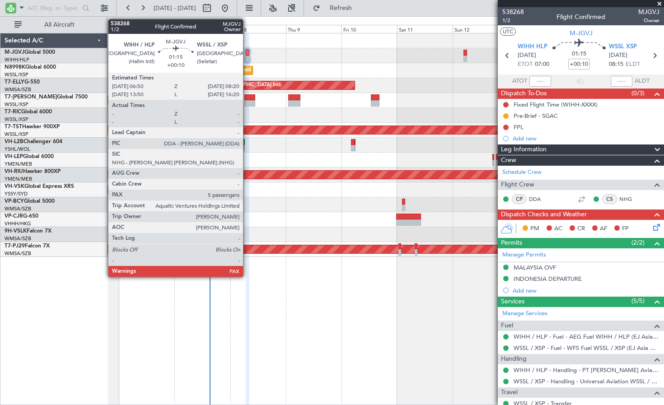
click at [247, 57] on div at bounding box center [248, 59] width 4 height 6
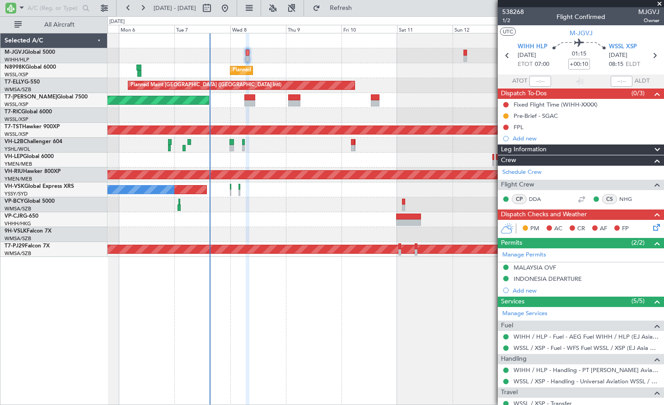
type input "[PERSON_NAME] (EYU)"
type input "A0438"
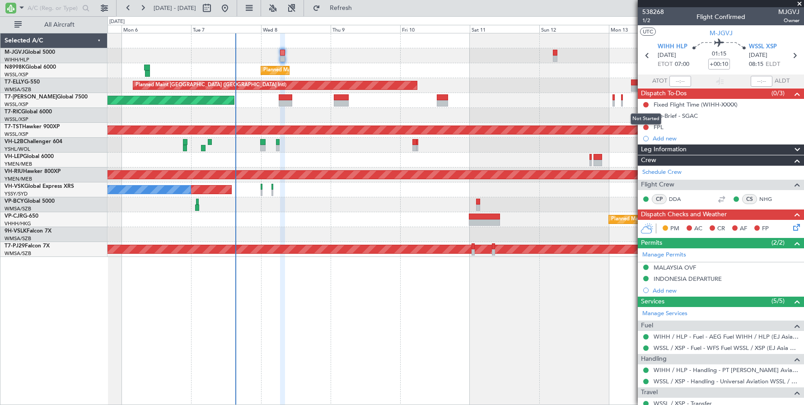
click at [645, 128] on mat-tooltip-component "Not Started" at bounding box center [645, 119] width 43 height 24
click at [646, 125] on button at bounding box center [645, 127] width 5 height 5
click at [641, 167] on span "Completed" at bounding box center [650, 167] width 30 height 9
click at [646, 103] on button at bounding box center [645, 104] width 5 height 5
click at [646, 157] on span "Cancelled" at bounding box center [648, 157] width 26 height 9
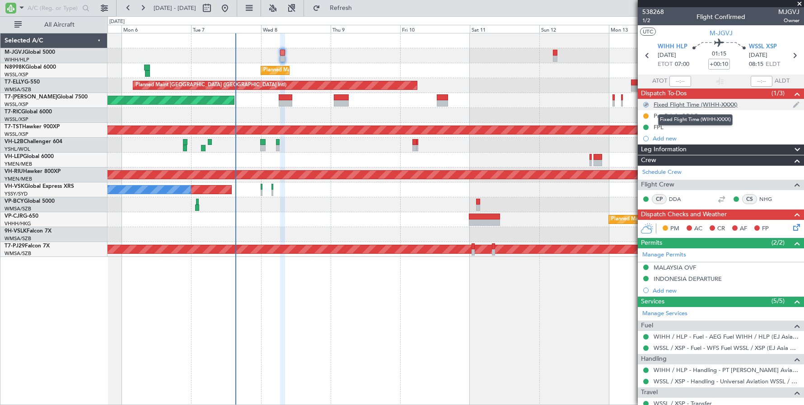
click at [663, 104] on div "Fixed Flight Time (WIHH-XXXX)" at bounding box center [695, 105] width 84 height 8
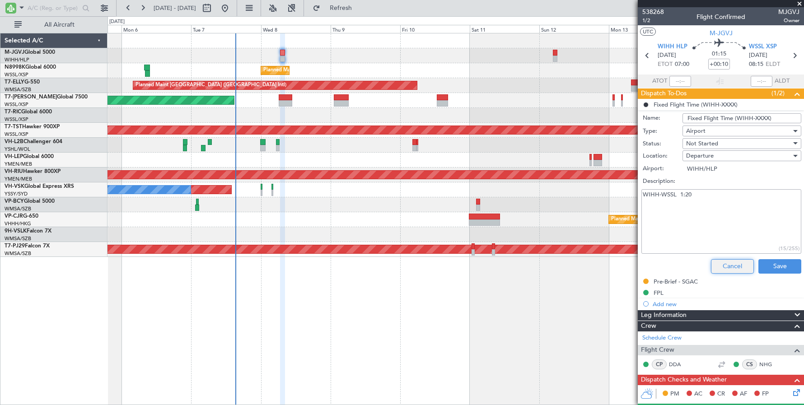
click at [663, 267] on button "Cancel" at bounding box center [732, 266] width 43 height 14
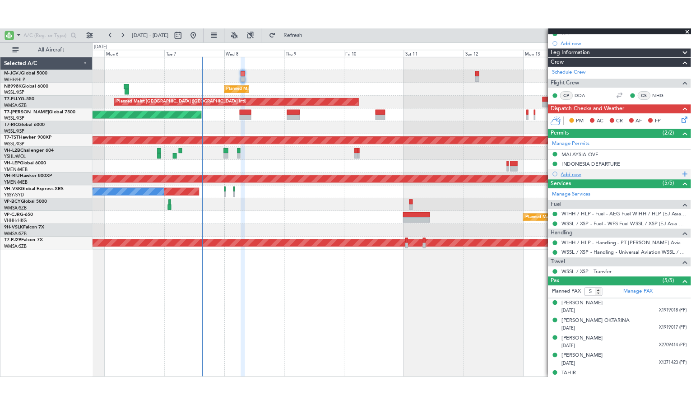
scroll to position [131, 0]
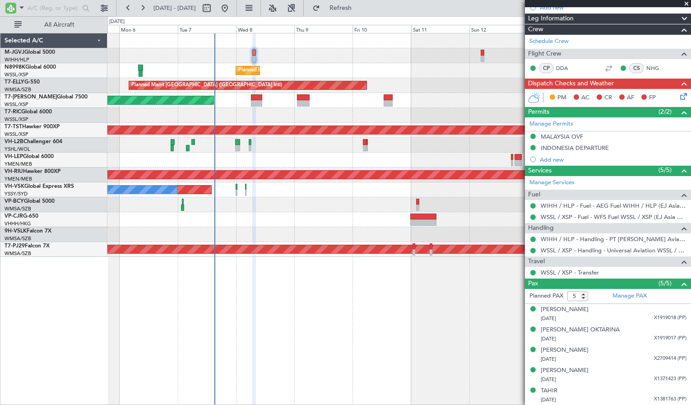
click at [663, 93] on icon at bounding box center [681, 94] width 7 height 7
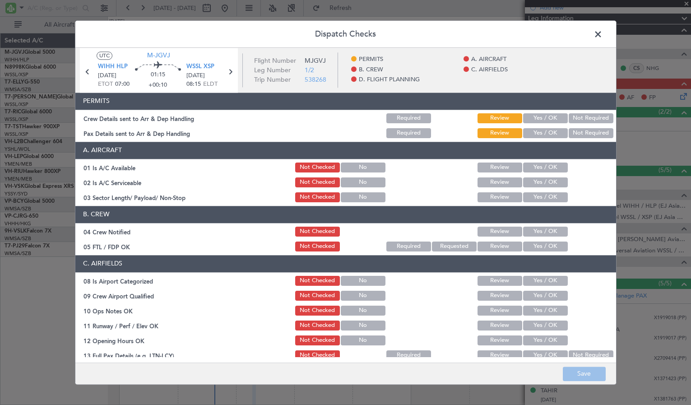
click at [558, 39] on header "Dispatch Checks" at bounding box center [345, 34] width 541 height 27
drag, startPoint x: 544, startPoint y: 116, endPoint x: 537, endPoint y: 135, distance: 21.0
click at [544, 116] on button "Yes / OK" at bounding box center [545, 118] width 45 height 10
click at [537, 135] on button "Yes / OK" at bounding box center [545, 133] width 45 height 10
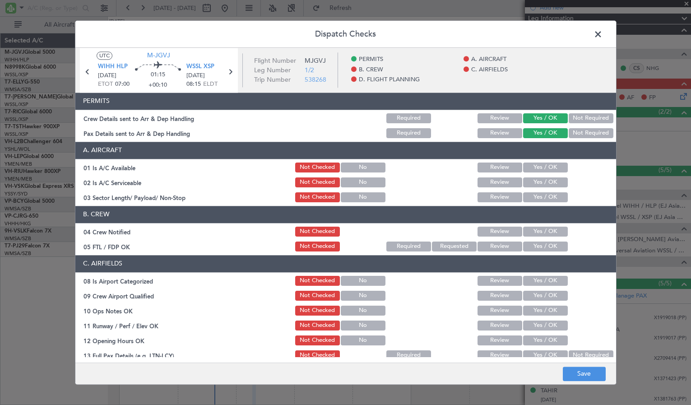
drag, startPoint x: 527, startPoint y: 165, endPoint x: 530, endPoint y: 177, distance: 12.8
click at [527, 166] on button "Yes / OK" at bounding box center [545, 168] width 45 height 10
click at [530, 177] on button "Yes / OK" at bounding box center [545, 182] width 45 height 10
click at [530, 196] on button "Yes / OK" at bounding box center [545, 197] width 45 height 10
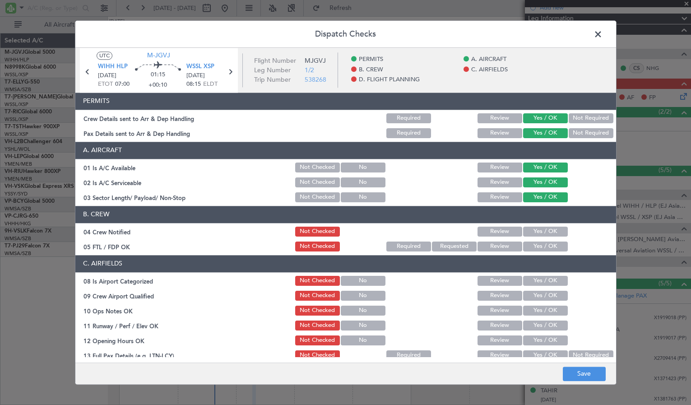
drag, startPoint x: 529, startPoint y: 227, endPoint x: 530, endPoint y: 246, distance: 19.0
click at [529, 232] on button "Yes / OK" at bounding box center [545, 232] width 45 height 10
drag, startPoint x: 530, startPoint y: 246, endPoint x: 530, endPoint y: 251, distance: 4.5
click at [530, 247] on button "Yes / OK" at bounding box center [545, 247] width 45 height 10
click at [532, 279] on button "Yes / OK" at bounding box center [545, 281] width 45 height 10
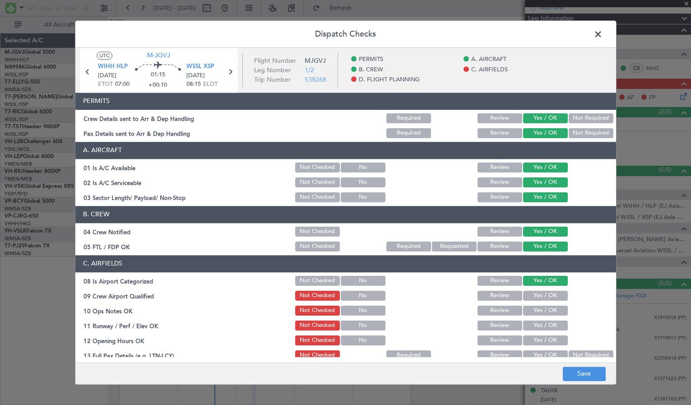
click at [532, 299] on button "Yes / OK" at bounding box center [545, 296] width 45 height 10
click at [532, 306] on button "Yes / OK" at bounding box center [545, 311] width 45 height 10
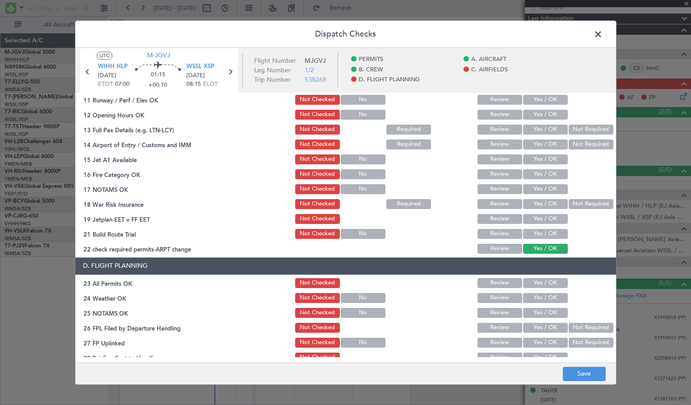
scroll to position [75, 0]
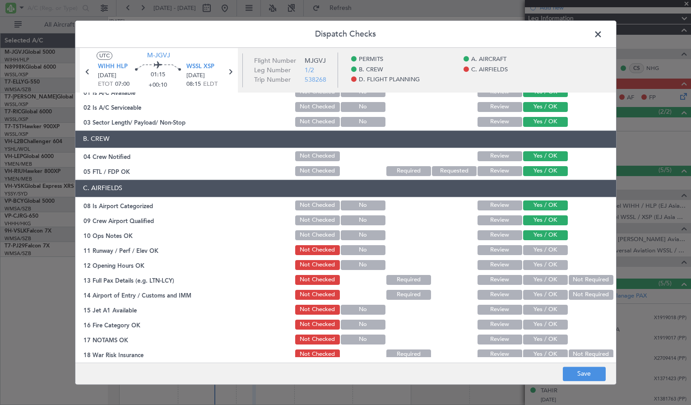
drag, startPoint x: 532, startPoint y: 249, endPoint x: 531, endPoint y: 255, distance: 5.9
click at [531, 250] on button "Yes / OK" at bounding box center [545, 250] width 45 height 10
drag, startPoint x: 531, startPoint y: 262, endPoint x: 533, endPoint y: 281, distance: 19.1
click at [531, 262] on button "Yes / OK" at bounding box center [545, 265] width 45 height 10
click at [534, 284] on button "Yes / OK" at bounding box center [545, 280] width 45 height 10
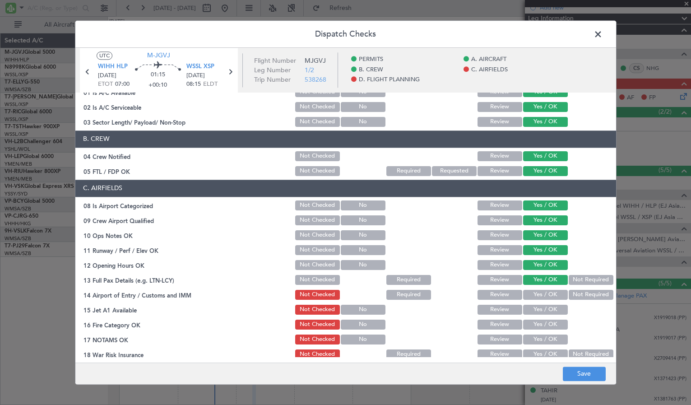
click at [535, 293] on button "Yes / OK" at bounding box center [545, 295] width 45 height 10
click at [534, 312] on button "Yes / OK" at bounding box center [545, 310] width 45 height 10
drag, startPoint x: 534, startPoint y: 323, endPoint x: 534, endPoint y: 342, distance: 18.5
click at [534, 334] on section "C. AIRFIELDS 08 Is Airport Categorized Not Checked No Review Yes / OK 09 Crew A…" at bounding box center [345, 293] width 541 height 226
click at [534, 340] on button "Yes / OK" at bounding box center [545, 340] width 45 height 10
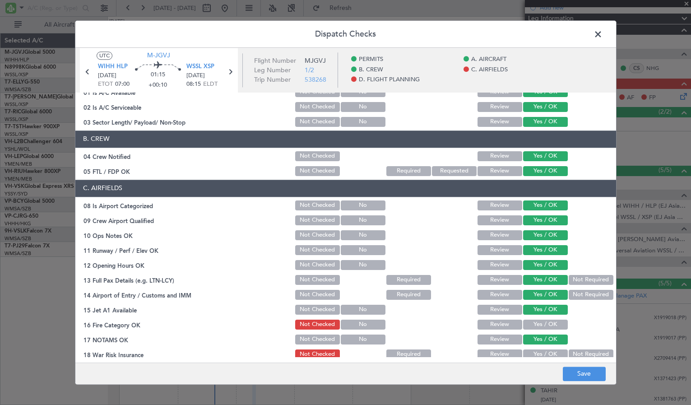
click at [534, 350] on button "Yes / OK" at bounding box center [545, 354] width 45 height 10
click at [531, 318] on section "C. AIRFIELDS 08 Is Airport Categorized Not Checked No Review Yes / OK 09 Crew A…" at bounding box center [345, 293] width 541 height 226
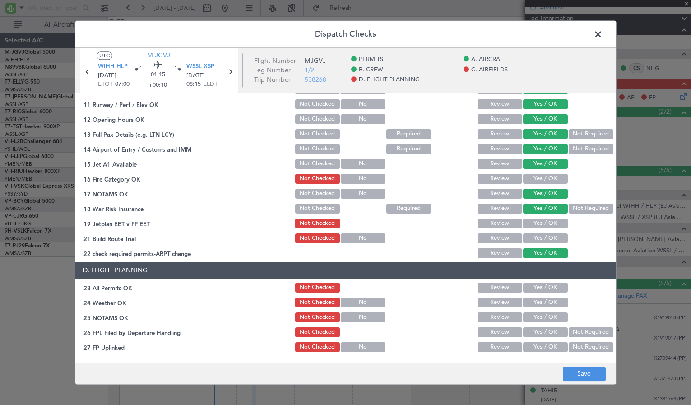
scroll to position [226, 0]
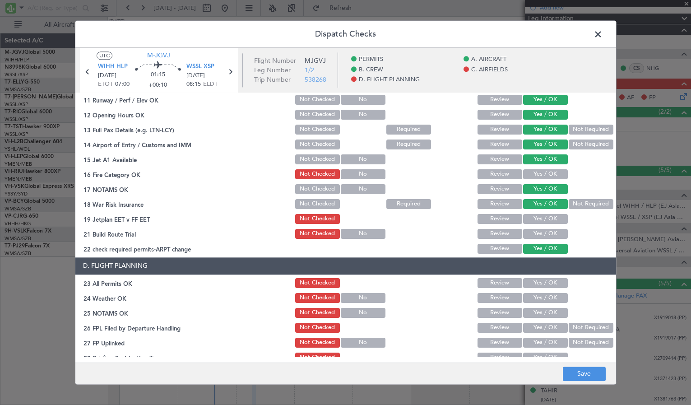
click at [523, 172] on button "Yes / OK" at bounding box center [545, 174] width 45 height 10
click at [528, 220] on button "Yes / OK" at bounding box center [545, 219] width 45 height 10
click at [528, 230] on button "Yes / OK" at bounding box center [545, 234] width 45 height 10
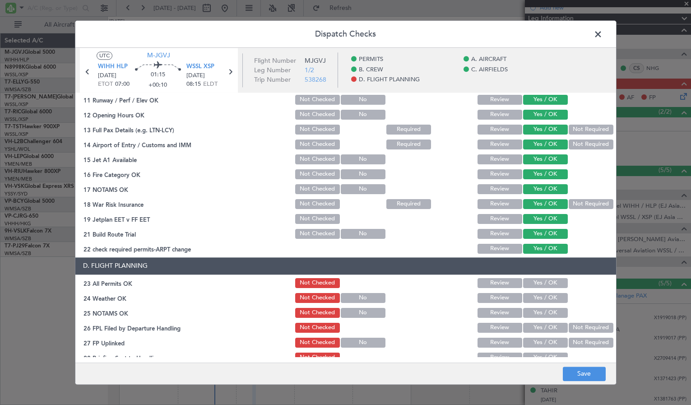
scroll to position [265, 0]
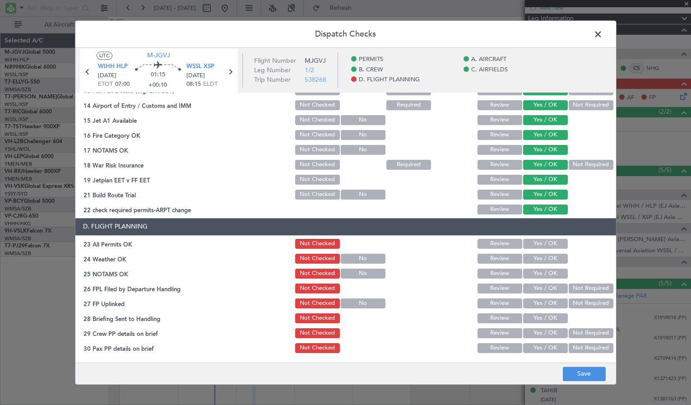
click at [530, 241] on button "Yes / OK" at bounding box center [545, 244] width 45 height 10
click at [530, 258] on button "Yes / OK" at bounding box center [545, 259] width 45 height 10
click at [531, 273] on button "Yes / OK" at bounding box center [545, 274] width 45 height 10
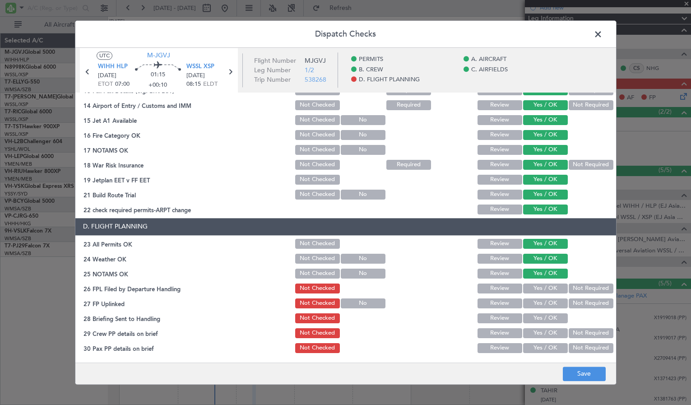
click at [530, 293] on div "Yes / OK" at bounding box center [545, 288] width 46 height 13
click at [529, 288] on button "Yes / OK" at bounding box center [545, 288] width 45 height 10
click at [530, 304] on button "Yes / OK" at bounding box center [545, 303] width 45 height 10
click at [531, 320] on button "Yes / OK" at bounding box center [545, 318] width 45 height 10
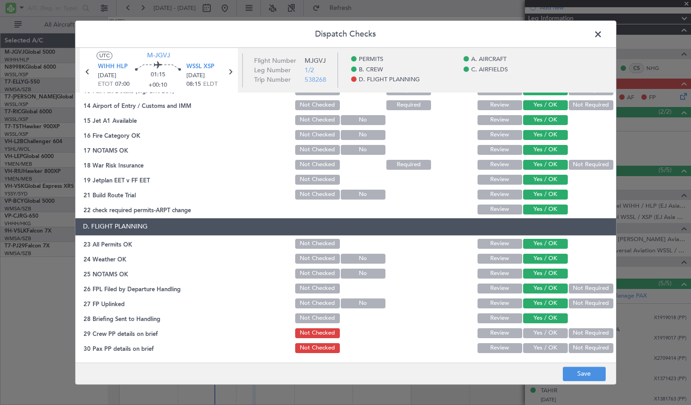
click at [533, 329] on button "Yes / OK" at bounding box center [545, 333] width 45 height 10
click at [532, 343] on button "Yes / OK" at bounding box center [545, 348] width 45 height 10
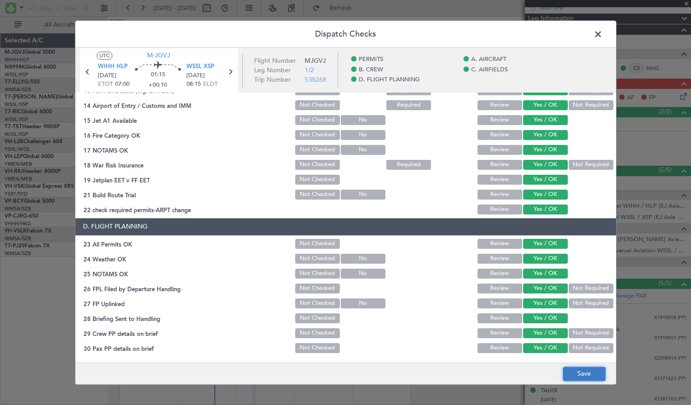
click at [573, 376] on button "Save" at bounding box center [584, 374] width 43 height 14
click at [603, 37] on span at bounding box center [603, 37] width 0 height 18
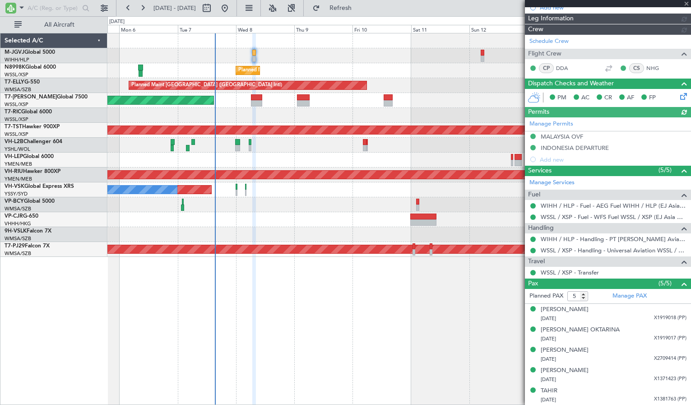
type input "[PERSON_NAME] (EYU)"
type input "A0438"
click at [515, 96] on div "Planned Maint [GEOGRAPHIC_DATA] (Seletar)" at bounding box center [398, 100] width 583 height 15
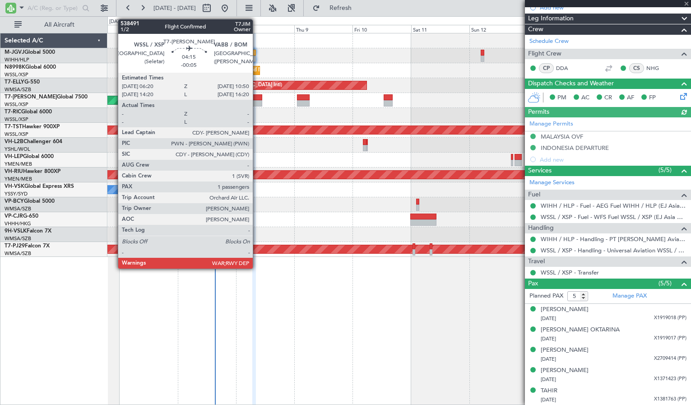
click at [257, 98] on div at bounding box center [256, 97] width 11 height 6
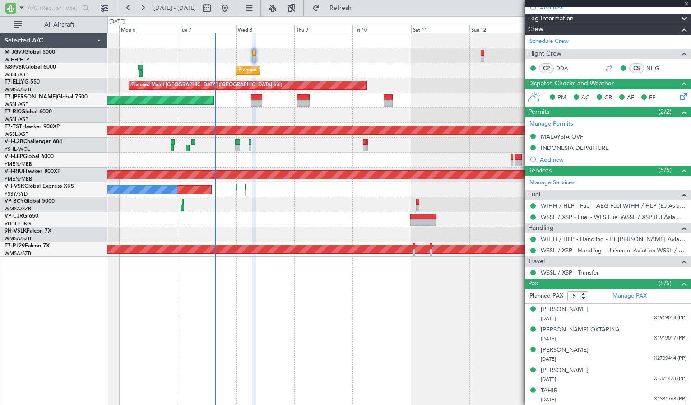
type input "-00:05"
type input "1"
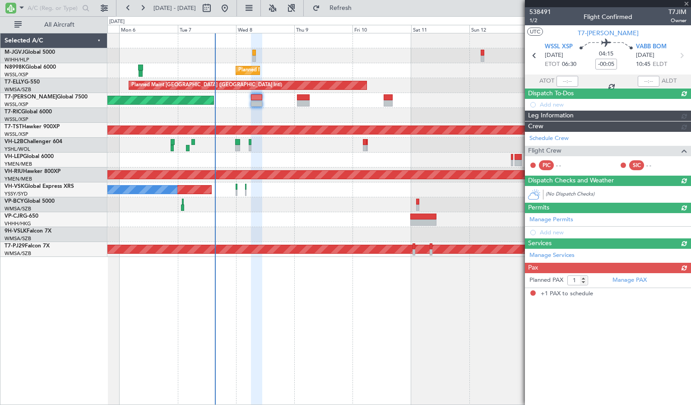
scroll to position [0, 0]
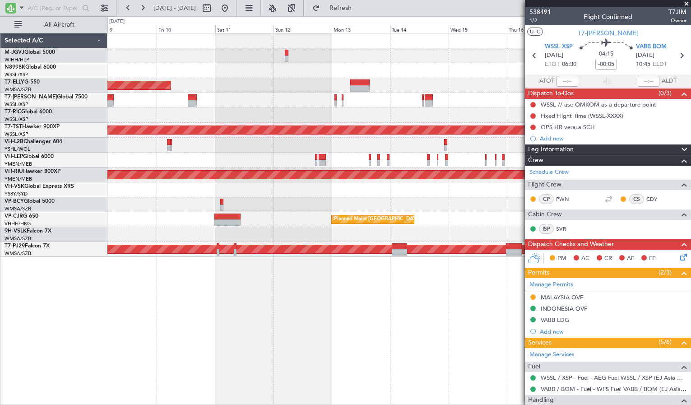
click at [233, 110] on div "Planned Maint [GEOGRAPHIC_DATA] (Seletar) Planned Maint [GEOGRAPHIC_DATA] ([GEO…" at bounding box center [398, 144] width 583 height 223
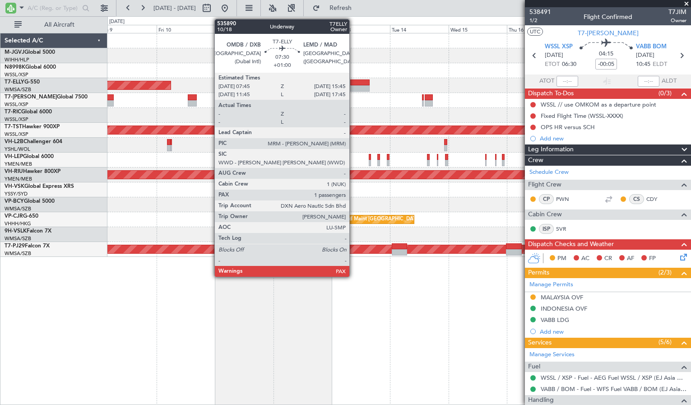
click at [353, 84] on div at bounding box center [360, 82] width 20 height 6
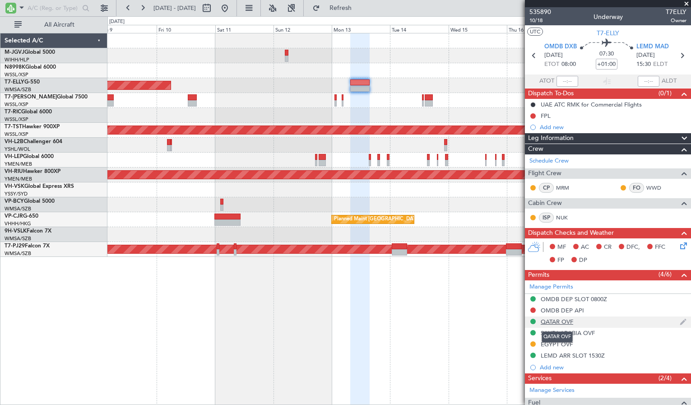
click at [553, 325] on div "QATAR OVF" at bounding box center [557, 322] width 33 height 8
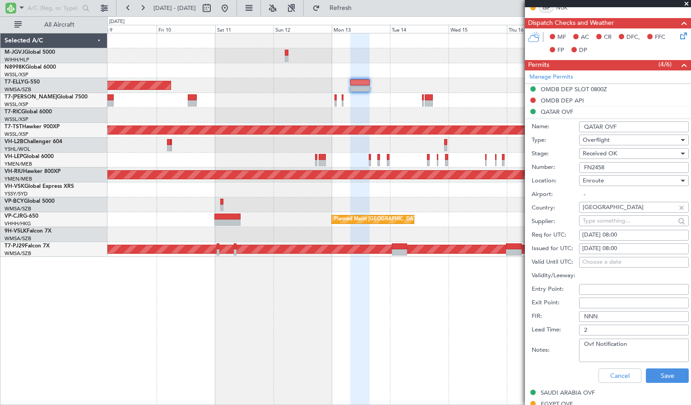
scroll to position [226, 0]
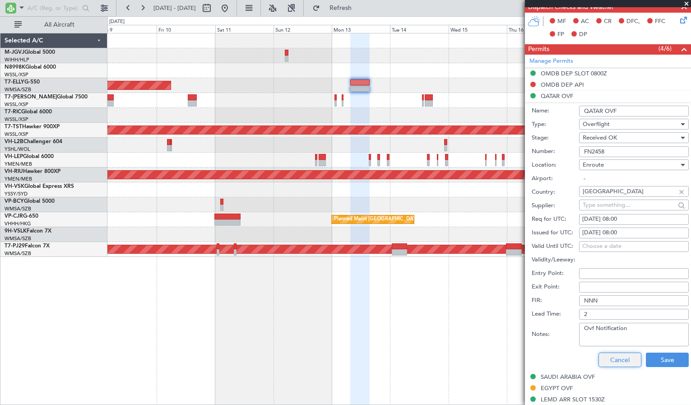
click at [601, 357] on button "Cancel" at bounding box center [620, 360] width 43 height 14
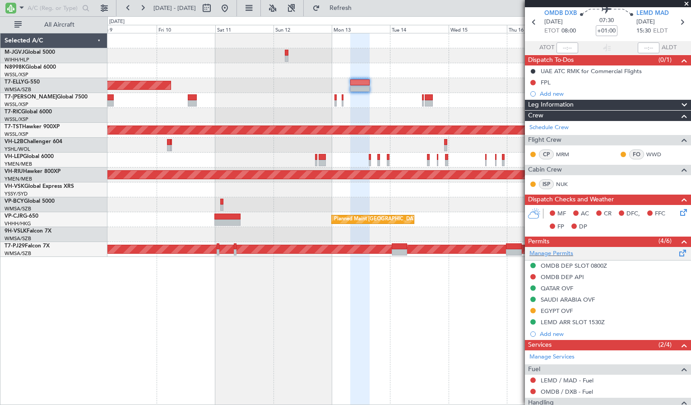
scroll to position [0, 0]
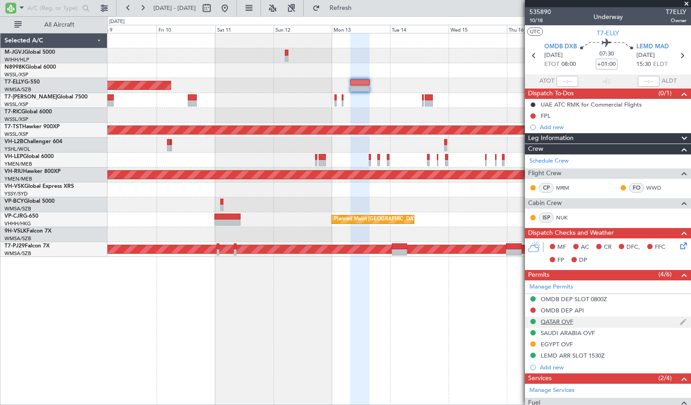
click at [559, 323] on div "QATAR OVF" at bounding box center [557, 322] width 33 height 8
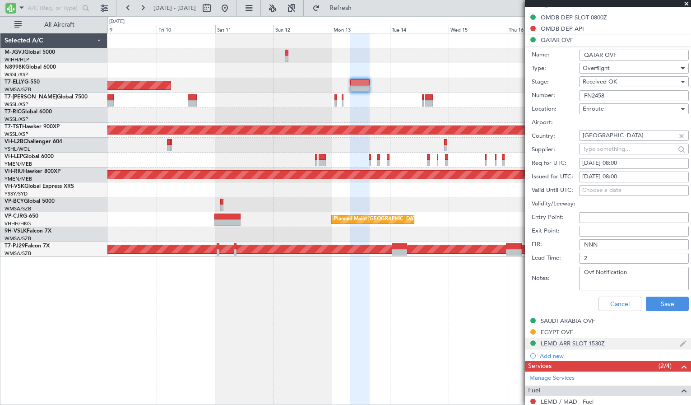
scroll to position [301, 0]
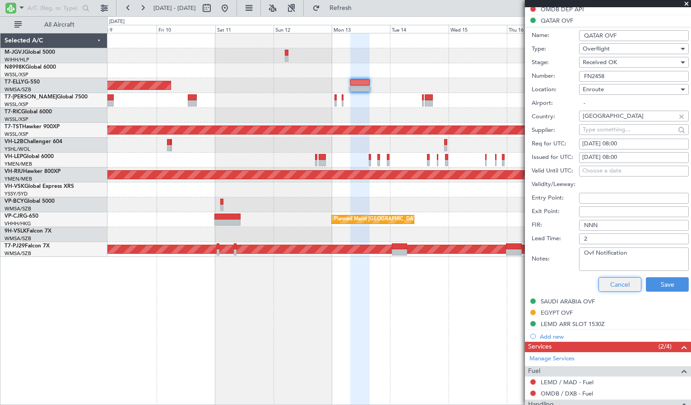
click at [605, 284] on button "Cancel" at bounding box center [620, 284] width 43 height 14
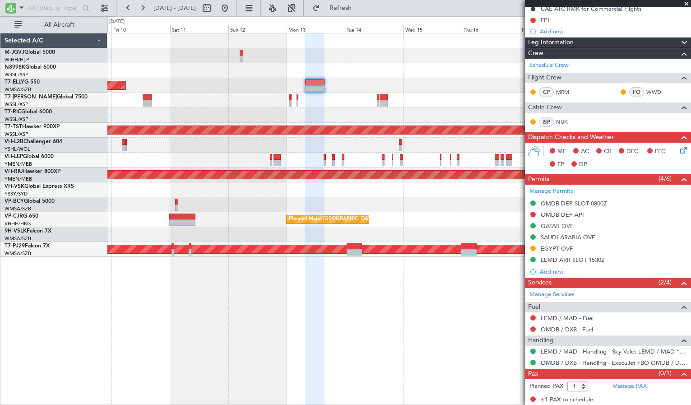
click at [394, 80] on div "Planned Maint [GEOGRAPHIC_DATA] ([GEOGRAPHIC_DATA] Intl)" at bounding box center [398, 85] width 583 height 15
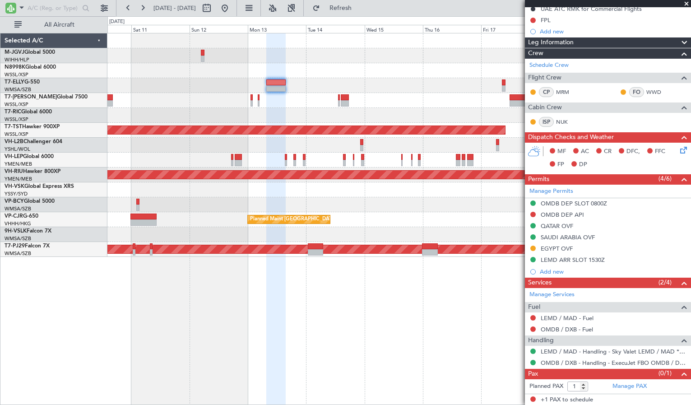
click at [411, 87] on div "Planned Maint [GEOGRAPHIC_DATA] ([GEOGRAPHIC_DATA] Intl)" at bounding box center [398, 85] width 583 height 15
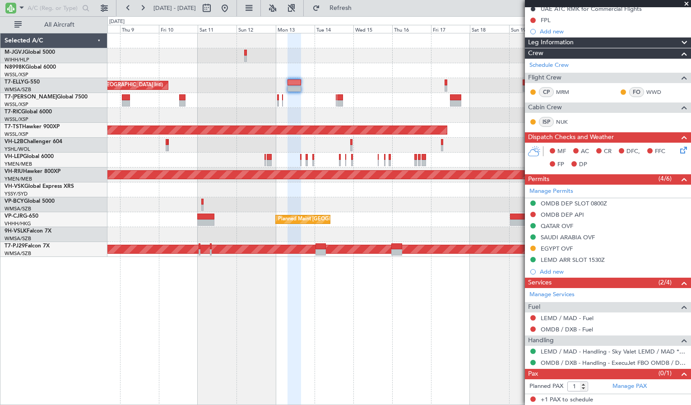
click at [395, 84] on div "Planned Maint [GEOGRAPHIC_DATA] ([GEOGRAPHIC_DATA] Intl)" at bounding box center [398, 85] width 583 height 15
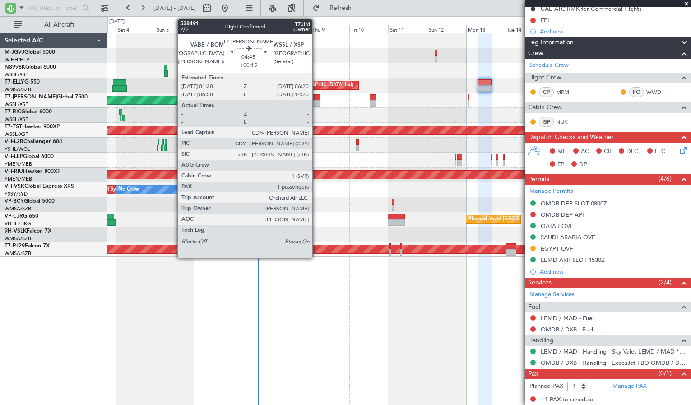
click at [316, 100] on div at bounding box center [316, 97] width 8 height 6
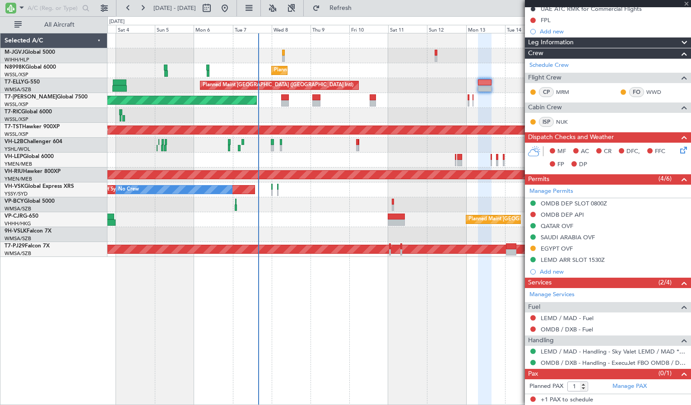
scroll to position [0, 0]
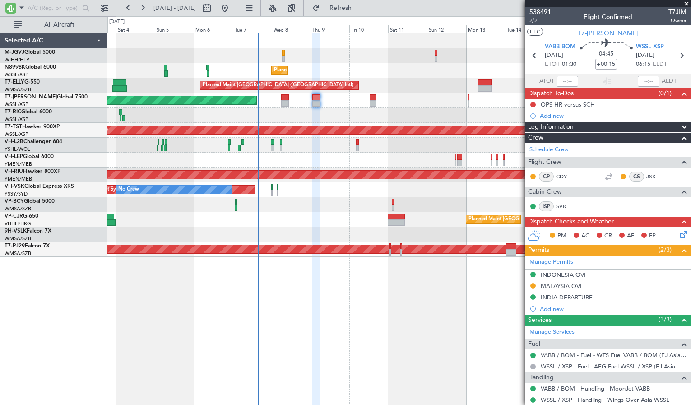
click at [400, 54] on div at bounding box center [398, 55] width 583 height 15
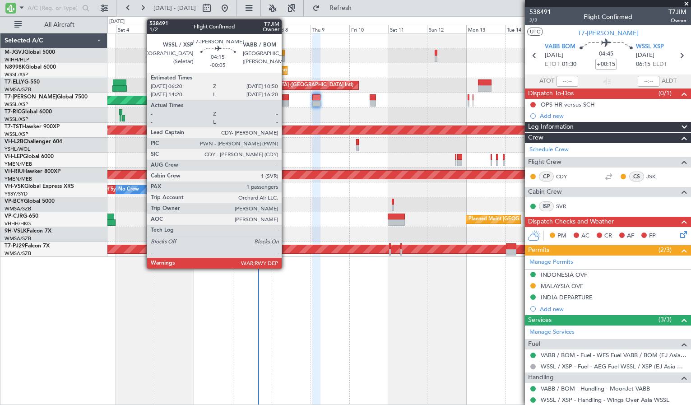
click at [286, 99] on div at bounding box center [285, 97] width 8 height 6
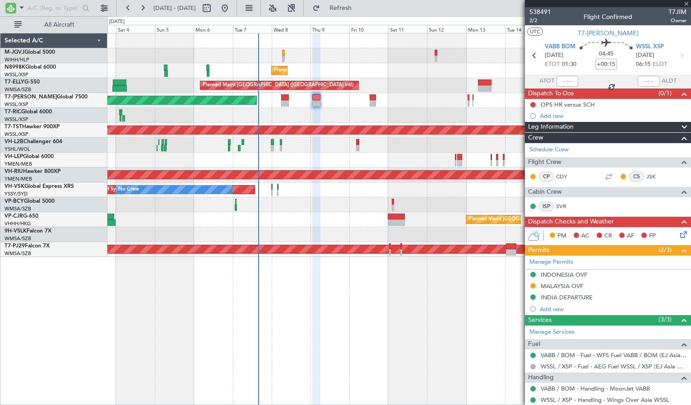
type input "-00:05"
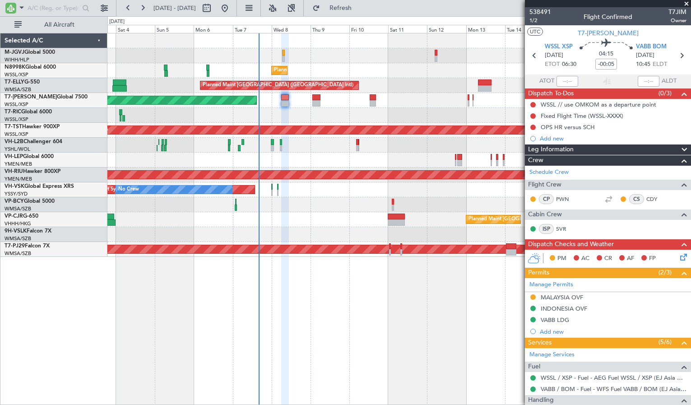
click at [424, 204] on div at bounding box center [398, 204] width 583 height 15
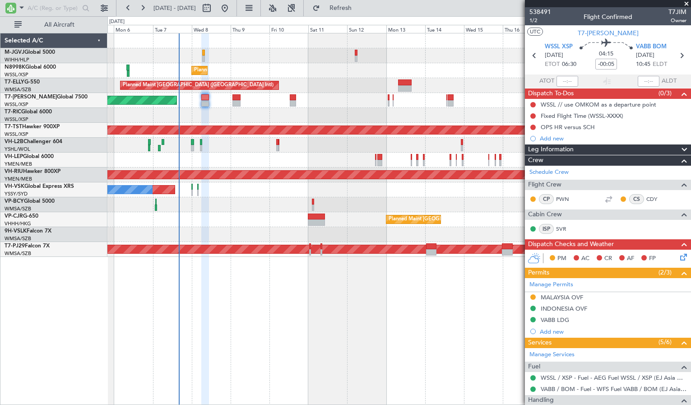
click at [336, 120] on div at bounding box center [398, 115] width 583 height 15
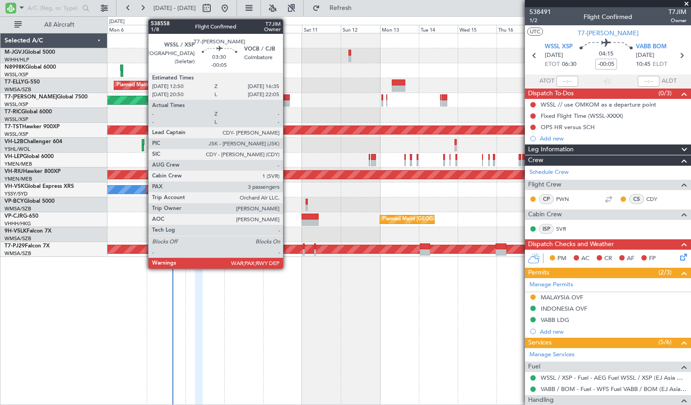
click at [287, 100] on div at bounding box center [286, 103] width 6 height 6
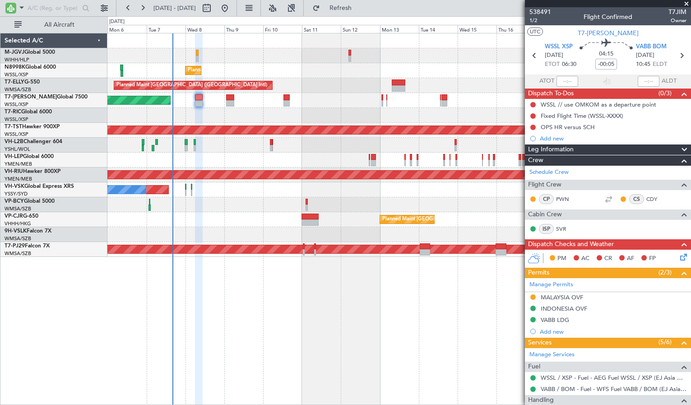
click at [338, 103] on div "Planned Maint [GEOGRAPHIC_DATA] (Seletar)" at bounding box center [398, 100] width 583 height 15
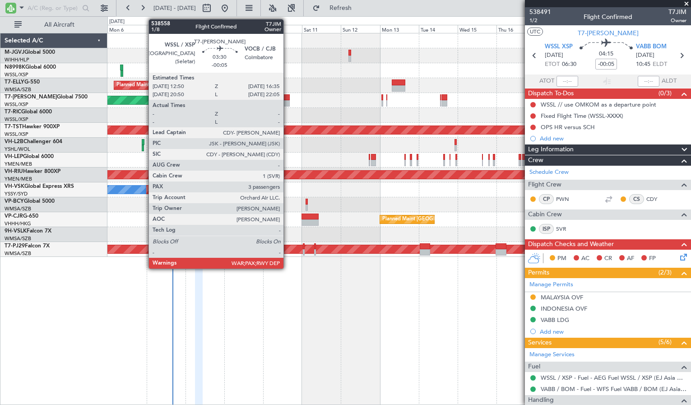
click at [288, 102] on div at bounding box center [286, 103] width 6 height 6
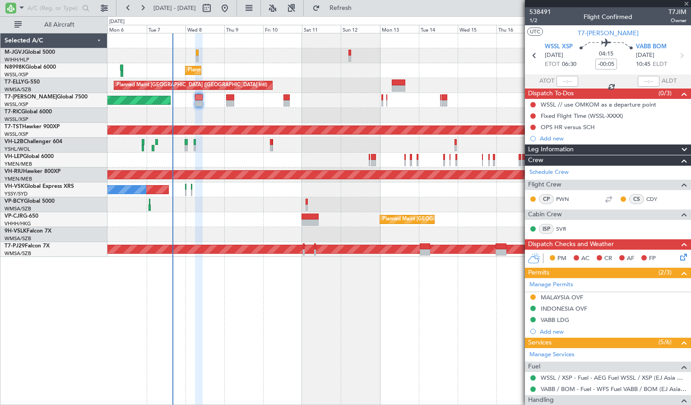
type input "3"
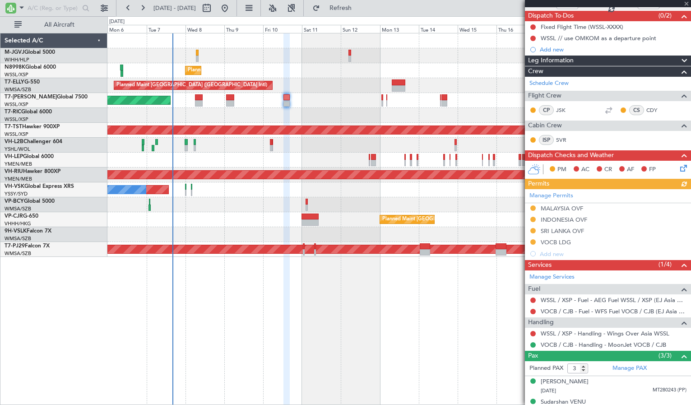
scroll to position [109, 0]
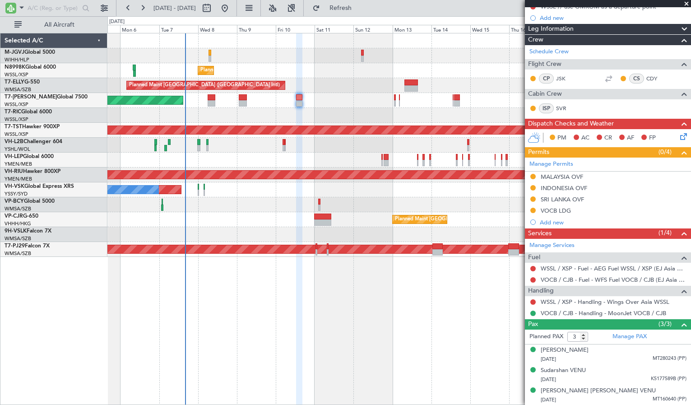
click at [300, 114] on div at bounding box center [398, 115] width 583 height 15
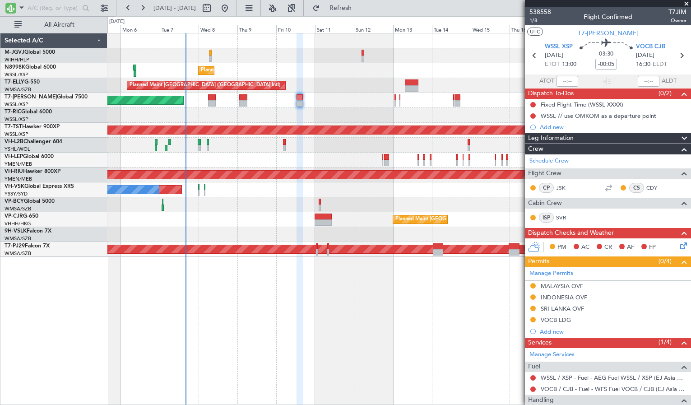
scroll to position [109, 0]
